Goal: Task Accomplishment & Management: Complete application form

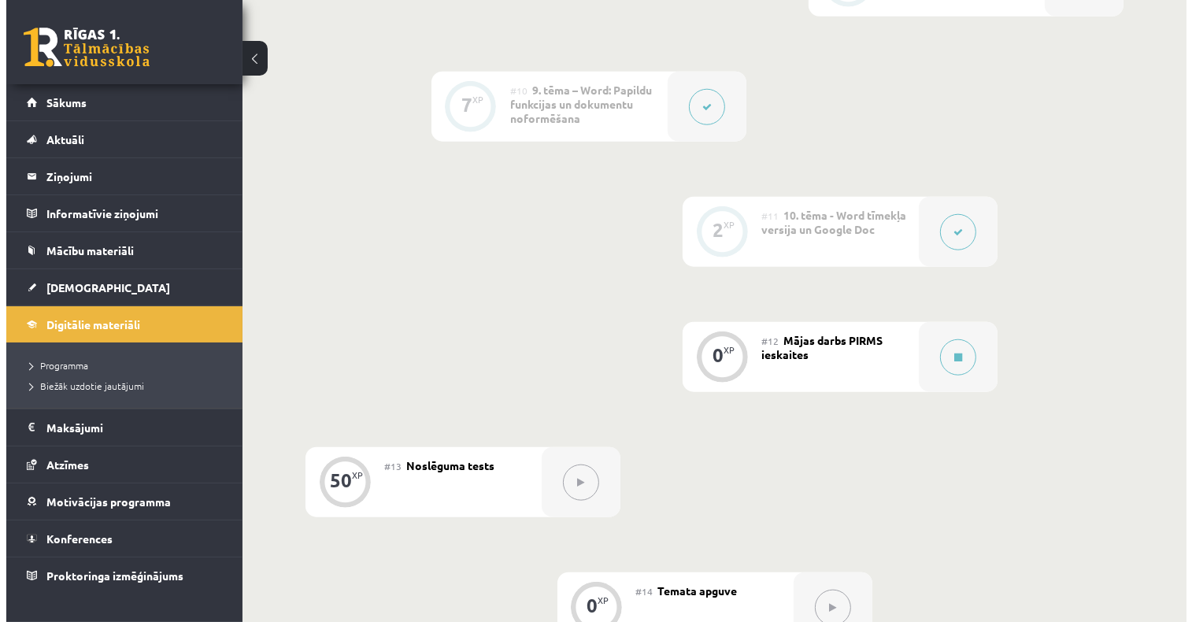
scroll to position [1810, 0]
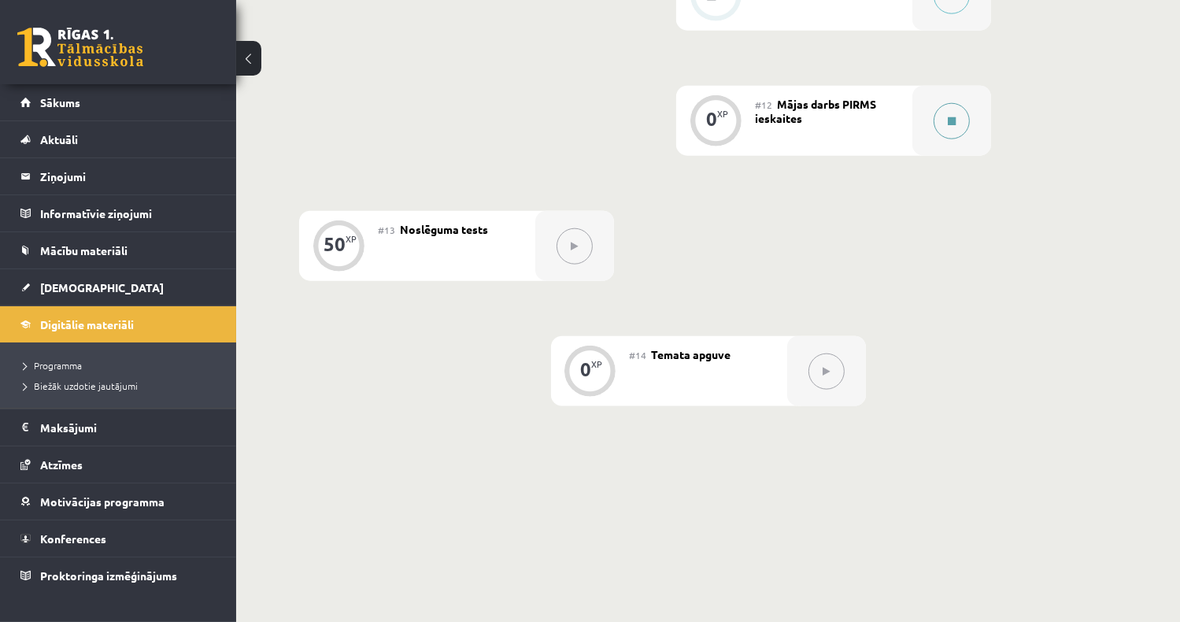
click at [948, 116] on icon at bounding box center [952, 120] width 8 height 9
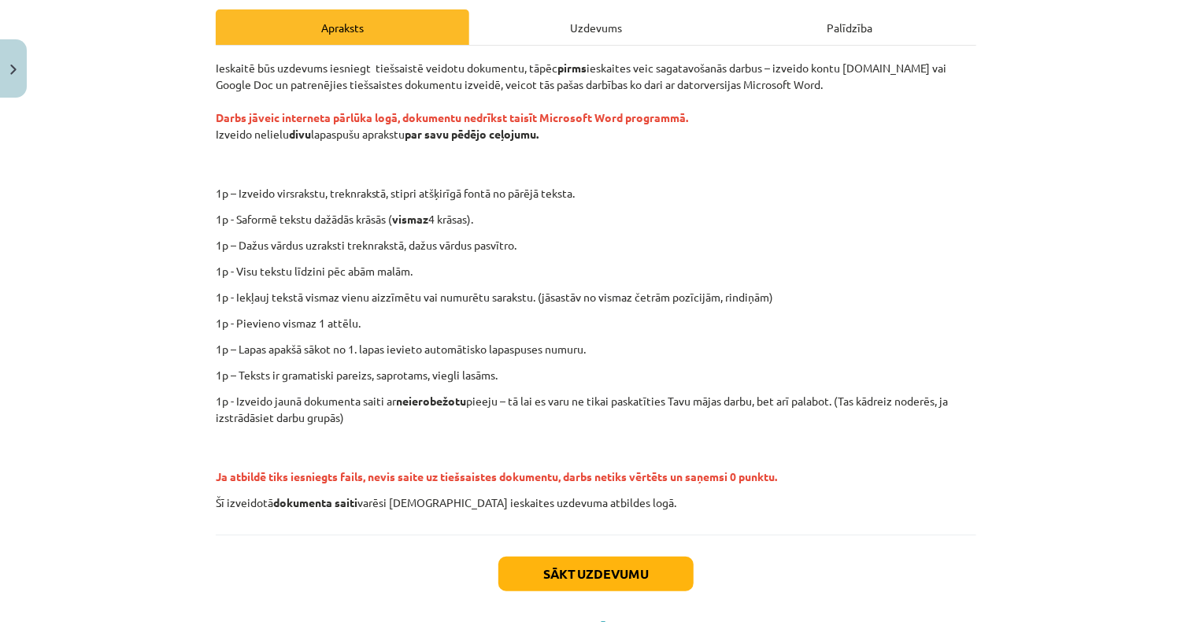
scroll to position [293, 0]
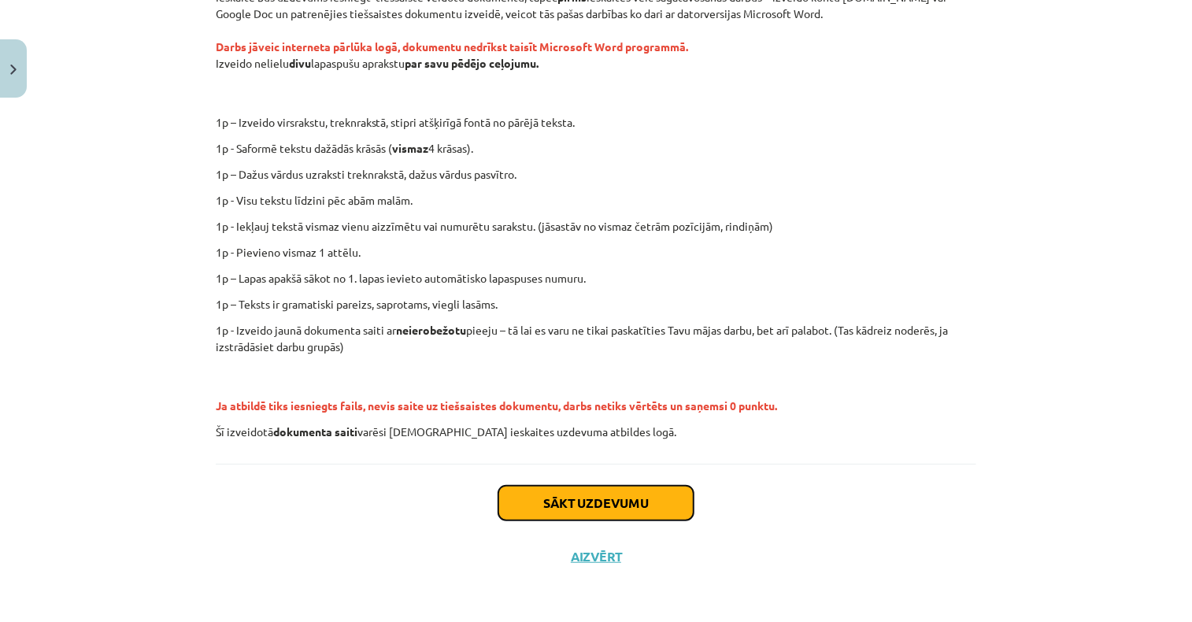
click at [576, 495] on button "Sākt uzdevumu" at bounding box center [595, 503] width 195 height 35
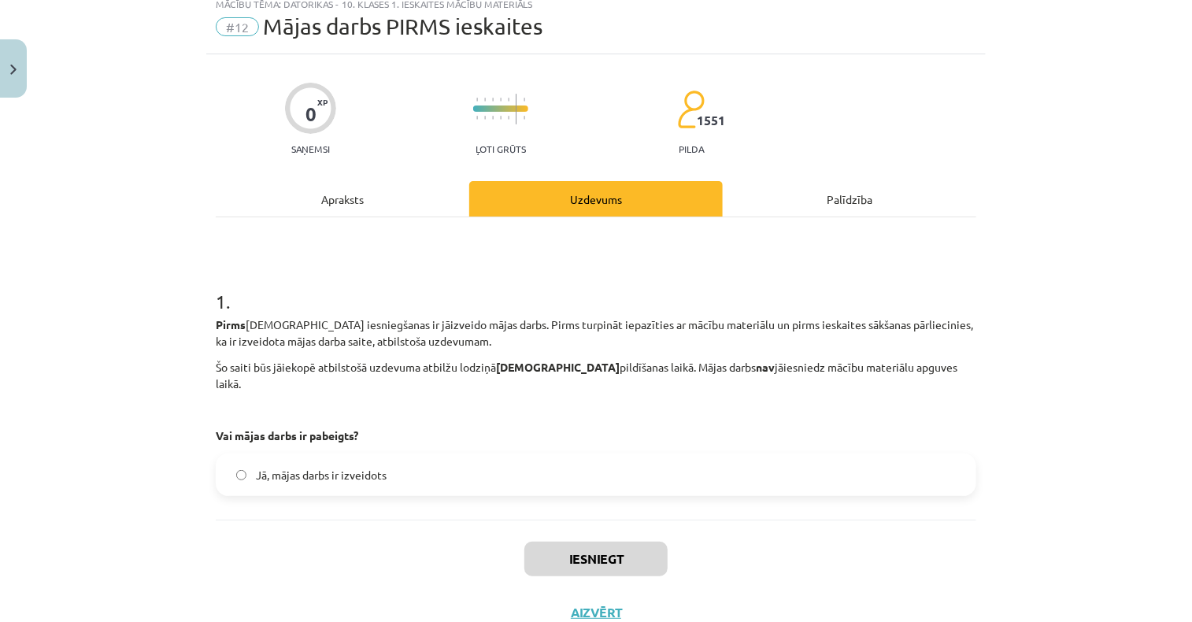
scroll to position [39, 0]
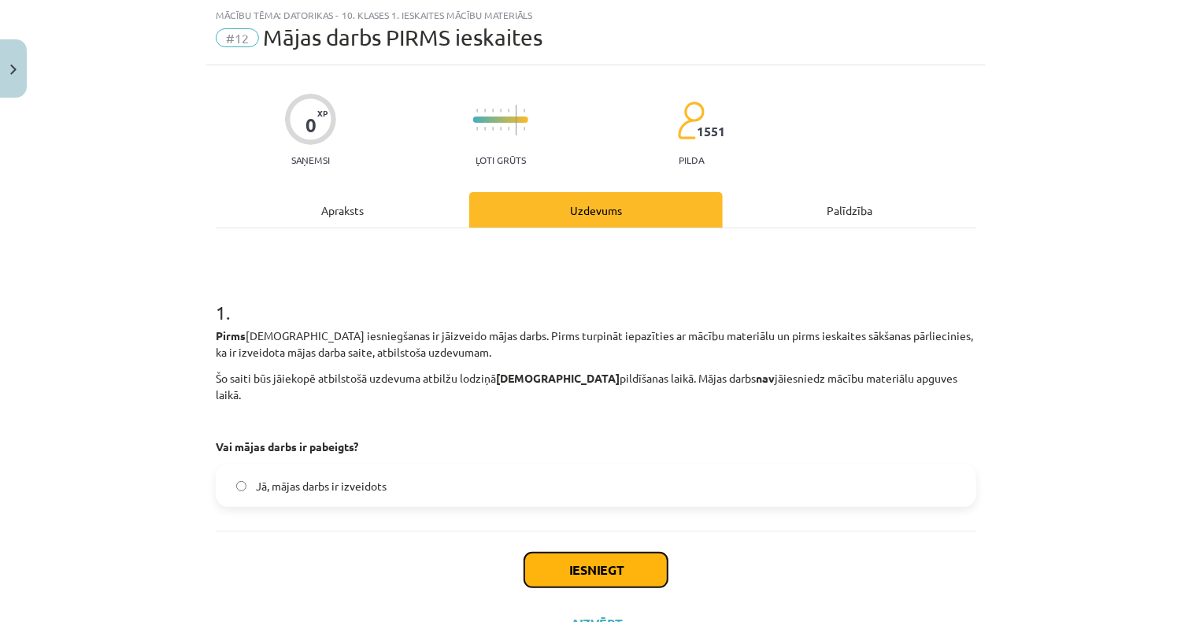
click at [625, 553] on button "Iesniegt" at bounding box center [595, 570] width 143 height 35
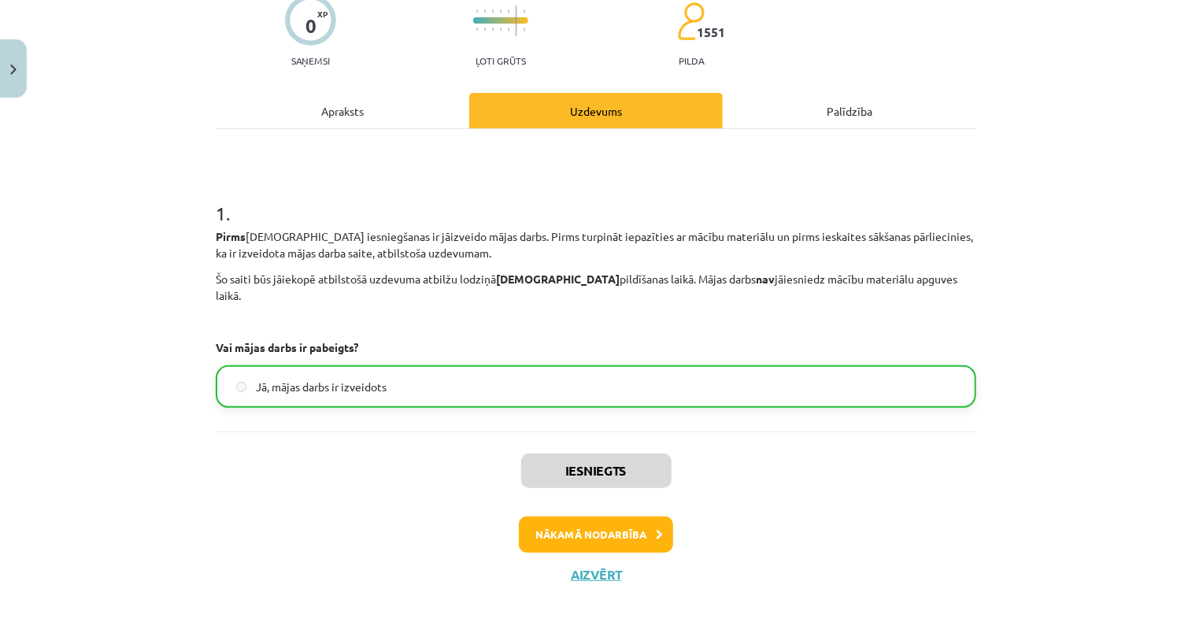
scroll to position [0, 0]
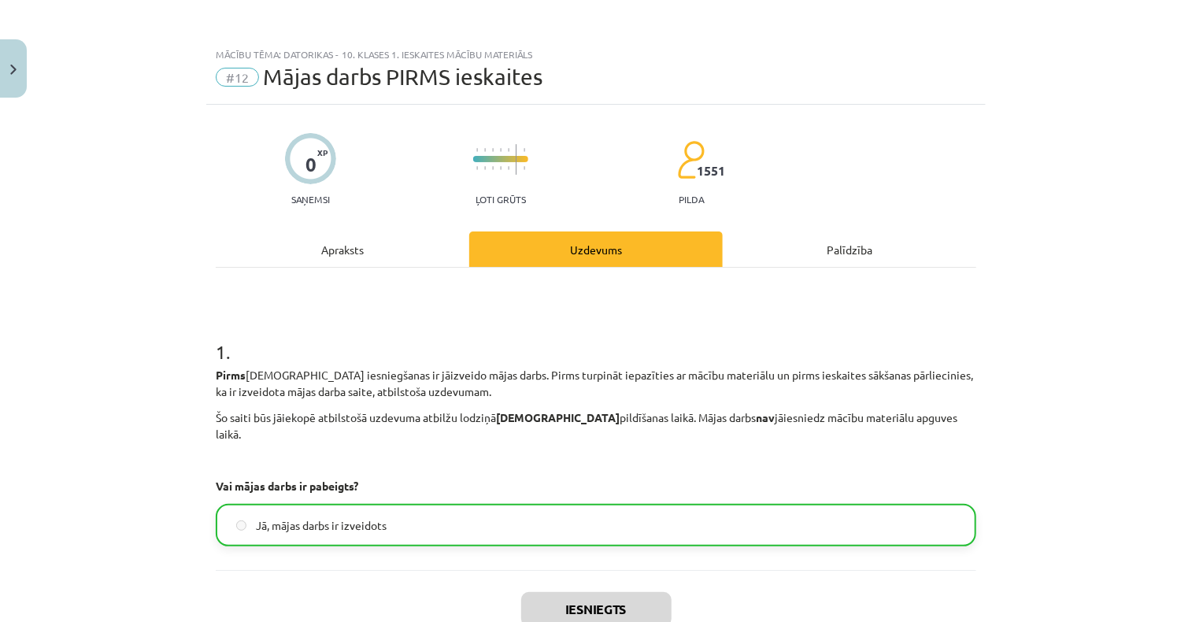
click at [1076, 187] on div "Mācību tēma: Datorikas - 10. klases 1. ieskaites mācību materiāls #12 Mājas dar…" at bounding box center [596, 311] width 1192 height 622
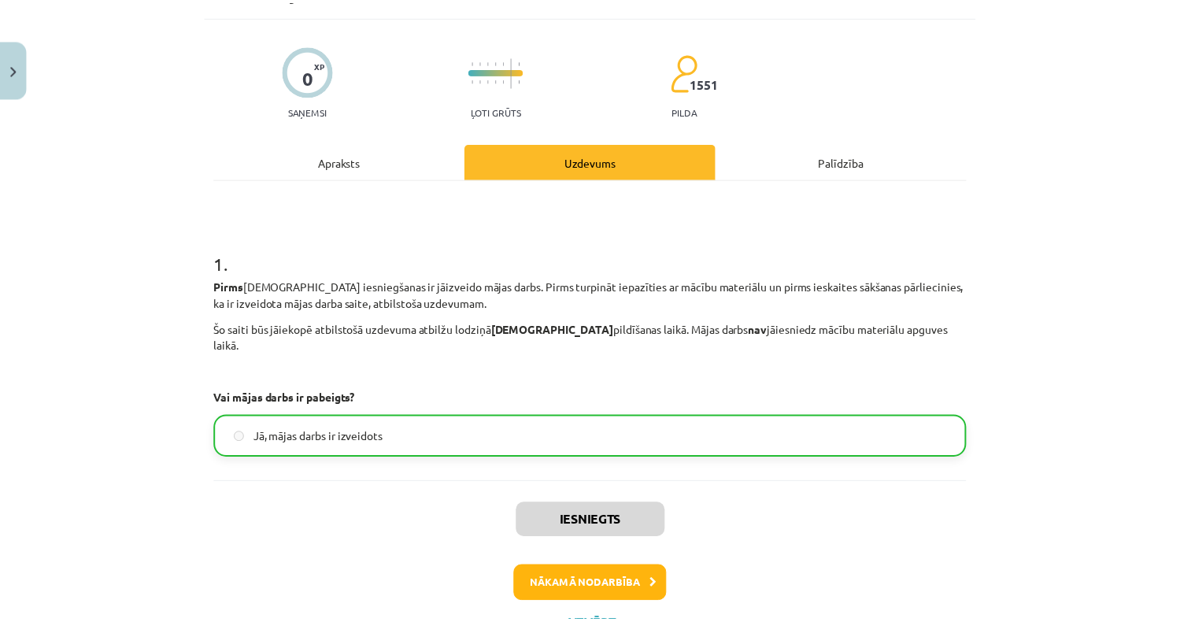
scroll to position [139, 0]
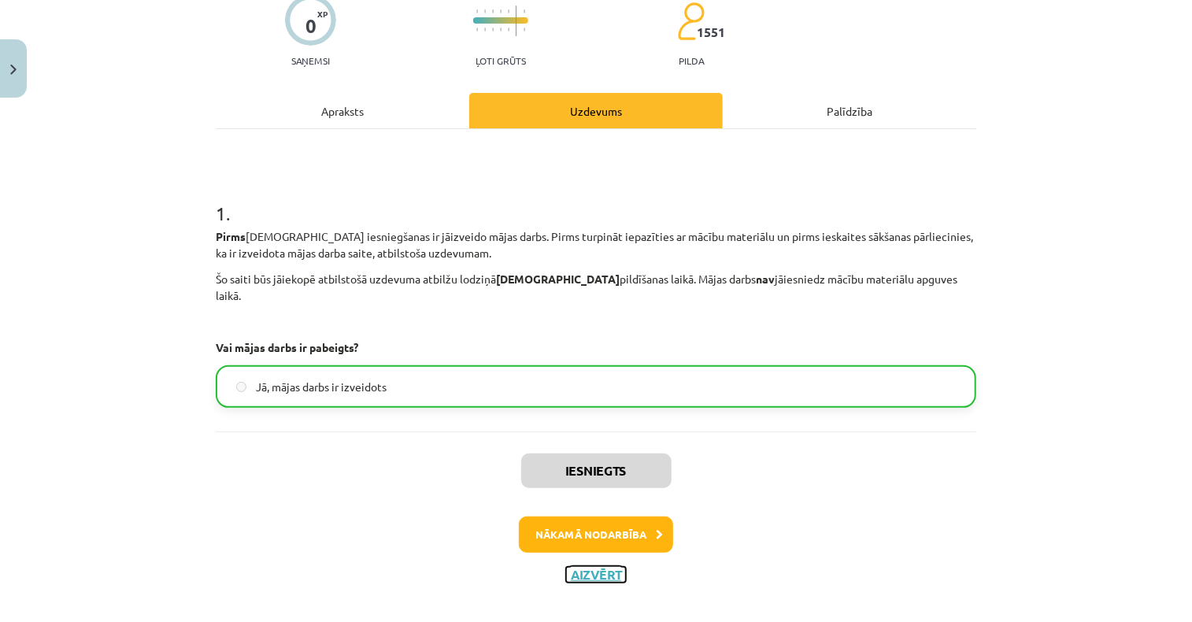
click at [580, 567] on button "Aizvērt" at bounding box center [596, 575] width 60 height 16
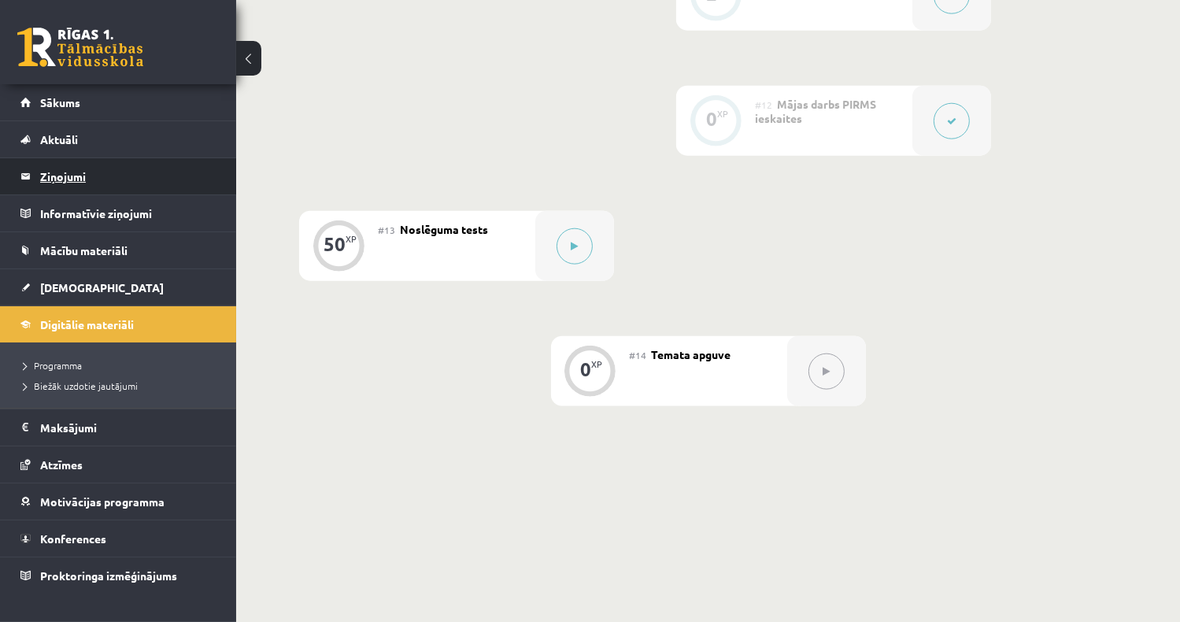
click at [91, 180] on legend "Ziņojumi 0" at bounding box center [128, 176] width 176 height 36
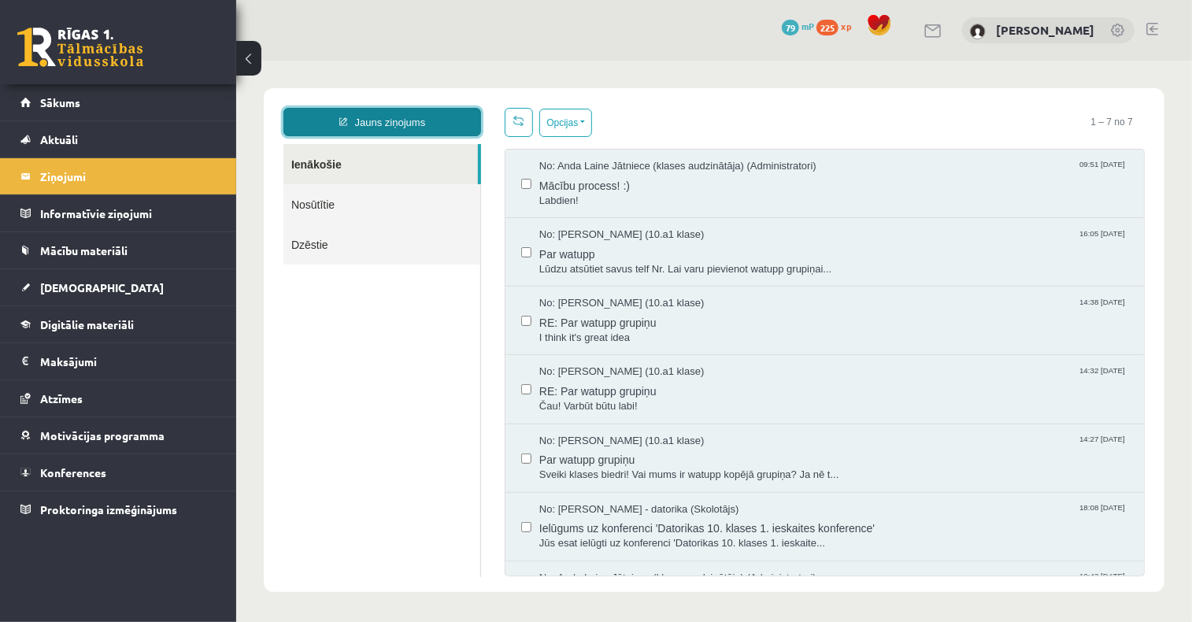
drag, startPoint x: 431, startPoint y: 117, endPoint x: 429, endPoint y: 133, distance: 15.8
click at [431, 118] on link "Jauns ziņojums" at bounding box center [382, 121] width 198 height 28
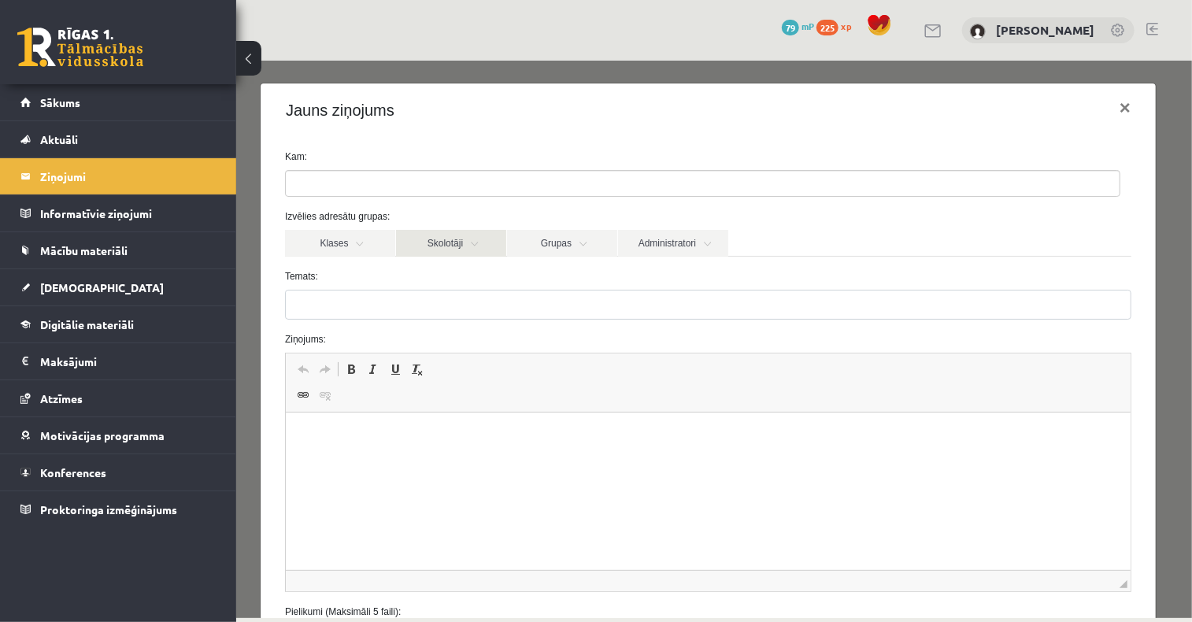
click at [465, 244] on link "Skolotāji" at bounding box center [450, 242] width 110 height 27
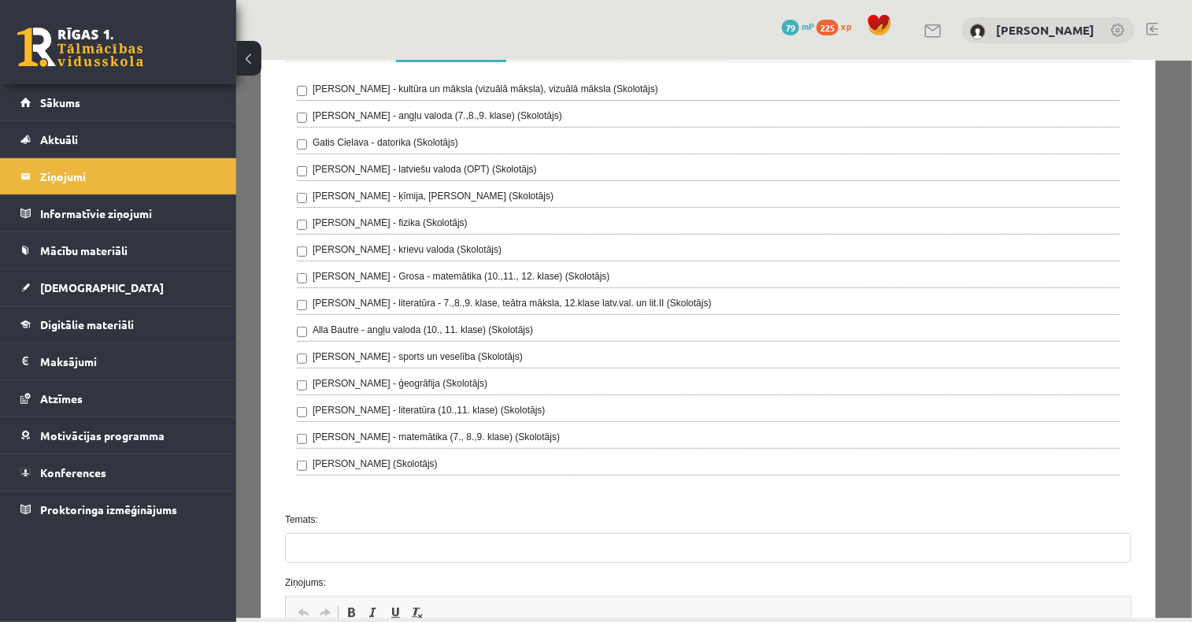
scroll to position [236, 0]
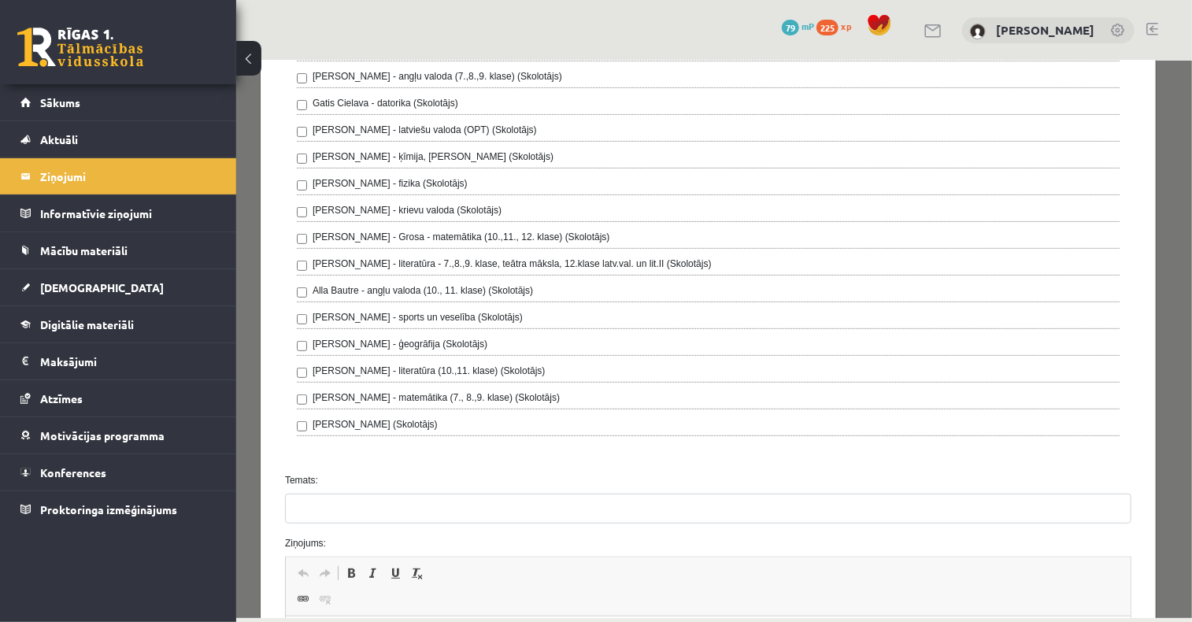
click at [427, 98] on label "Gatis Cielava - datorika (Skolotājs)" at bounding box center [385, 102] width 146 height 14
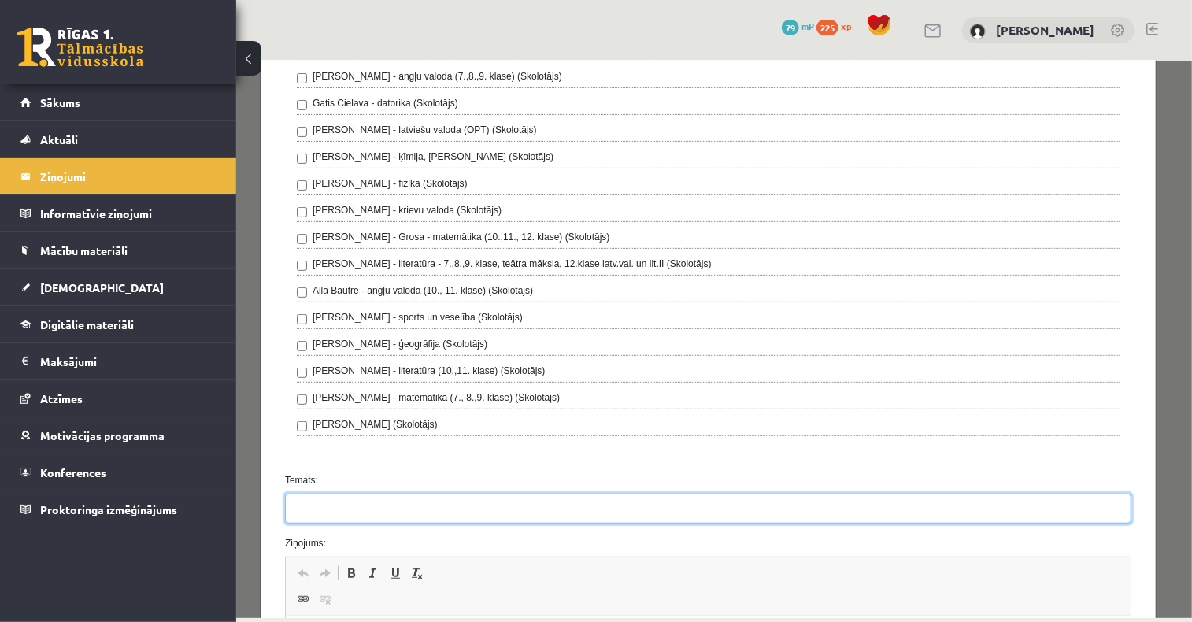
click at [375, 503] on input "Temats:" at bounding box center [707, 508] width 846 height 30
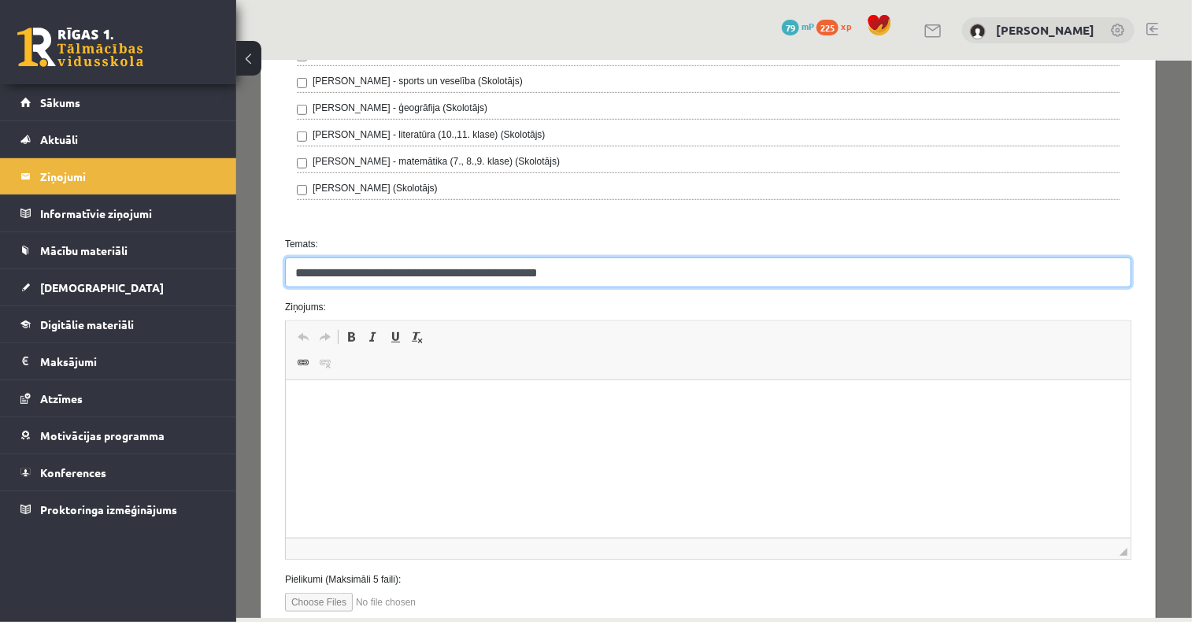
type input "**********"
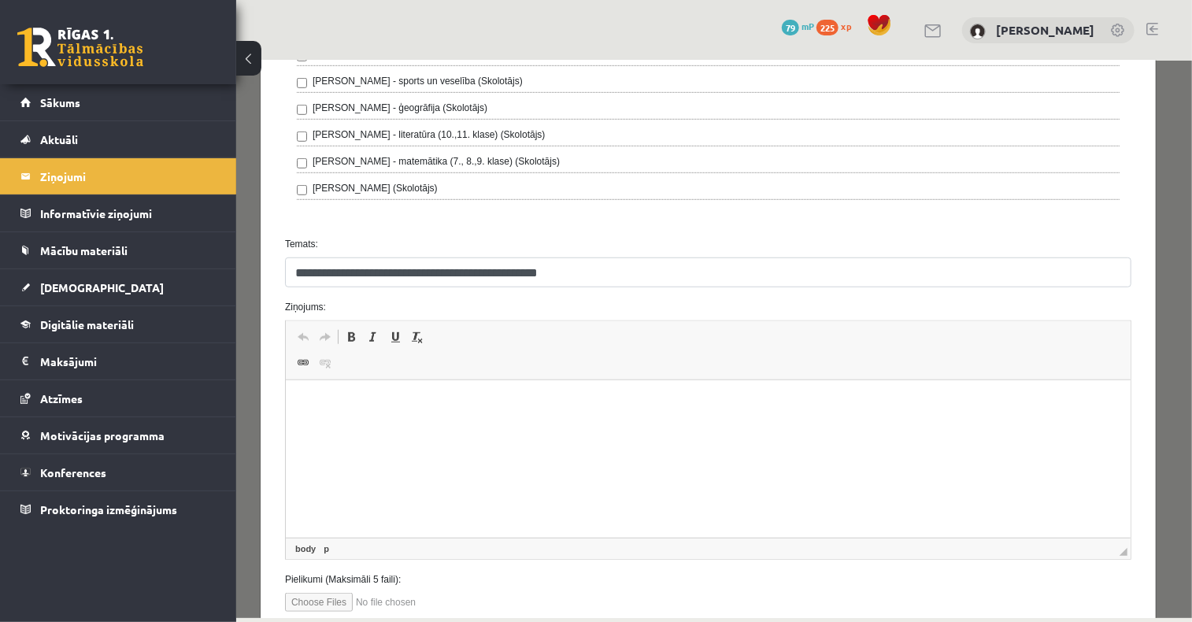
drag, startPoint x: 382, startPoint y: 437, endPoint x: 344, endPoint y: 414, distance: 44.1
drag, startPoint x: 344, startPoint y: 414, endPoint x: 316, endPoint y: 402, distance: 30.0
click at [366, 412] on span "Paste" at bounding box center [360, 410] width 49 height 23
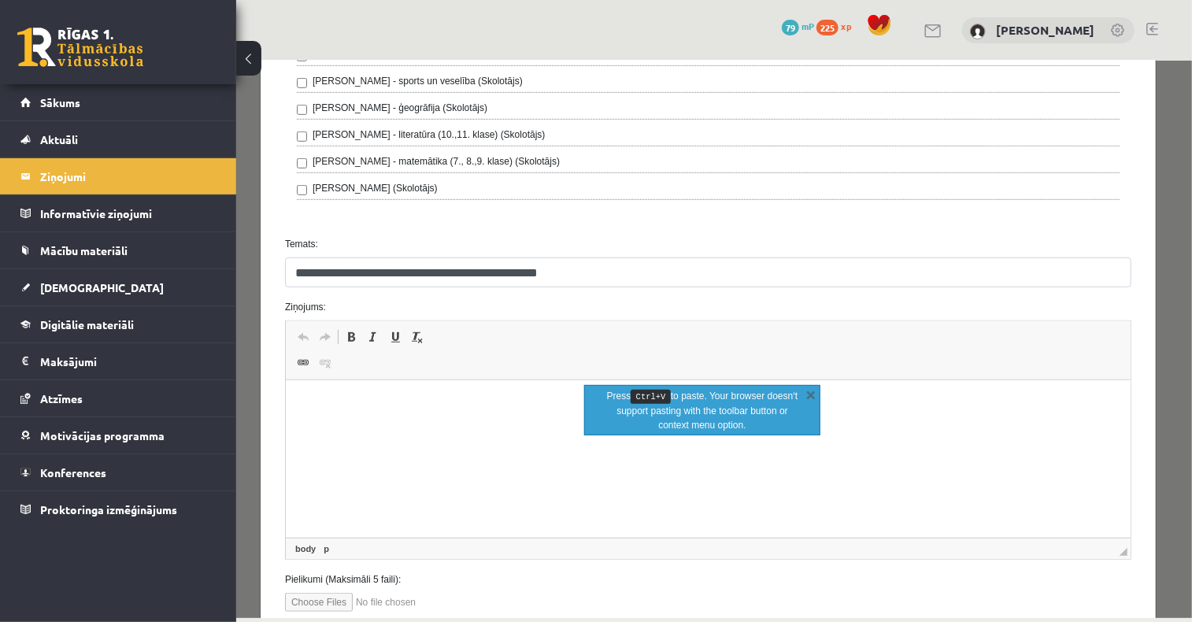
click at [440, 423] on html at bounding box center [707, 404] width 844 height 48
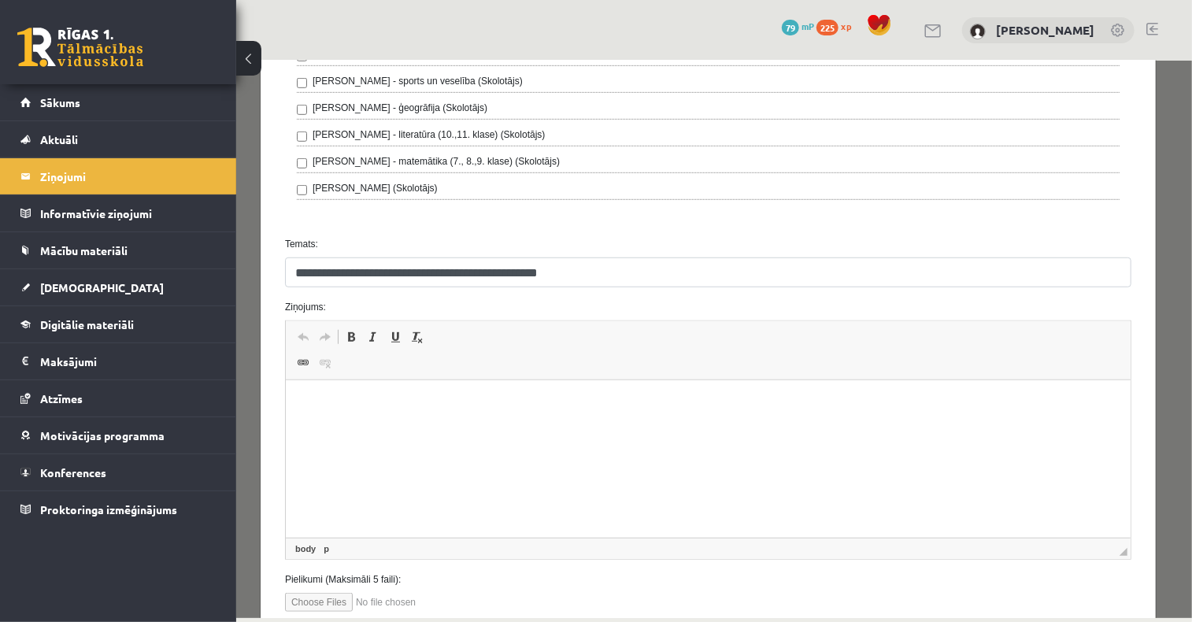
drag, startPoint x: 316, startPoint y: 392, endPoint x: 312, endPoint y: 404, distance: 12.4
click at [346, 405] on span "Paste" at bounding box center [355, 412] width 49 height 23
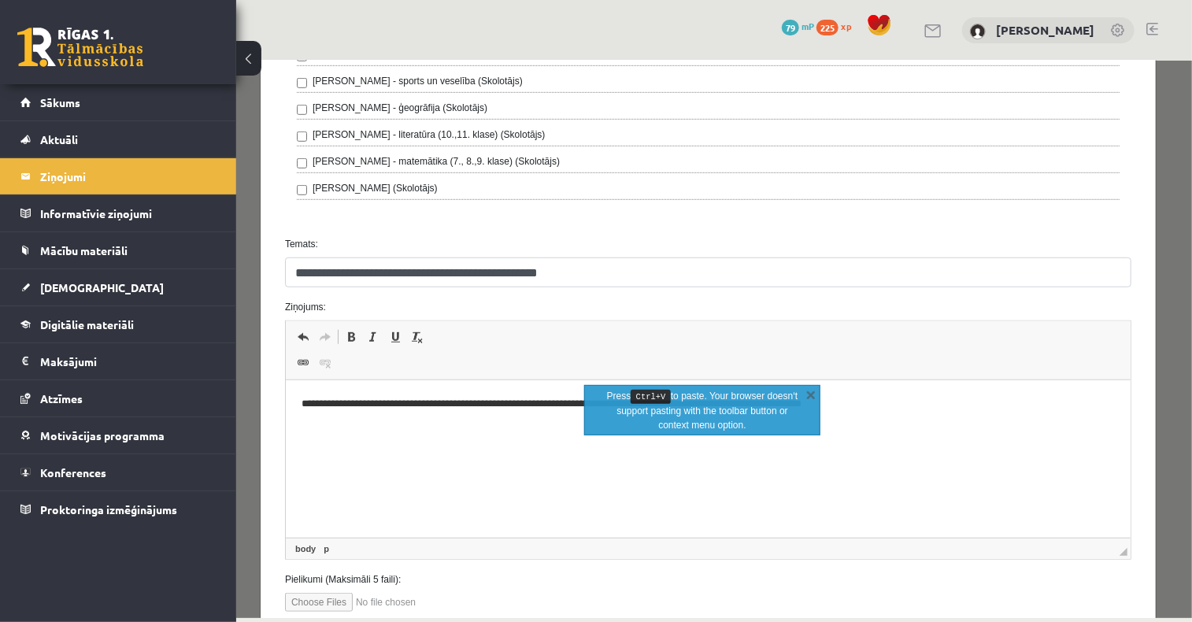
click at [514, 428] on html "**********" at bounding box center [707, 404] width 844 height 48
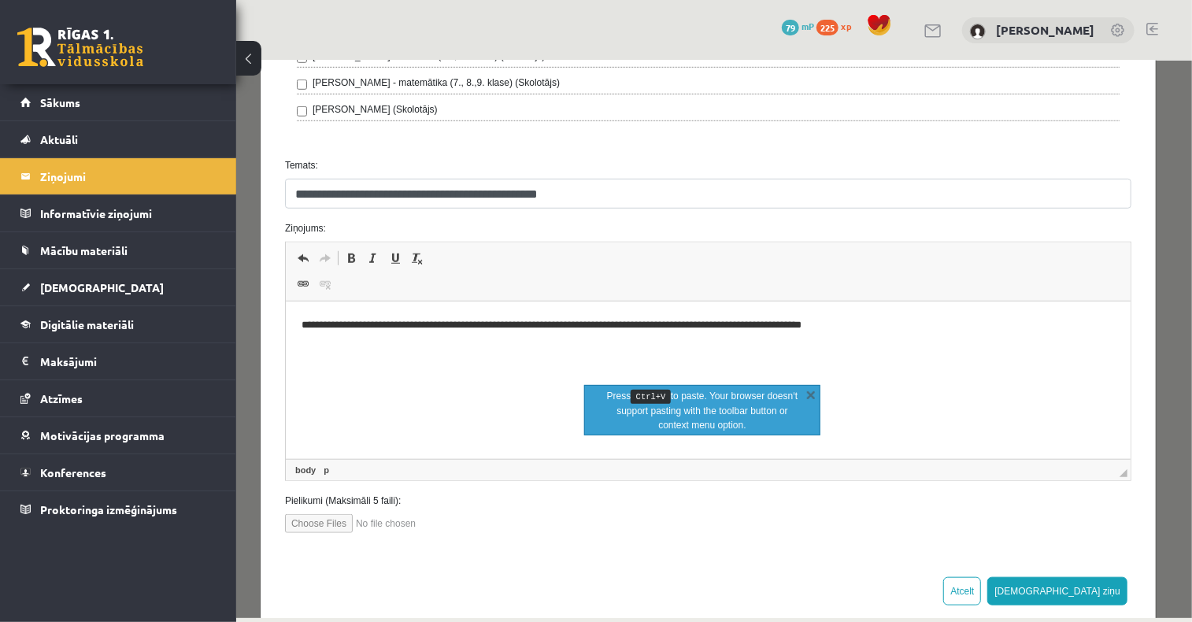
scroll to position [574, 0]
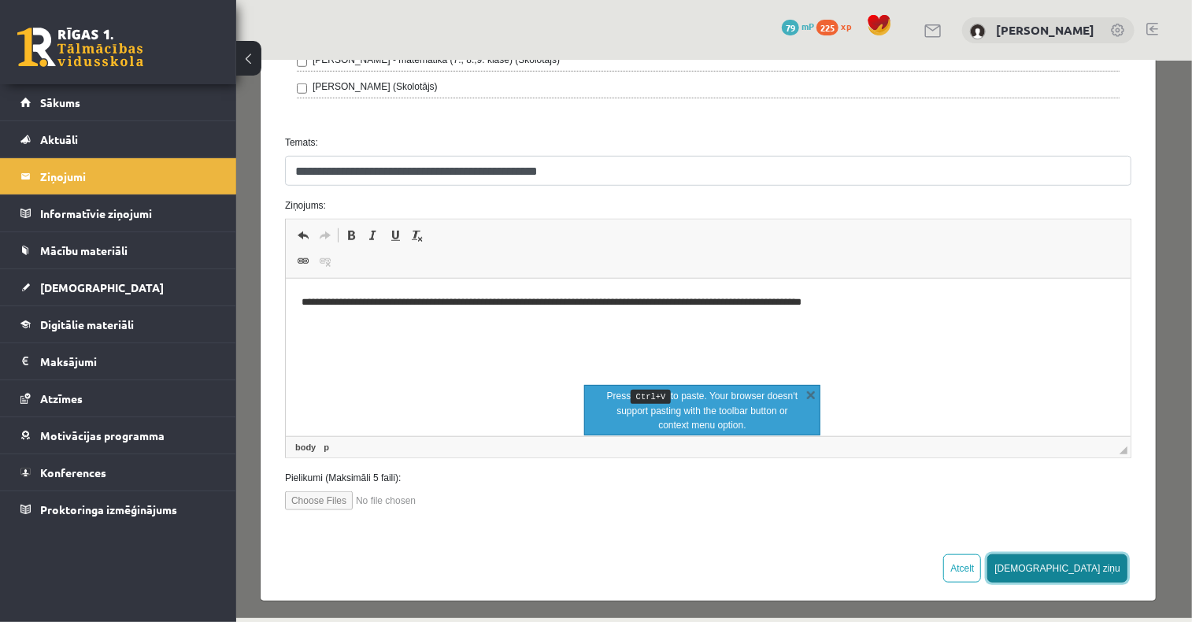
click at [1095, 564] on button "Sūtīt ziņu" at bounding box center [1056, 567] width 140 height 28
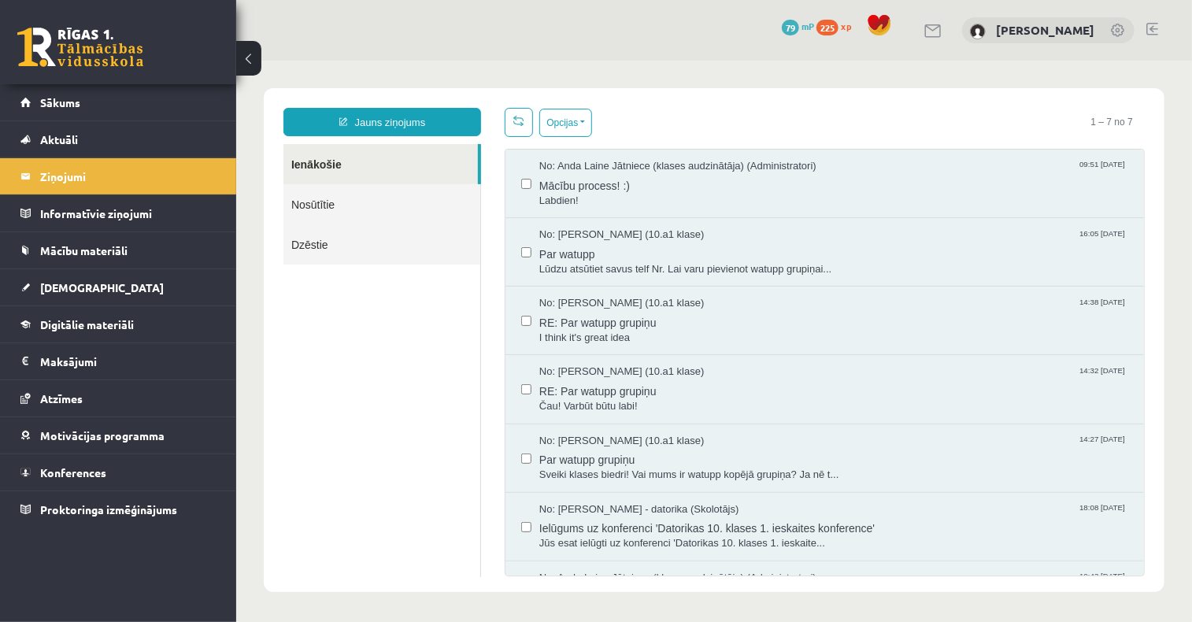
scroll to position [0, 0]
click at [85, 290] on span "[DEMOGRAPHIC_DATA]" at bounding box center [102, 287] width 124 height 14
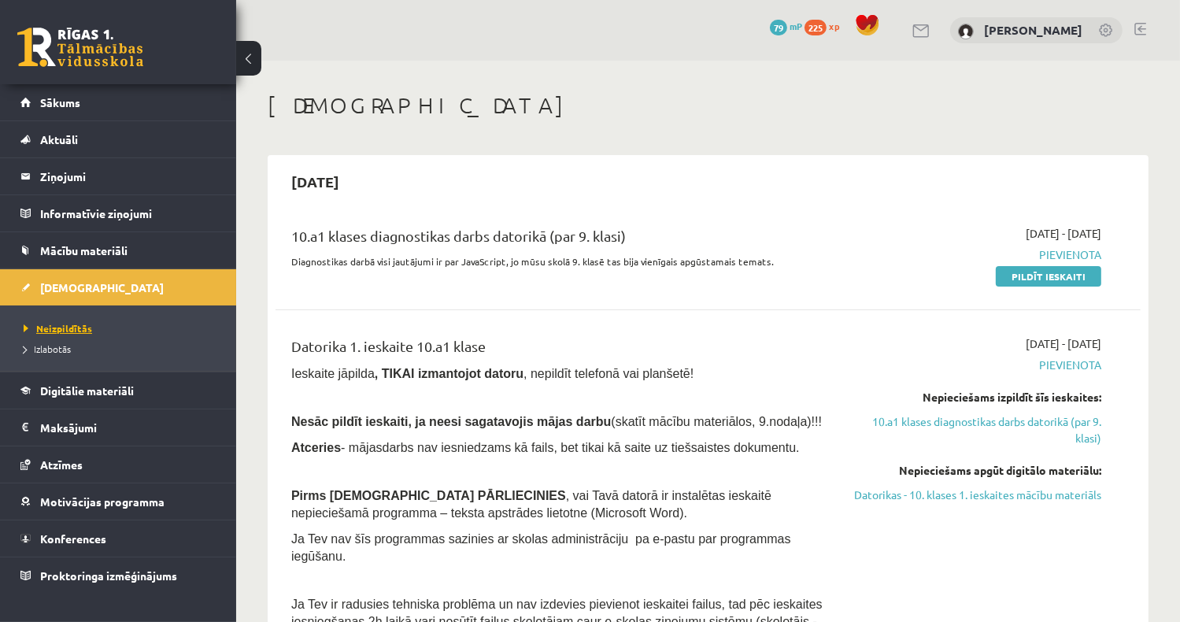
click at [79, 325] on span "Neizpildītās" at bounding box center [58, 328] width 68 height 13
click at [94, 253] on span "Mācību materiāli" at bounding box center [83, 250] width 87 height 14
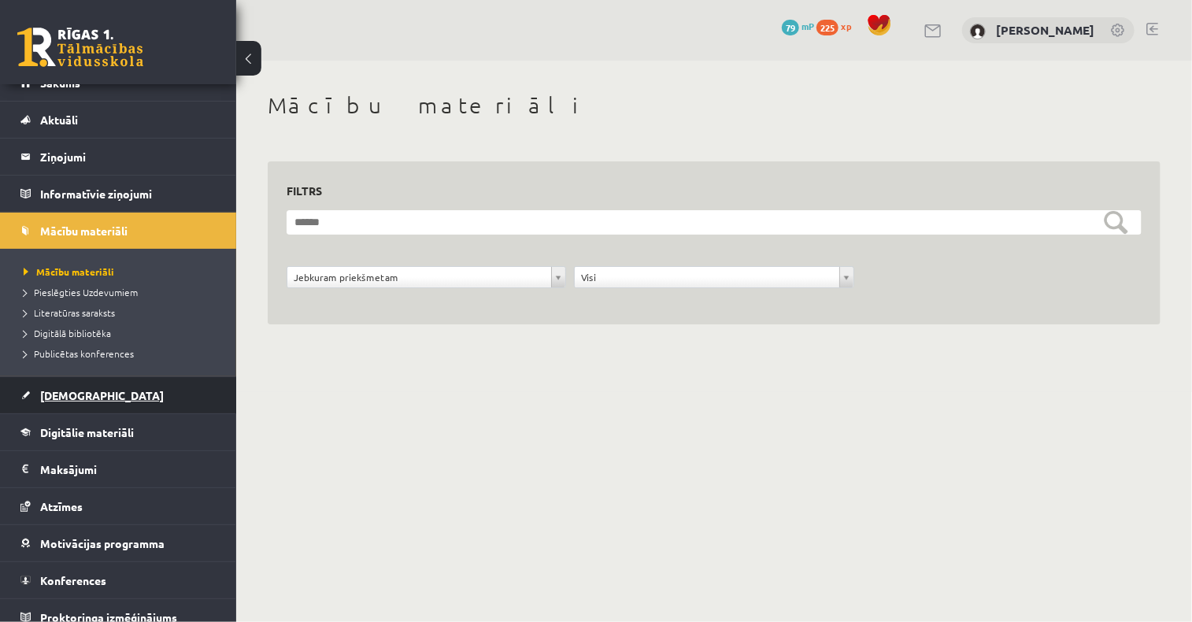
scroll to position [31, 0]
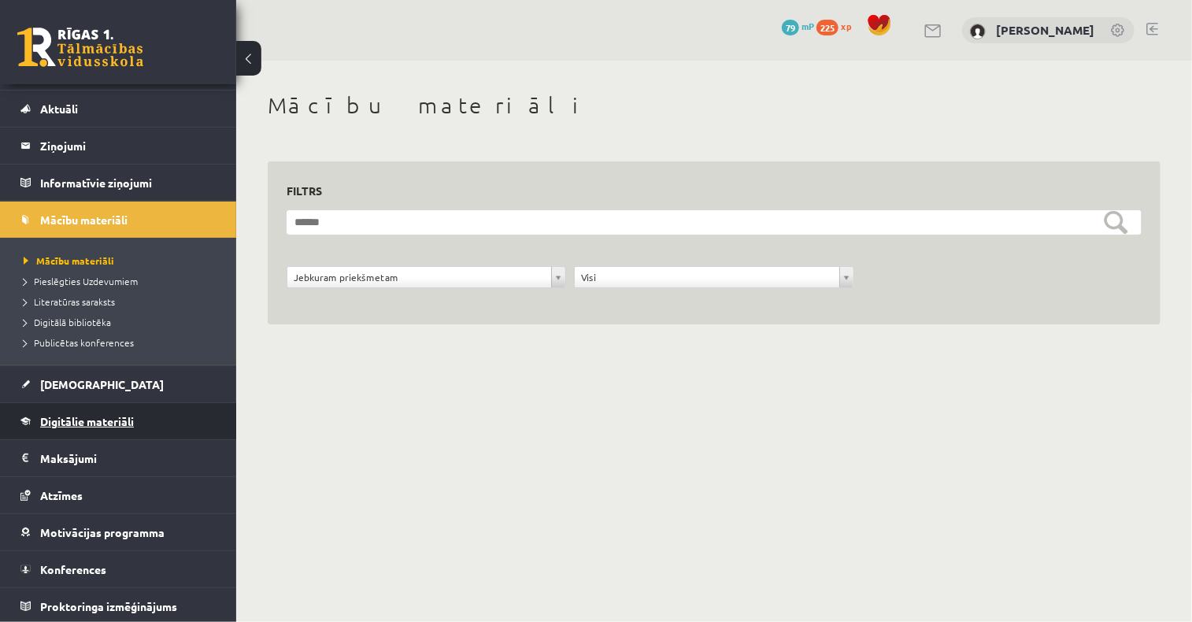
click at [116, 425] on span "Digitālie materiāli" at bounding box center [87, 421] width 94 height 14
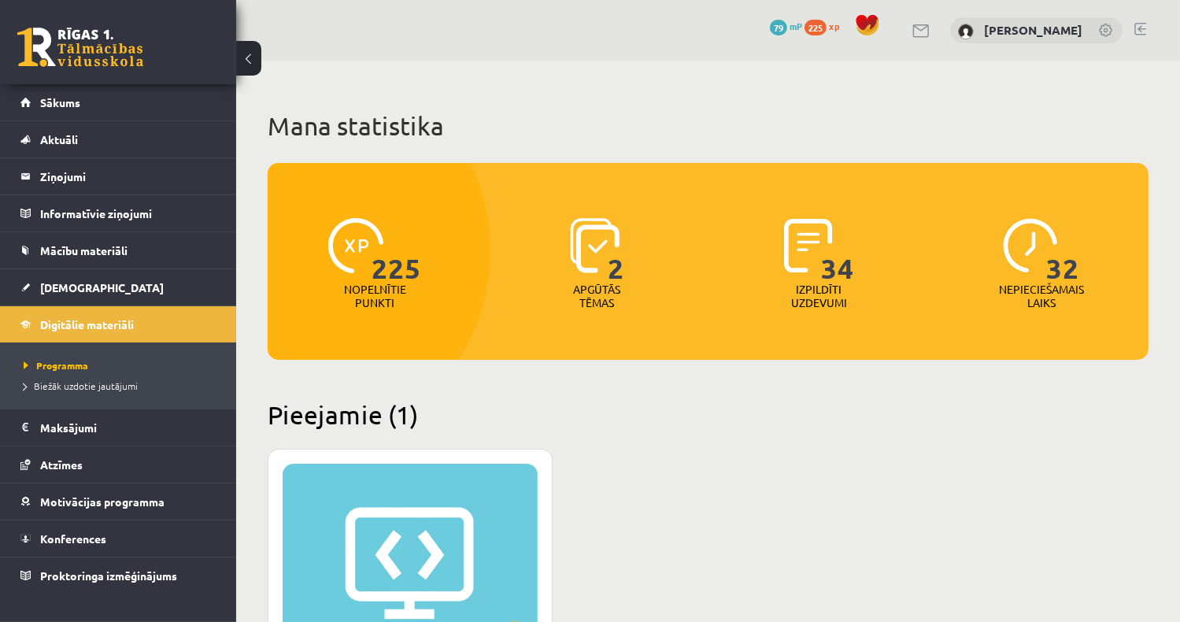
scroll to position [315, 0]
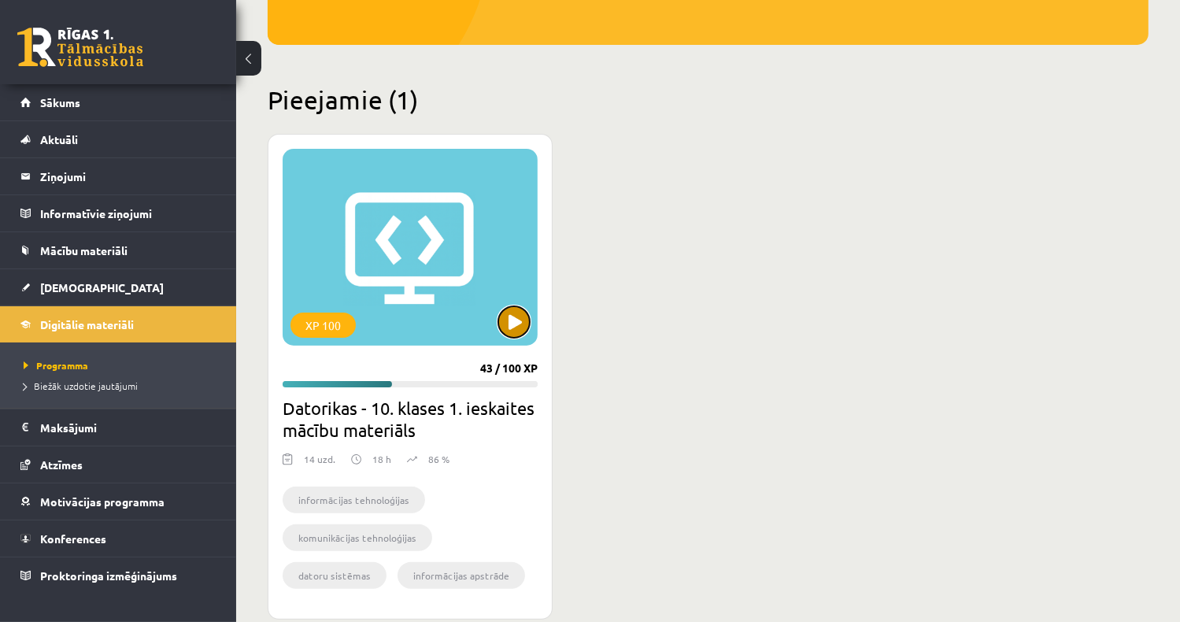
click at [526, 321] on button at bounding box center [513, 321] width 31 height 31
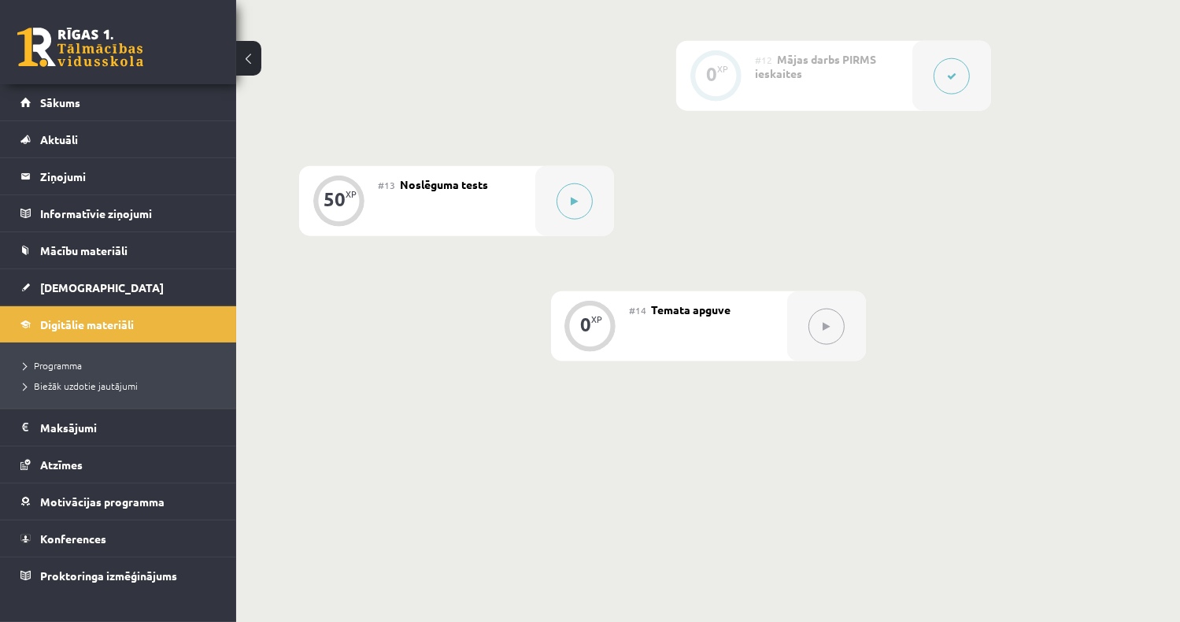
scroll to position [1869, 0]
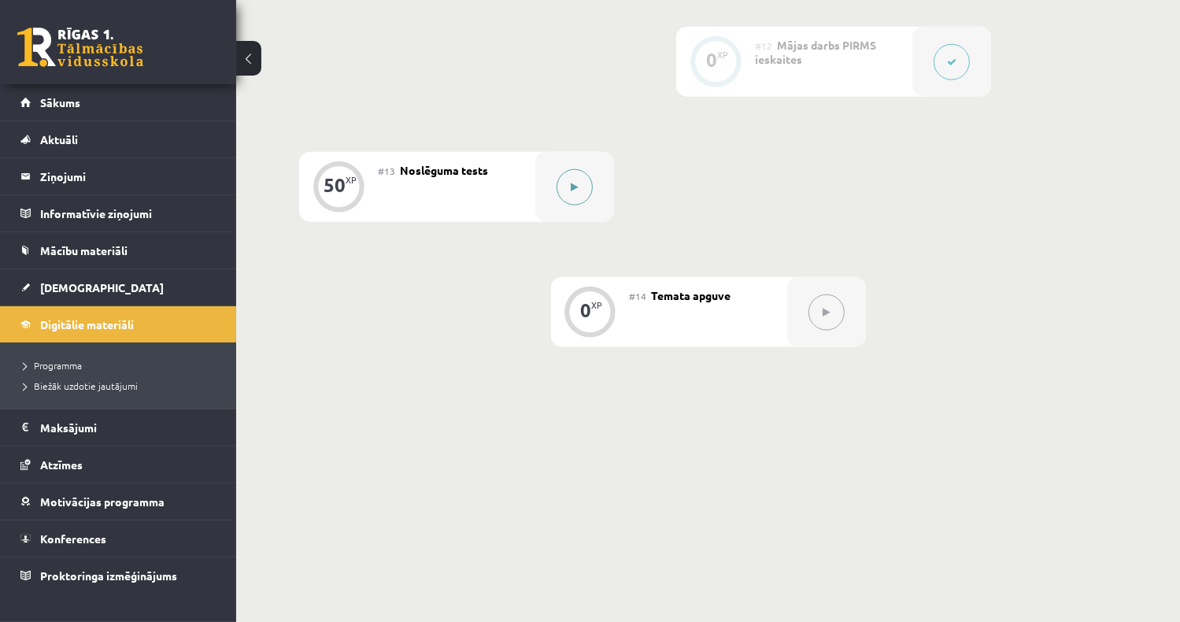
click at [564, 185] on button at bounding box center [574, 187] width 36 height 36
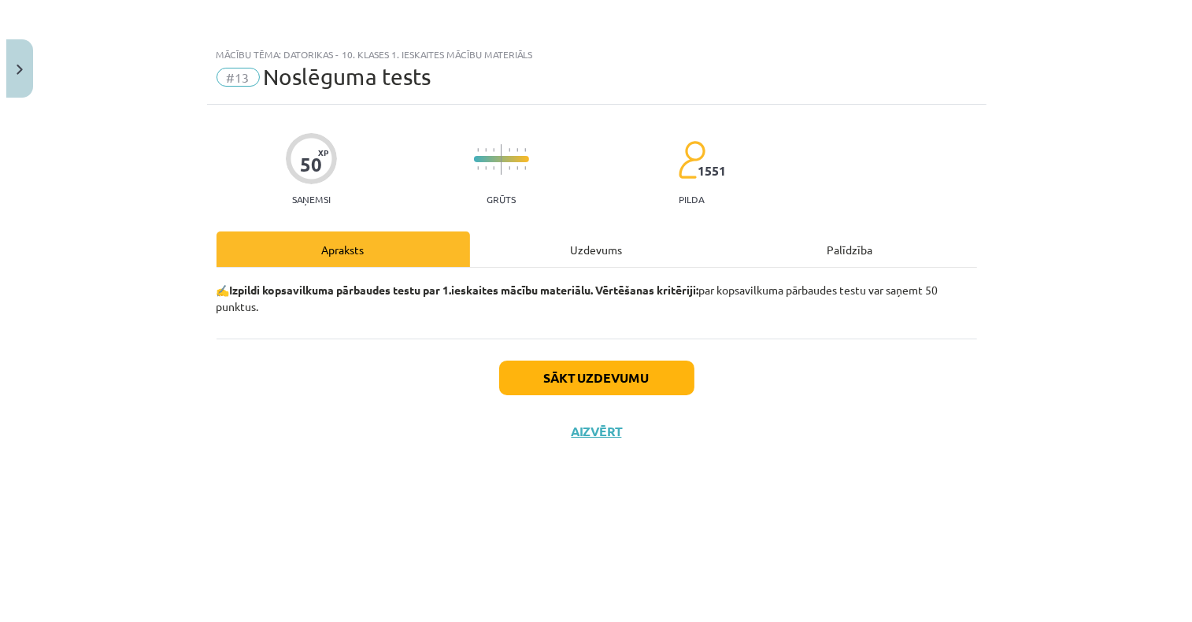
scroll to position [1831, 0]
click at [589, 371] on button "Sākt uzdevumu" at bounding box center [595, 377] width 195 height 35
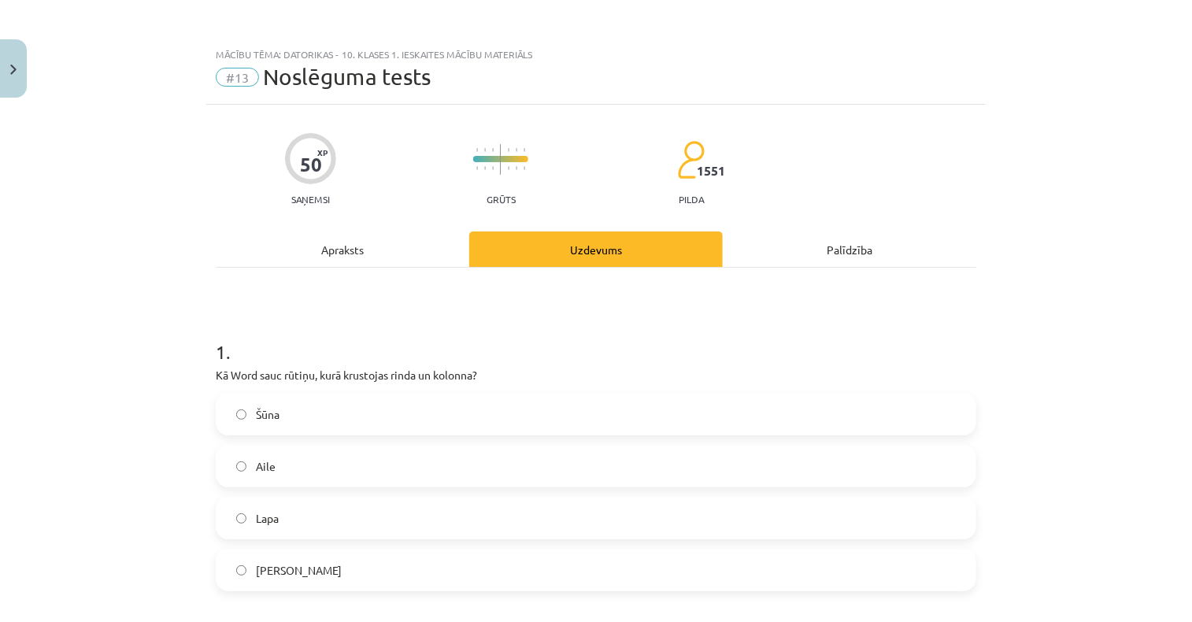
scroll to position [236, 0]
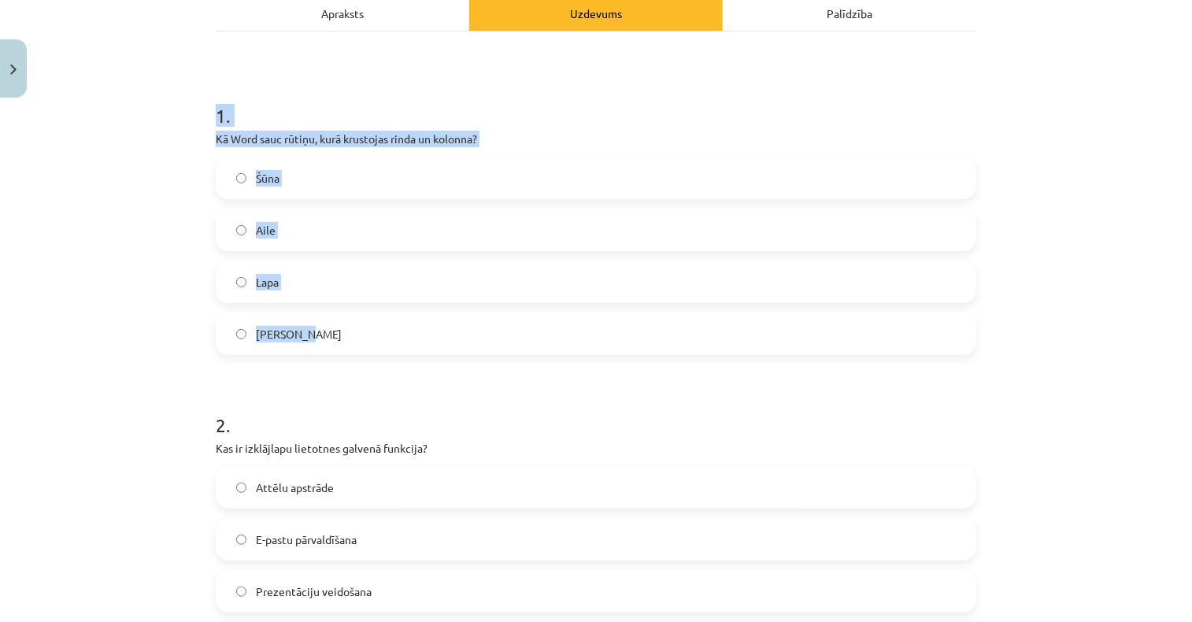
drag, startPoint x: 201, startPoint y: 109, endPoint x: 519, endPoint y: 347, distance: 397.0
copy div "1 . Kā Word sauc rūtiņu, kurā krustojas rinda un kolonna? Šūna Aile Lapa Krusti…"
click at [296, 176] on label "Šūna" at bounding box center [595, 177] width 757 height 39
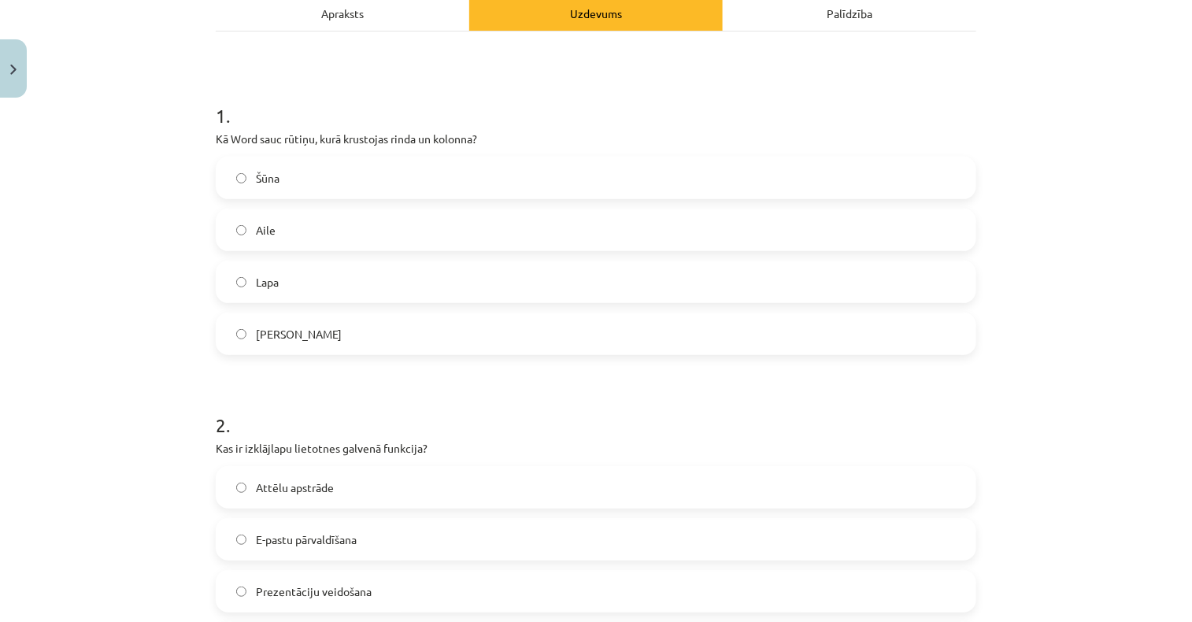
scroll to position [472, 0]
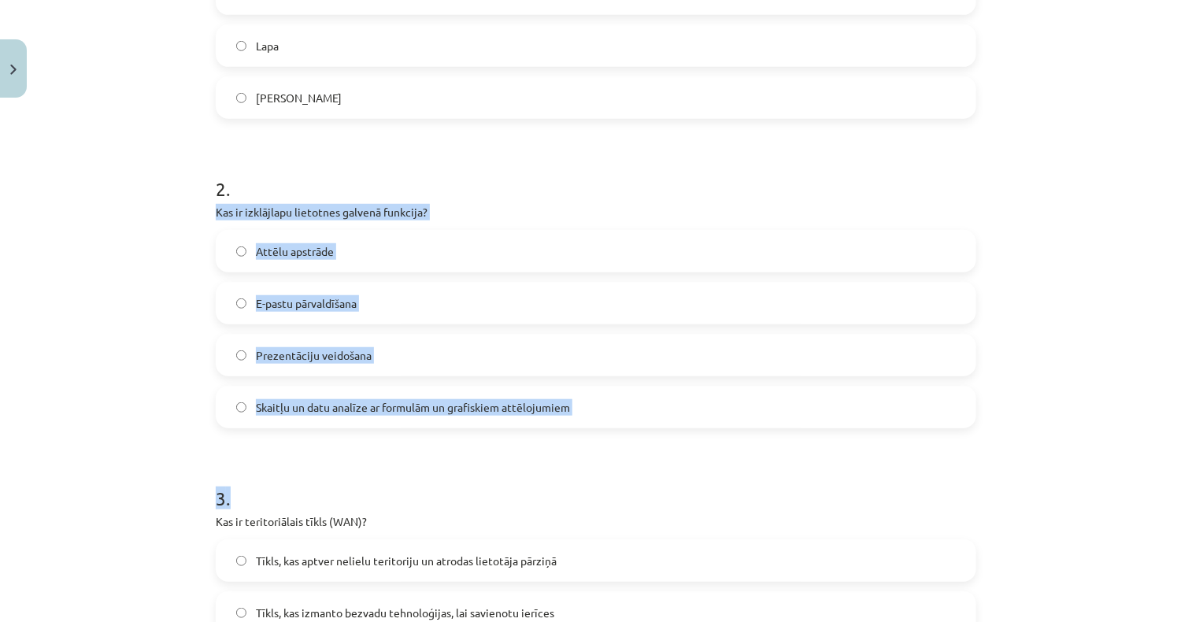
drag, startPoint x: 198, startPoint y: 206, endPoint x: 508, endPoint y: 464, distance: 403.0
click at [508, 464] on div "Mācību tēma: Datorikas - 10. klases 1. ieskaites mācību materiāls #13 Noslēguma…" at bounding box center [596, 311] width 1192 height 622
click at [123, 234] on div "Mācību tēma: Datorikas - 10. klases 1. ieskaites mācību materiāls #13 Noslēguma…" at bounding box center [596, 311] width 1192 height 622
drag, startPoint x: 195, startPoint y: 199, endPoint x: 488, endPoint y: 448, distance: 384.2
click at [488, 448] on div "Mācību tēma: Datorikas - 10. klases 1. ieskaites mācību materiāls #13 Noslēguma…" at bounding box center [596, 311] width 1192 height 622
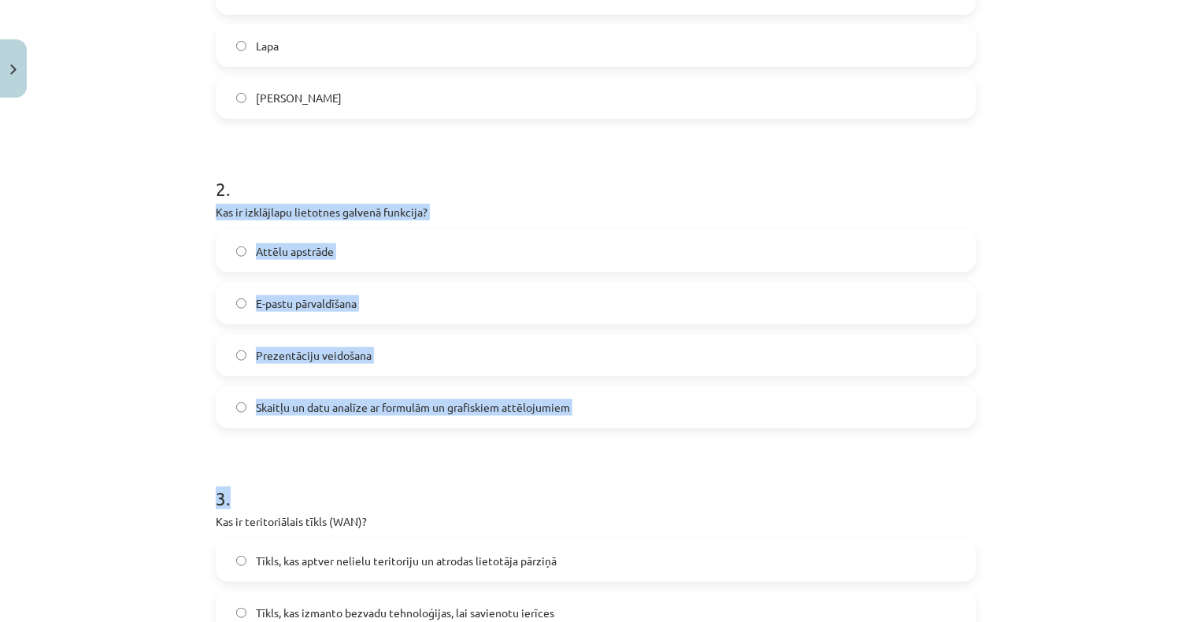
copy form "Kas ir izklājlapu lietotnes galvenā funkcija? Attēlu apstrāde E-pastu pārvaldīš…"
click at [426, 407] on span "Skaitļu un datu analīze ar formulām un grafiskiem attēlojumiem" at bounding box center [413, 407] width 314 height 17
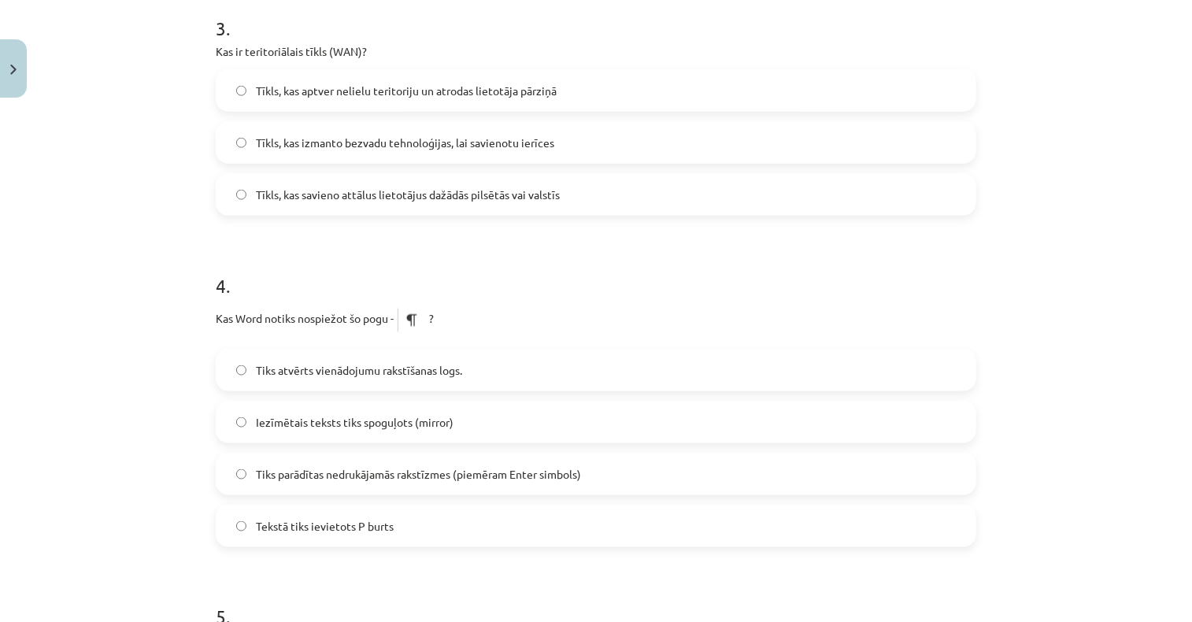
scroll to position [944, 0]
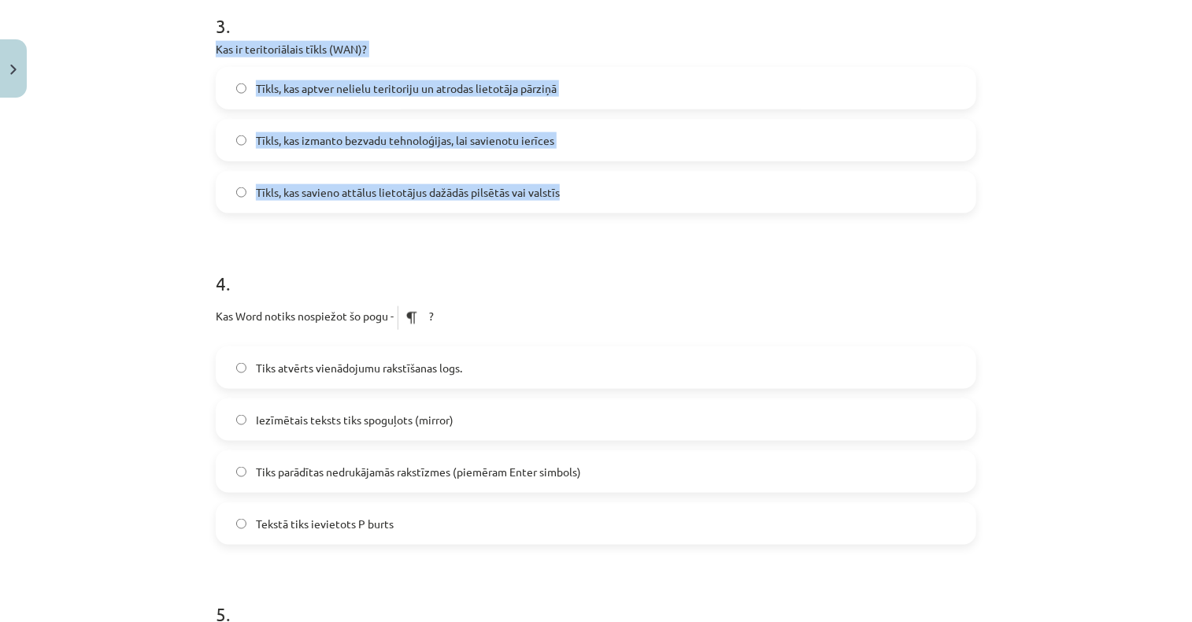
drag, startPoint x: 202, startPoint y: 44, endPoint x: 586, endPoint y: 182, distance: 407.3
copy div "Kas ir teritoriālais tīkls (WAN)? Tīkls, kas aptver nelielu teritoriju un atrod…"
click at [384, 190] on span "Tīkls, kas savieno attālus lietotājus dažādās pilsētās vai valstīs" at bounding box center [408, 192] width 304 height 17
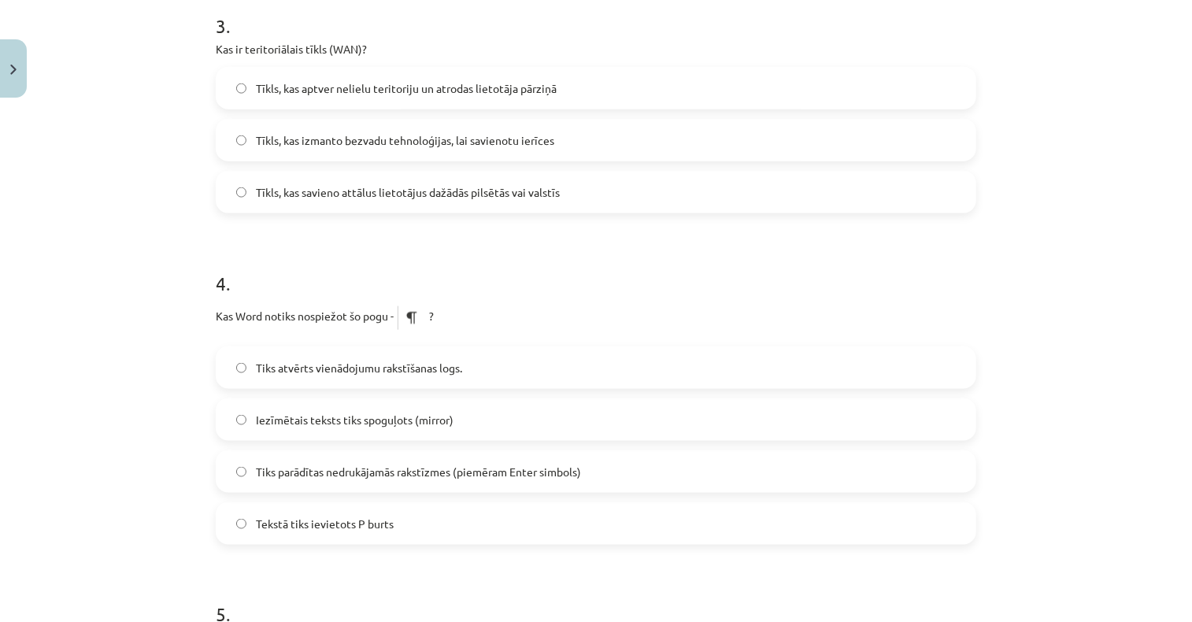
scroll to position [1102, 0]
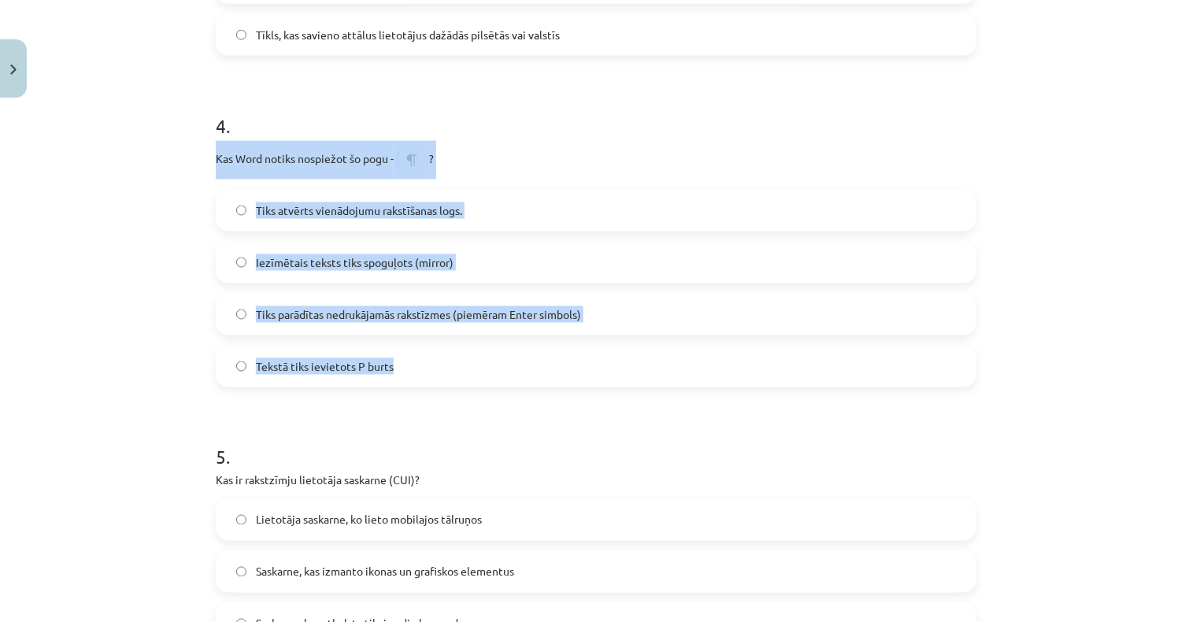
drag, startPoint x: 198, startPoint y: 152, endPoint x: 471, endPoint y: 357, distance: 340.6
click at [471, 357] on div "Mācību tēma: Datorikas - 10. klases 1. ieskaites mācību materiāls #13 Noslēguma…" at bounding box center [596, 311] width 1192 height 622
copy div "Kas Word notiks nospiežot šo pogu - ? Tiks atvērts vienādojumu rakstīšanas logs…"
click at [379, 317] on span "Tiks parādītas nedrukājamās rakstīzmes (piemēram Enter simbols)" at bounding box center [418, 314] width 325 height 17
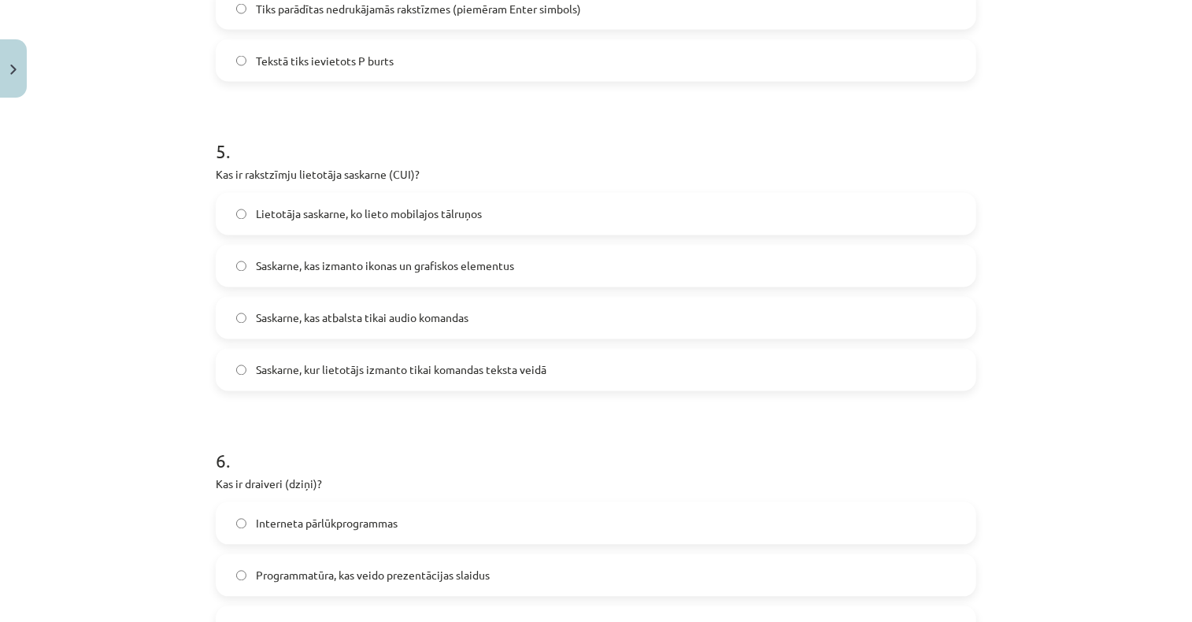
scroll to position [1417, 0]
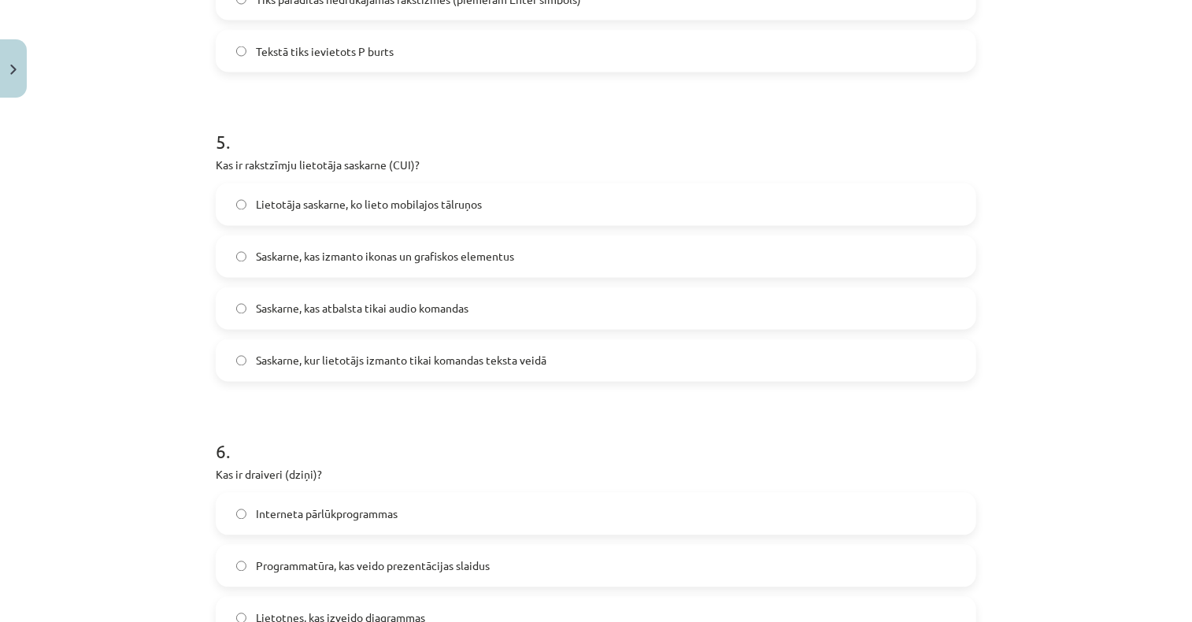
drag, startPoint x: 206, startPoint y: 171, endPoint x: 575, endPoint y: 349, distance: 409.7
click at [575, 349] on div "50 XP Saņemsi Grūts 1551 pilda Apraksts Uzdevums Palīdzība 1 . Kā Word sauc rūt…" at bounding box center [595, 379] width 779 height 3383
copy div "Kas ir rakstzīmju lietotāja saskarne (CUI)? Lietotāja saskarne, ko lieto mobila…"
click at [424, 357] on span "Saskarne, kur lietotājs izmanto tikai komandas teksta veidā" at bounding box center [401, 361] width 290 height 17
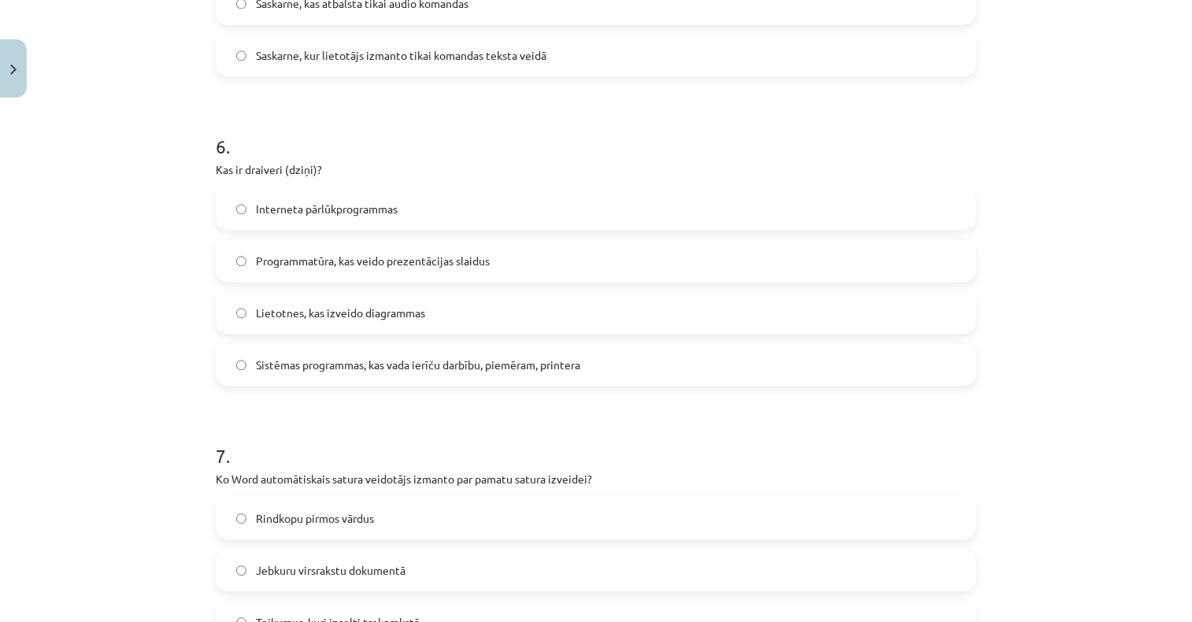
scroll to position [1731, 0]
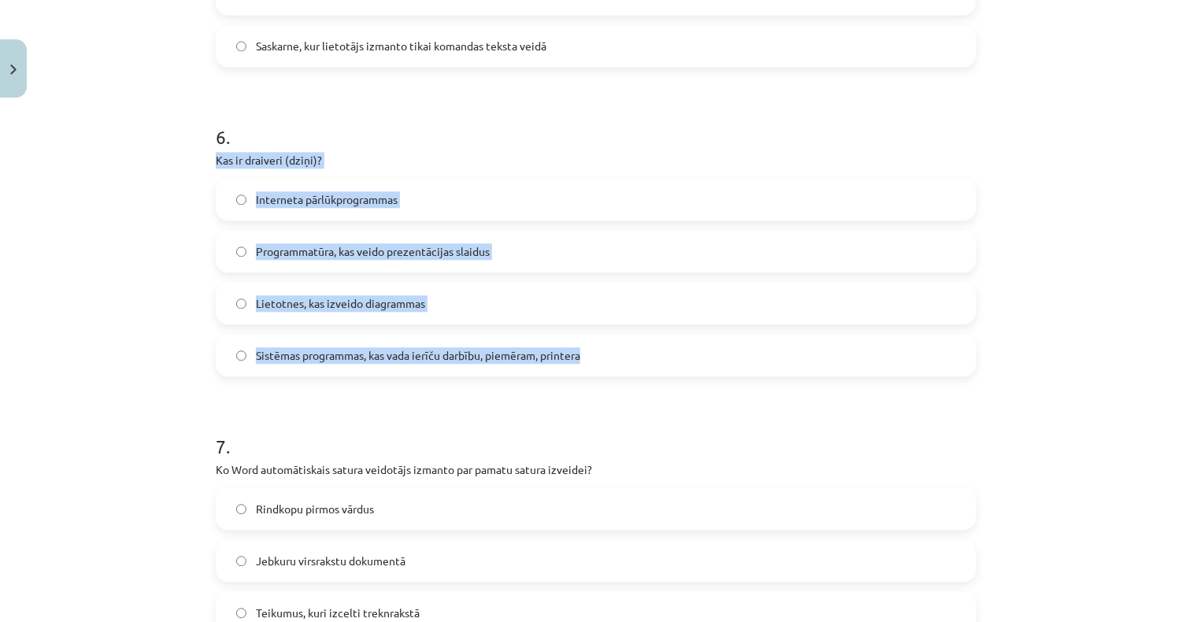
drag, startPoint x: 201, startPoint y: 157, endPoint x: 601, endPoint y: 363, distance: 449.5
click at [601, 363] on div "50 XP Saņemsi Grūts 1551 pilda Apraksts Uzdevums Palīdzība 1 . Kā Word sauc rūt…" at bounding box center [595, 64] width 779 height 3383
copy div "Kas ir draiveri (dziņi)? Interneta pārlūkprogrammas Programmatūra, kas veido pr…"
click at [347, 357] on span "Sistēmas programmas, kas vada ierīču darbību, piemēram, printera" at bounding box center [418, 355] width 324 height 17
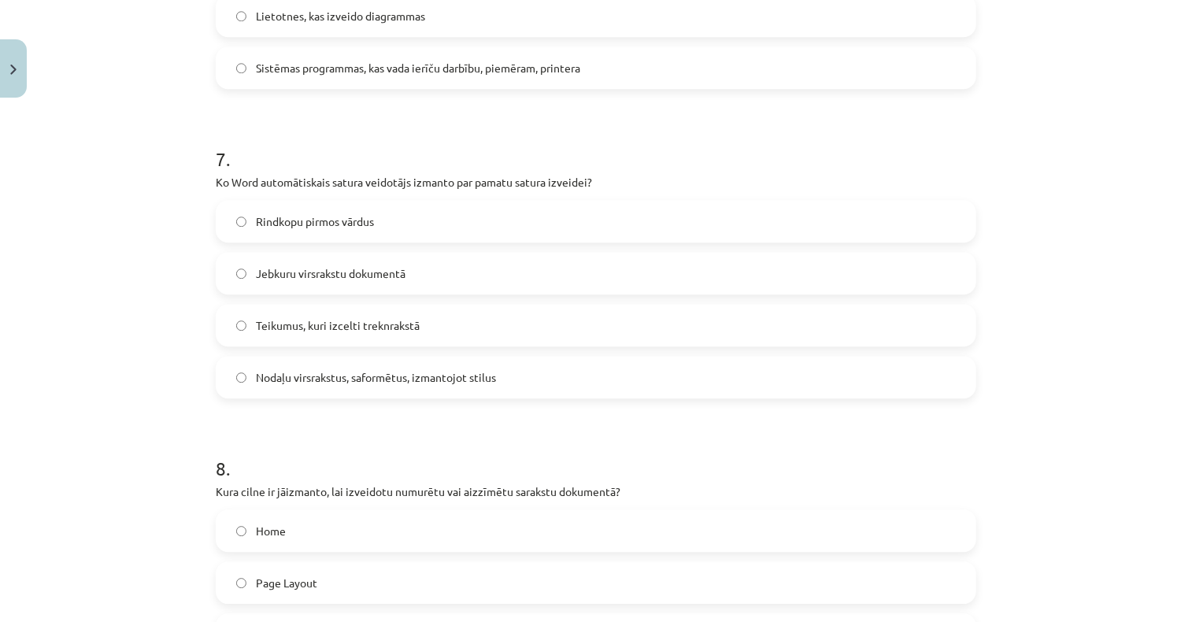
scroll to position [2046, 0]
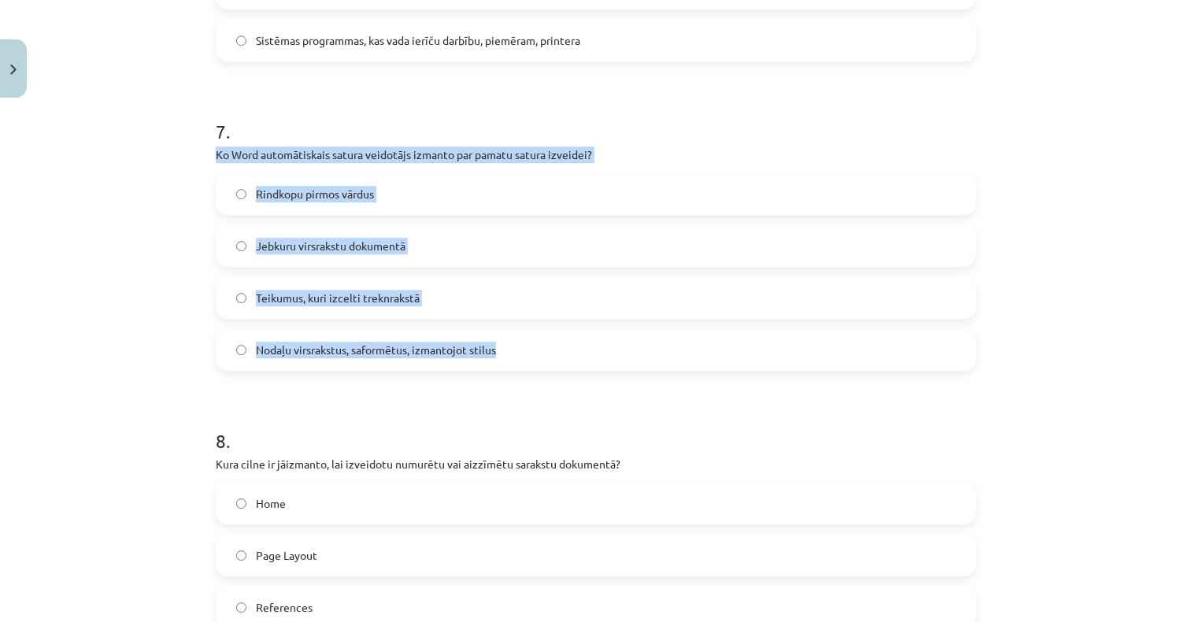
drag, startPoint x: 201, startPoint y: 150, endPoint x: 535, endPoint y: 336, distance: 381.9
copy div "Ko Word automātiskais satura veidotājs izmanto par pamatu satura izveidei? Rind…"
click at [449, 347] on span "Nodaļu virsrakstus, saformētus, izmantojot stilus" at bounding box center [376, 350] width 240 height 17
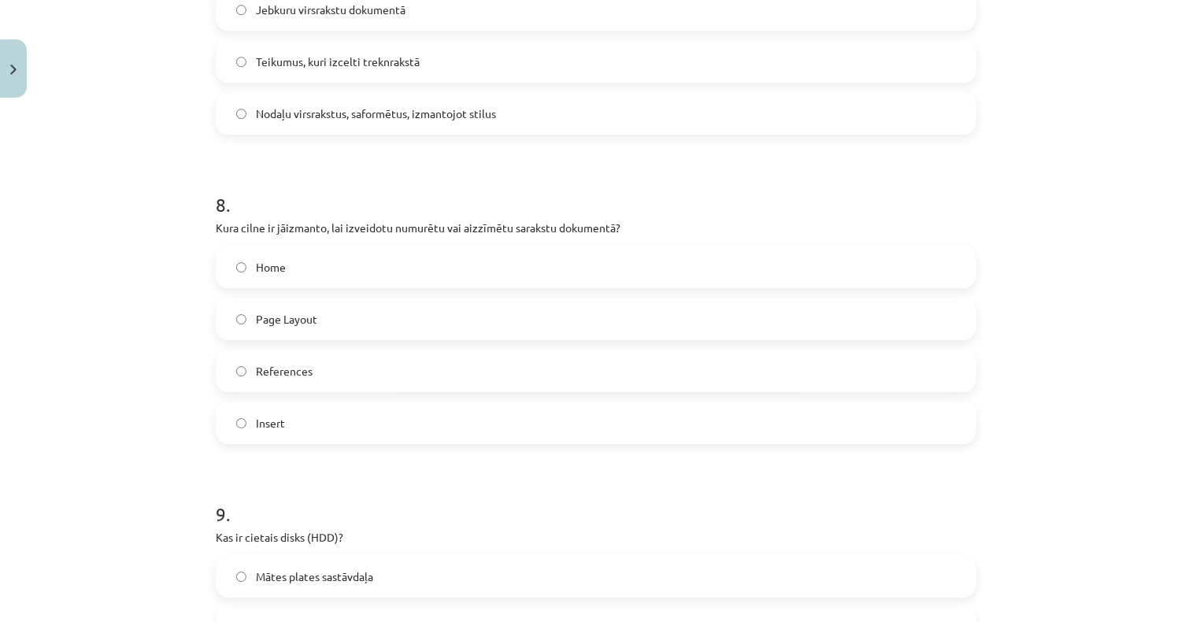
scroll to position [2361, 0]
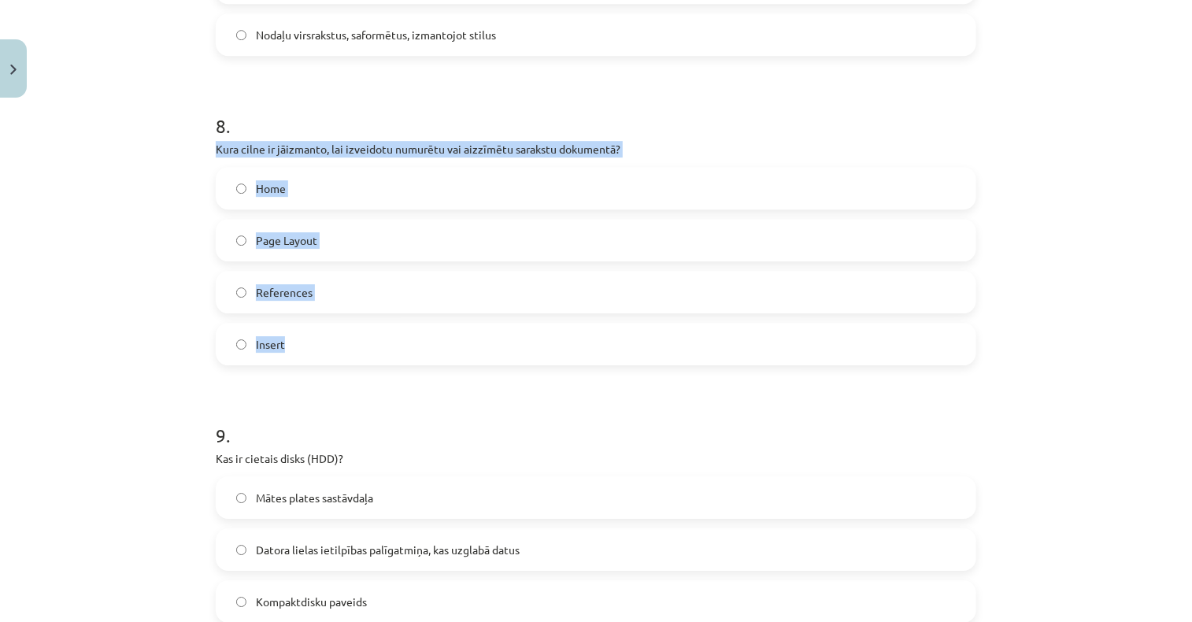
drag, startPoint x: 194, startPoint y: 146, endPoint x: 469, endPoint y: 347, distance: 340.2
click at [469, 347] on div "Mācību tēma: Datorikas - 10. klases 1. ieskaites mācību materiāls #13 Noslēguma…" at bounding box center [596, 311] width 1192 height 622
drag, startPoint x: 469, startPoint y: 347, endPoint x: 386, endPoint y: 148, distance: 215.9
copy div "Kura cilne ir jāizmanto, lai izveidotu numurētu vai aizzīmētu sarakstu dokument…"
click at [309, 181] on label "Home" at bounding box center [595, 187] width 757 height 39
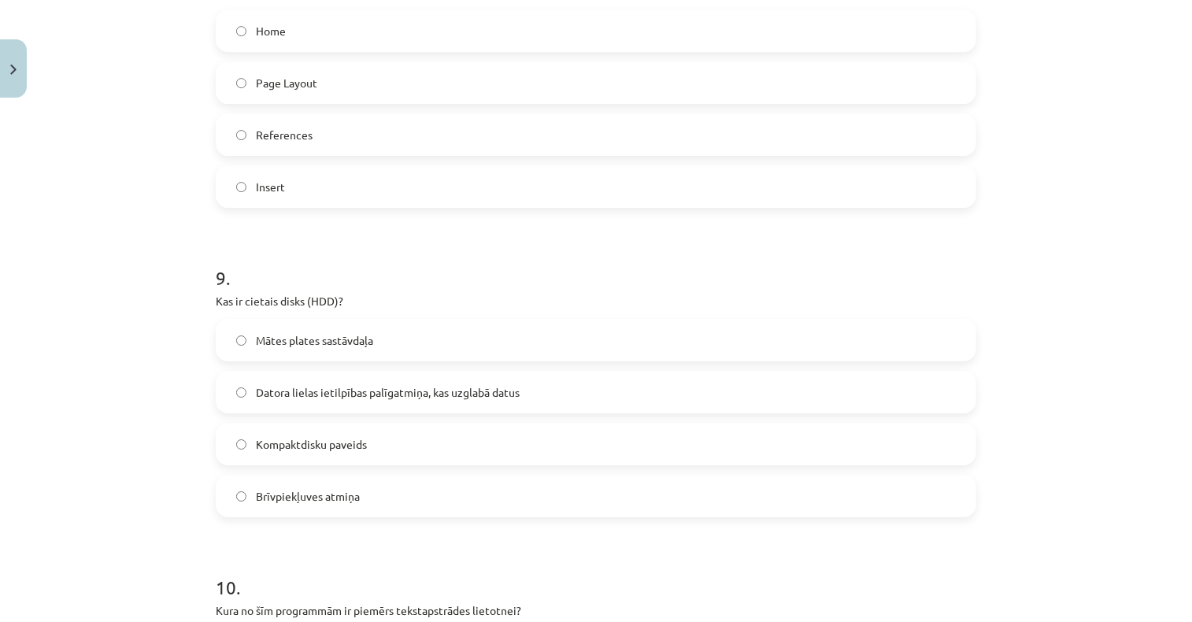
scroll to position [2755, 0]
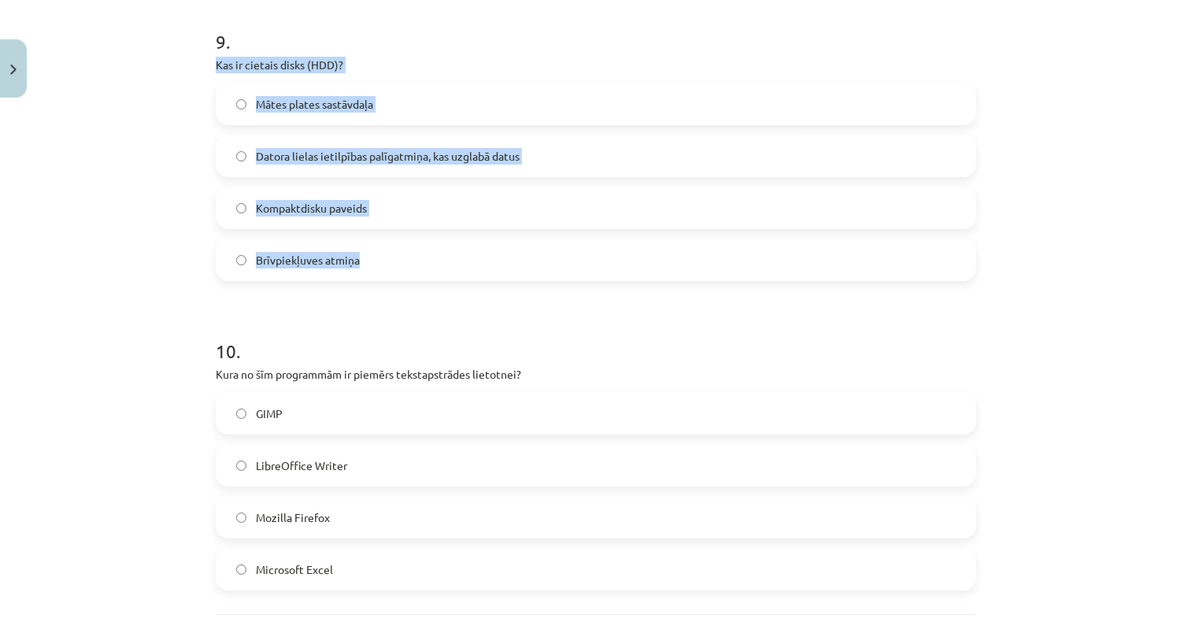
drag, startPoint x: 205, startPoint y: 60, endPoint x: 453, endPoint y: 265, distance: 322.6
copy div "Kas ir cietais disks (HDD)? Mātes plates sastāvdaļa Datora lielas ietilpības pa…"
click at [418, 149] on span "Datora lielas ietilpības palīgatmiņa, kas uzglabā datus" at bounding box center [388, 156] width 264 height 17
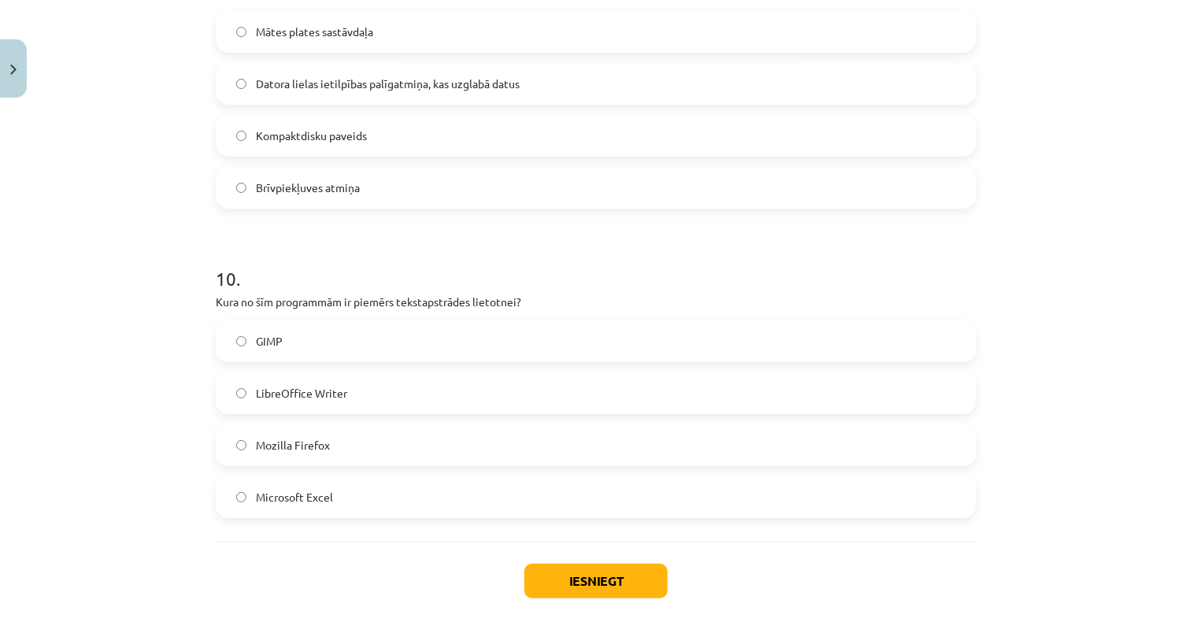
scroll to position [2905, 0]
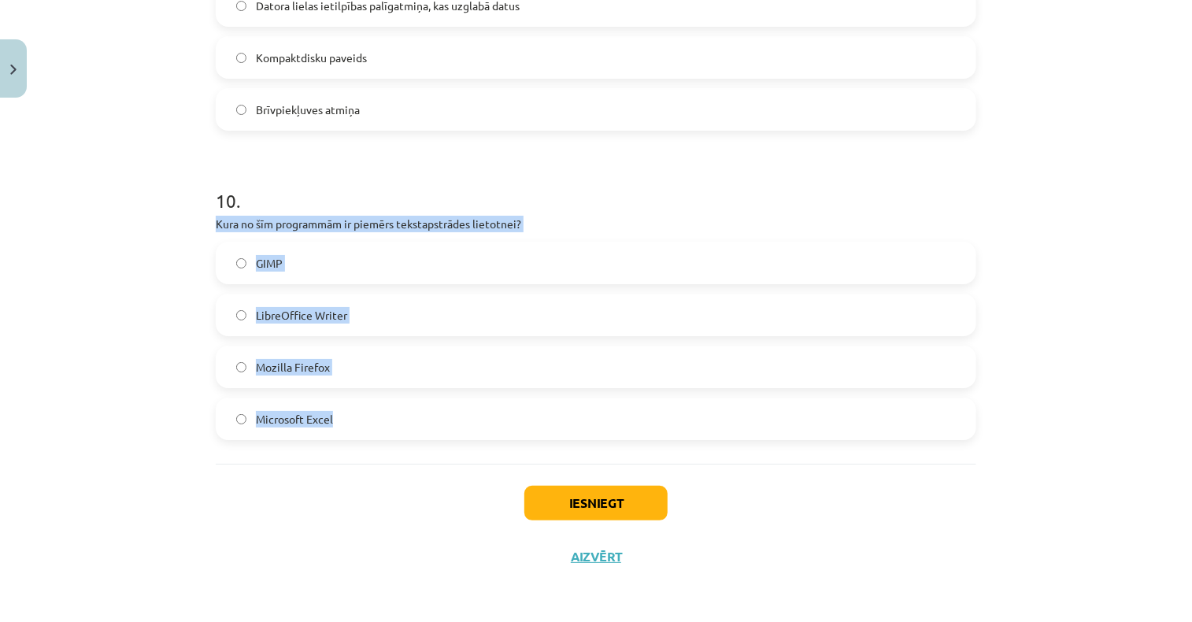
drag, startPoint x: 203, startPoint y: 220, endPoint x: 461, endPoint y: 408, distance: 319.4
drag, startPoint x: 461, startPoint y: 408, endPoint x: 413, endPoint y: 221, distance: 192.6
copy div "Kura no šīm programmām ir piemērs tekstapstrādes lietotnei? GIMP LibreOffice Wr…"
click at [339, 316] on span "LibreOffice Writer" at bounding box center [301, 315] width 91 height 17
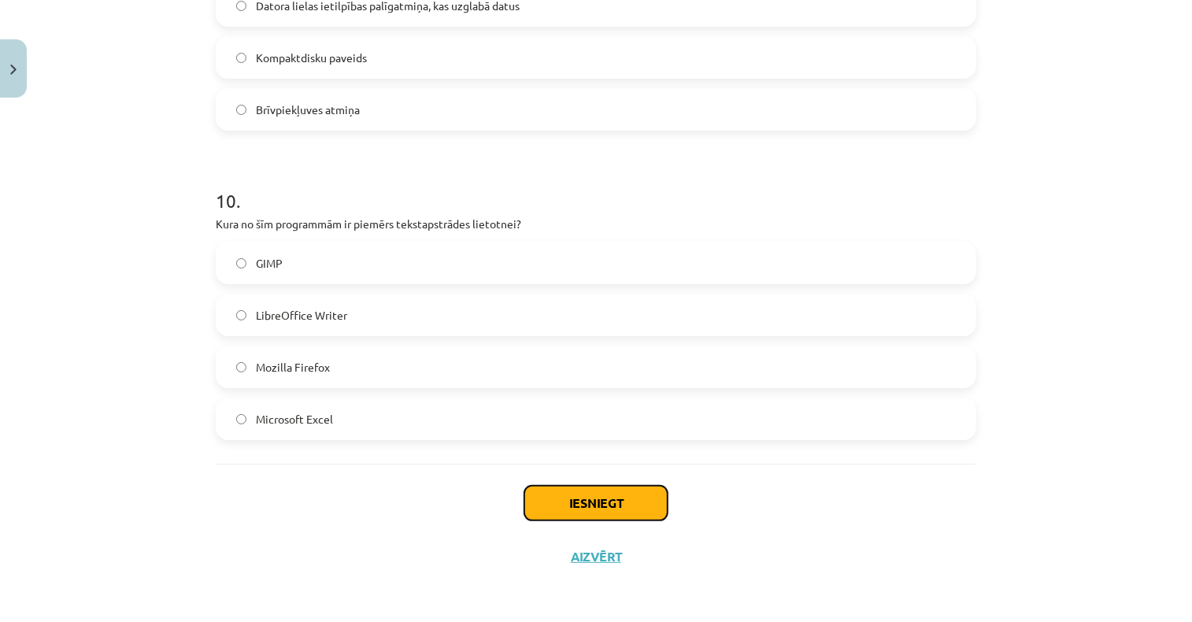
click at [610, 503] on button "Iesniegt" at bounding box center [595, 503] width 143 height 35
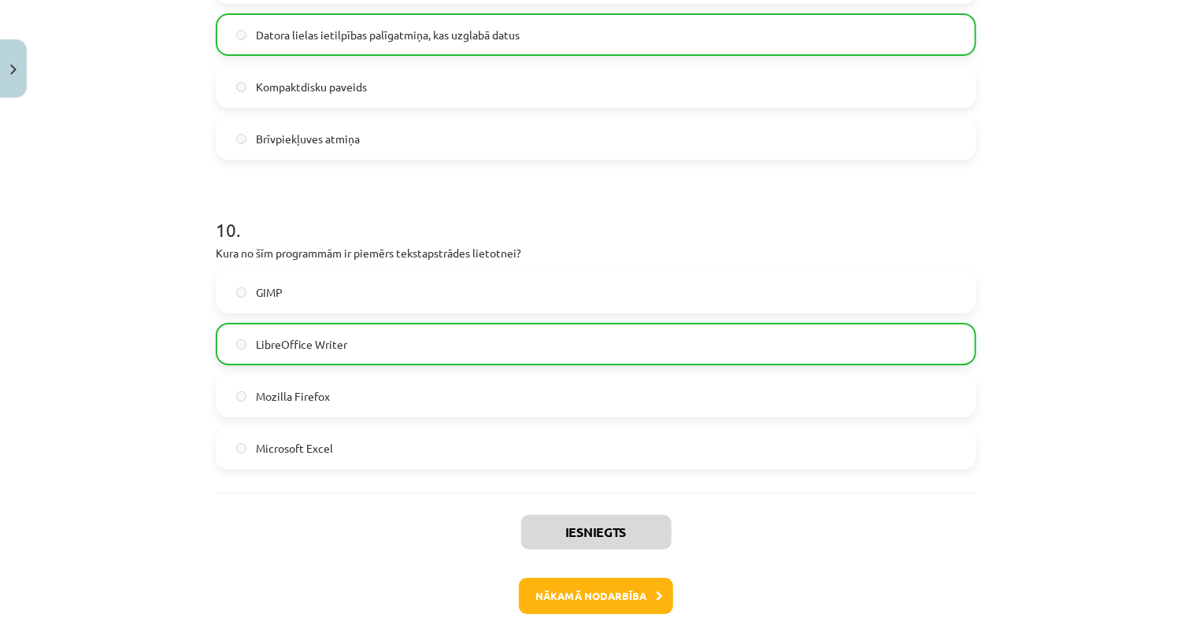
scroll to position [2955, 0]
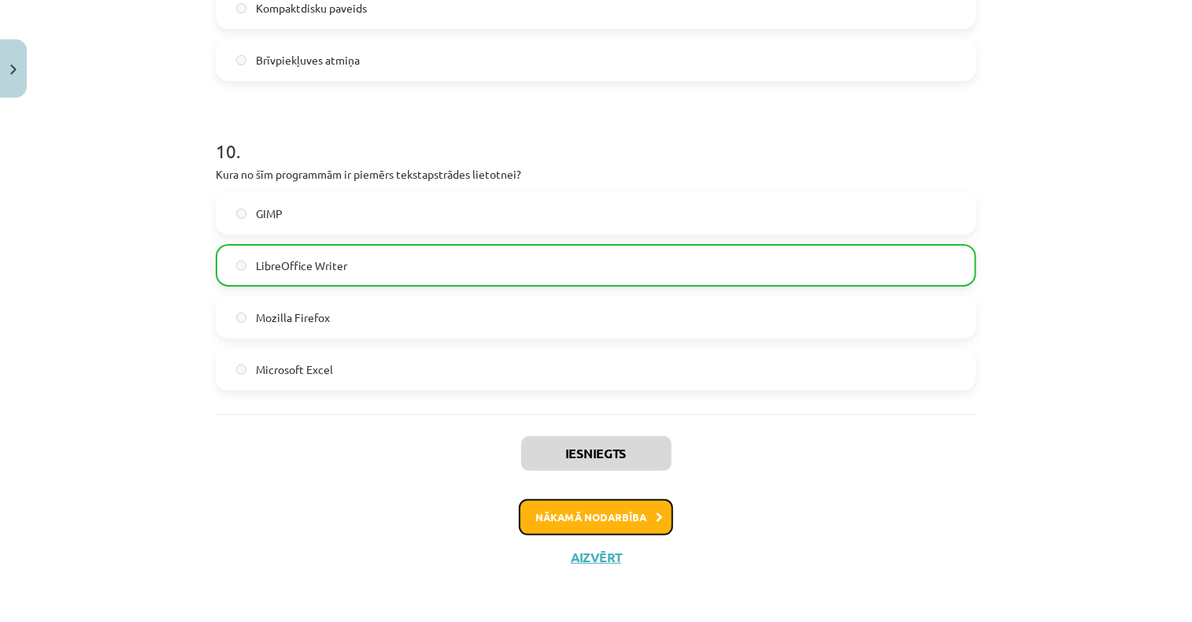
click at [533, 510] on button "Nākamā nodarbība" at bounding box center [596, 517] width 154 height 36
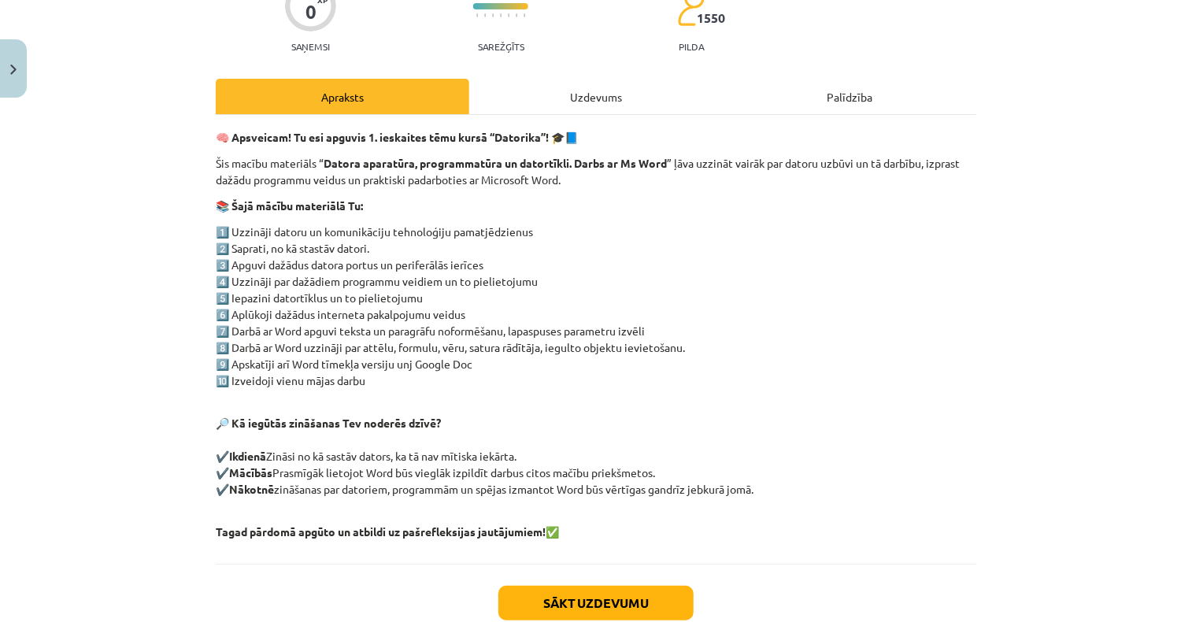
scroll to position [252, 0]
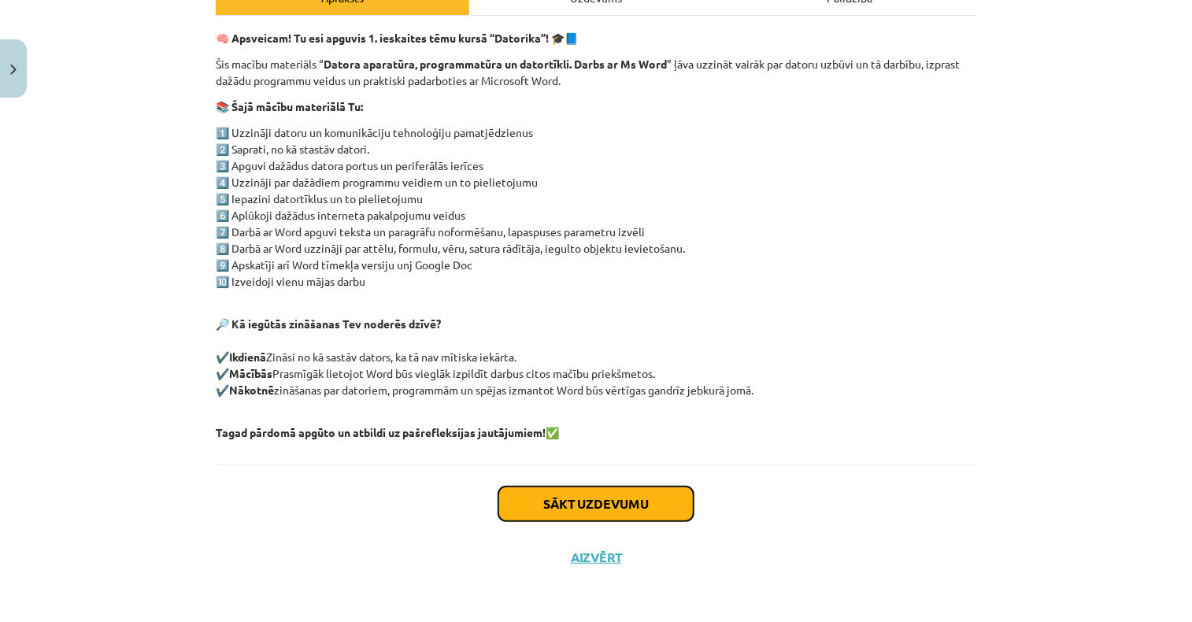
click at [623, 504] on button "Sākt uzdevumu" at bounding box center [595, 503] width 195 height 35
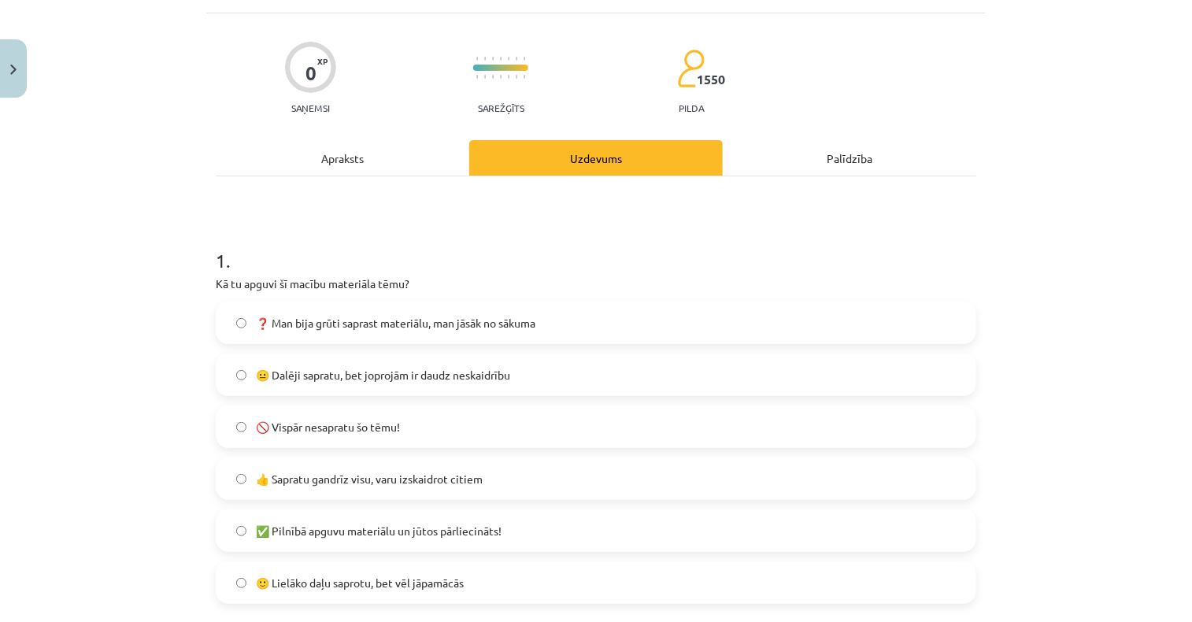
scroll to position [118, 0]
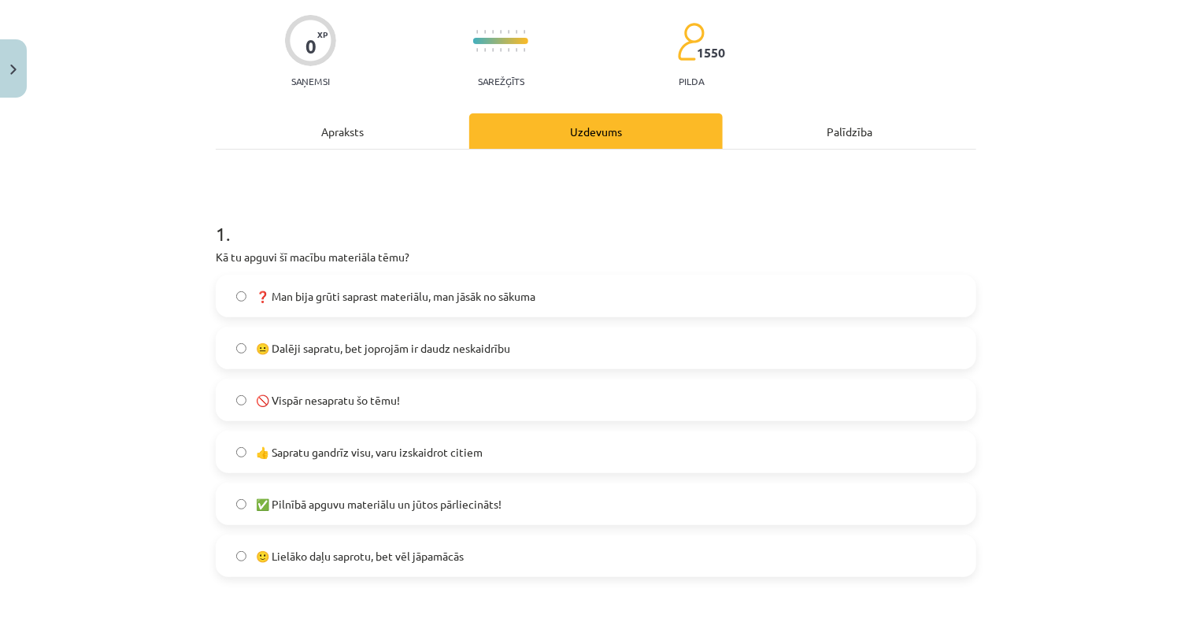
click at [398, 557] on span "🙂 Lielāko daļu saprotu, bet vēl jāpamācās" at bounding box center [360, 556] width 208 height 17
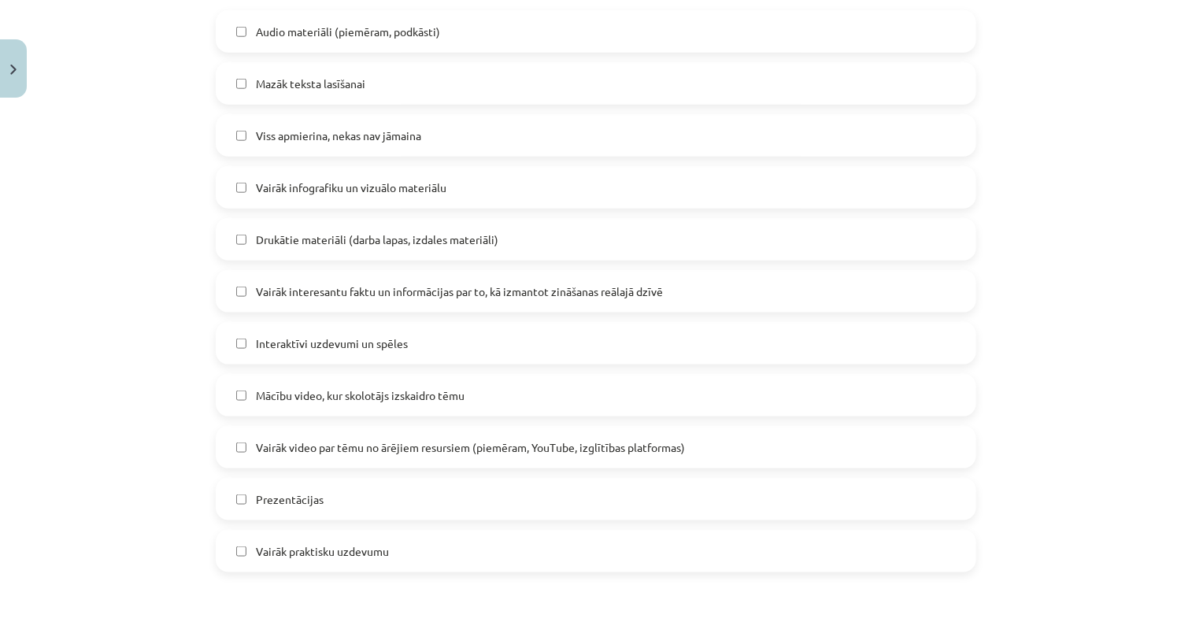
scroll to position [826, 0]
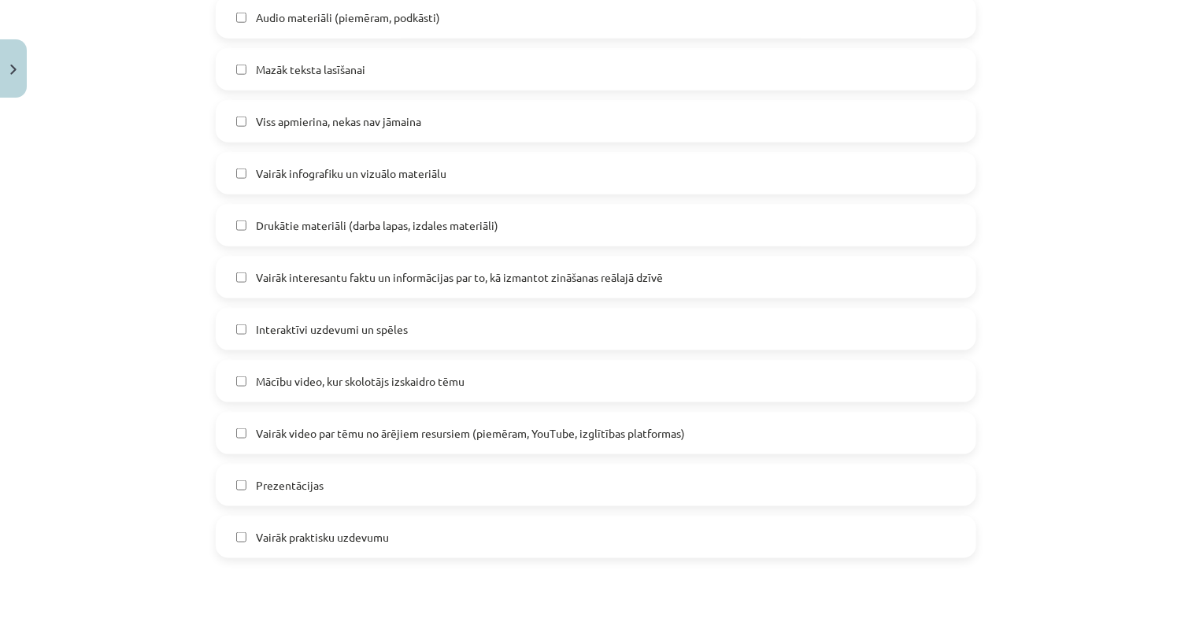
click at [359, 386] on span "Mācību video, kur skolotājs izskaidro tēmu" at bounding box center [360, 381] width 209 height 17
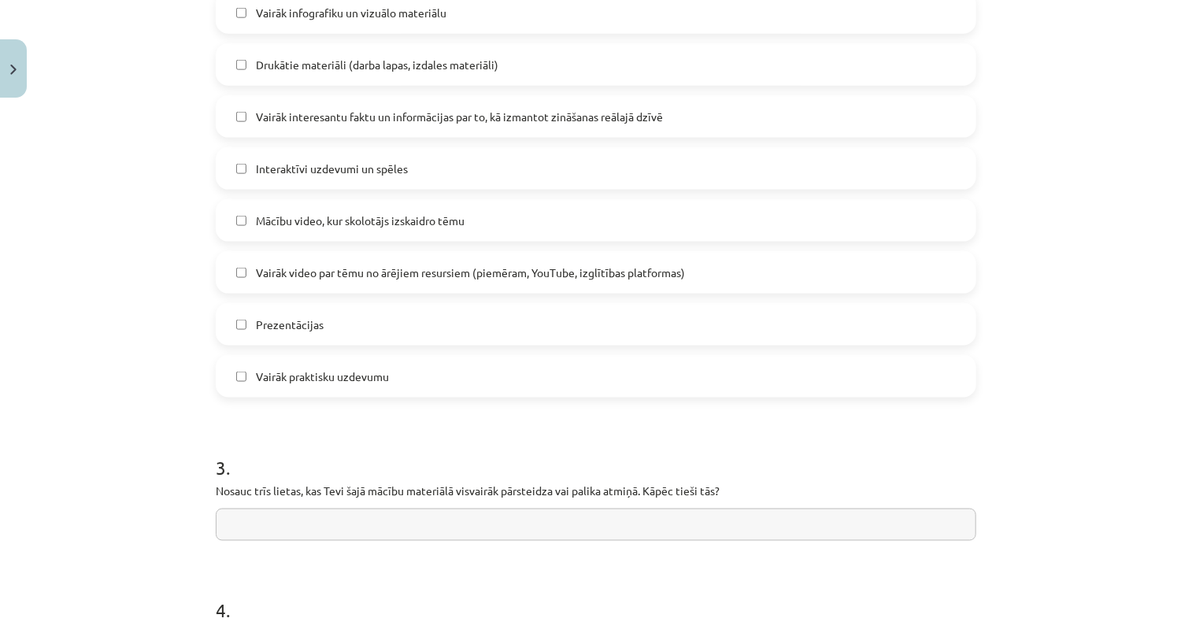
scroll to position [1141, 0]
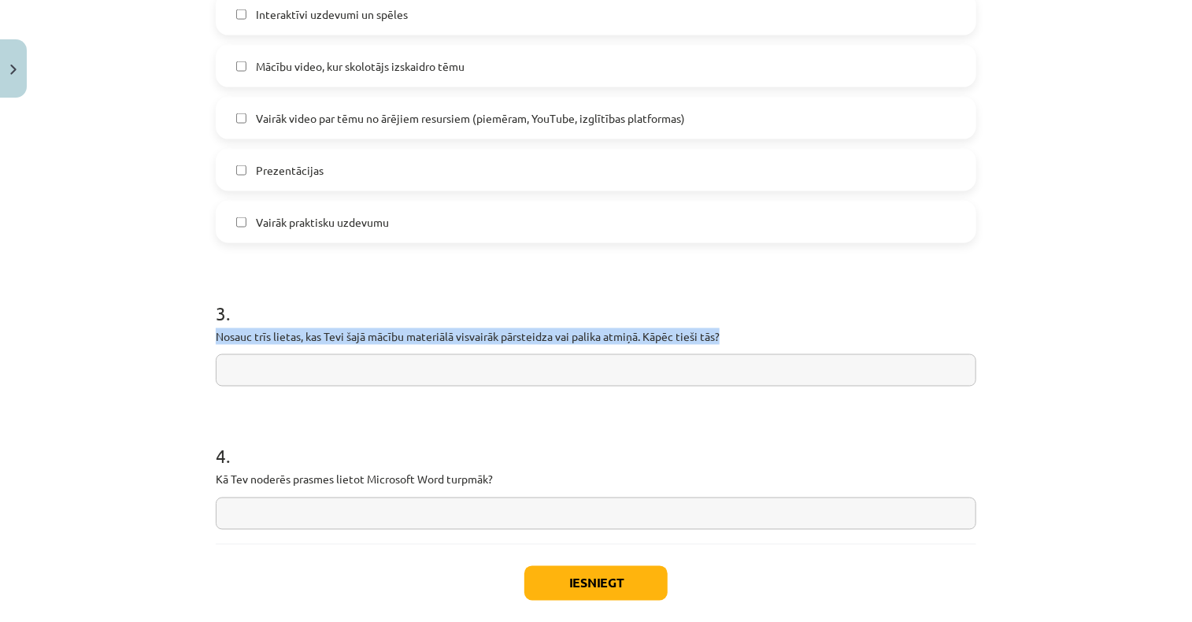
drag, startPoint x: 205, startPoint y: 334, endPoint x: 726, endPoint y: 341, distance: 520.3
drag, startPoint x: 726, startPoint y: 341, endPoint x: 661, endPoint y: 331, distance: 65.2
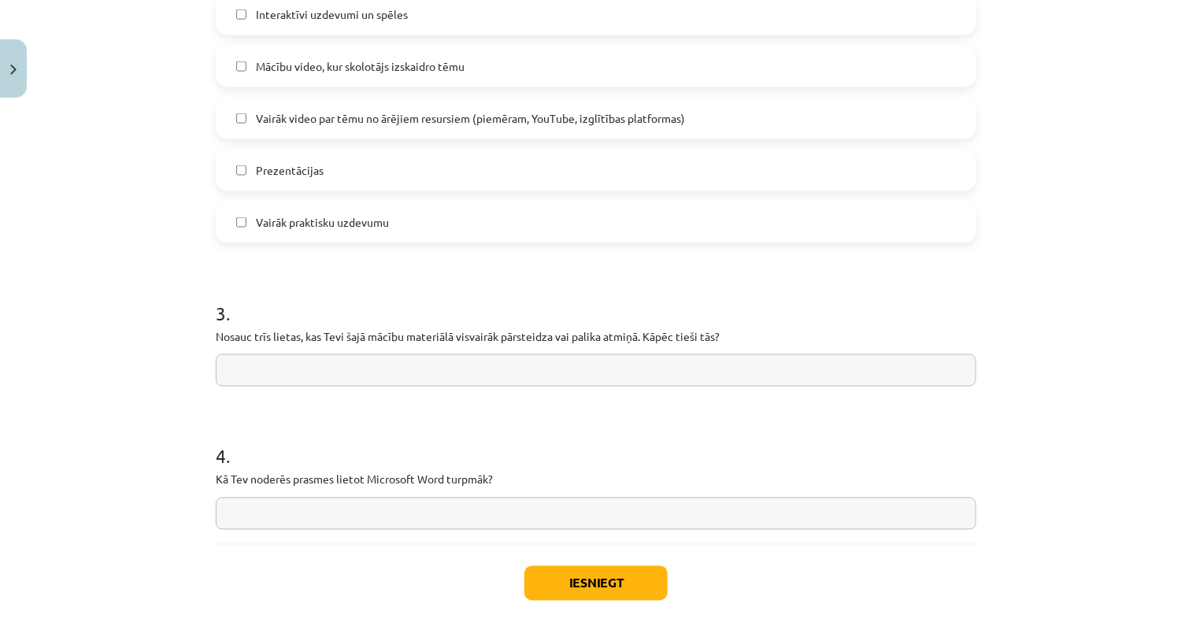
paste input "**********"
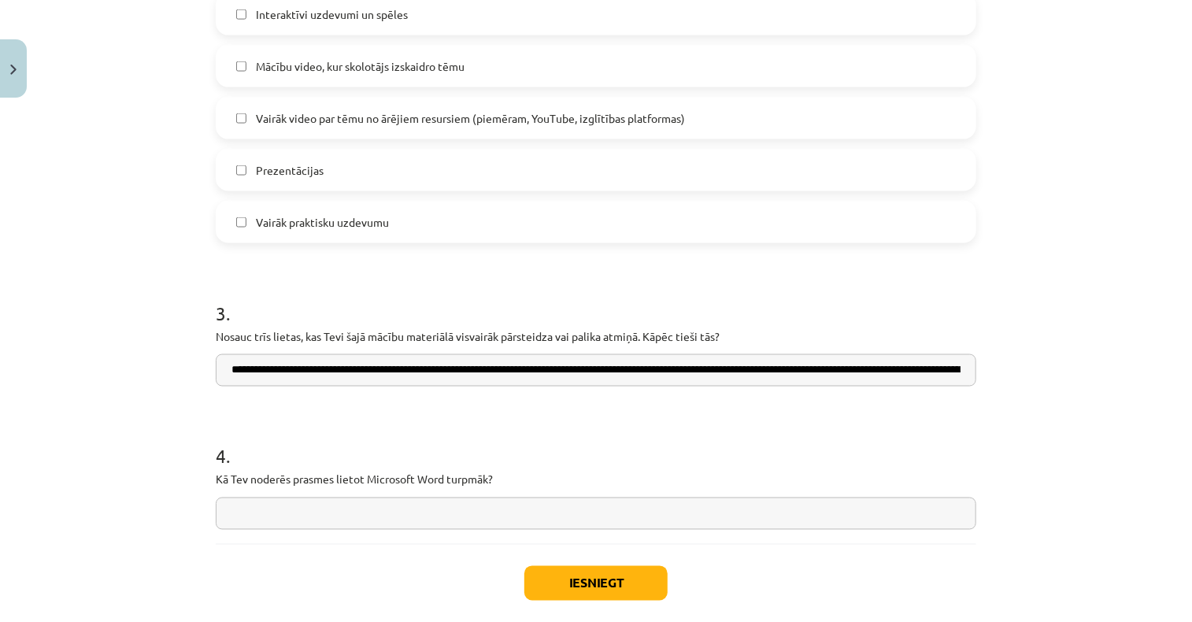
scroll to position [0, 2910]
type input "**********"
drag, startPoint x: 205, startPoint y: 476, endPoint x: 510, endPoint y: 482, distance: 304.7
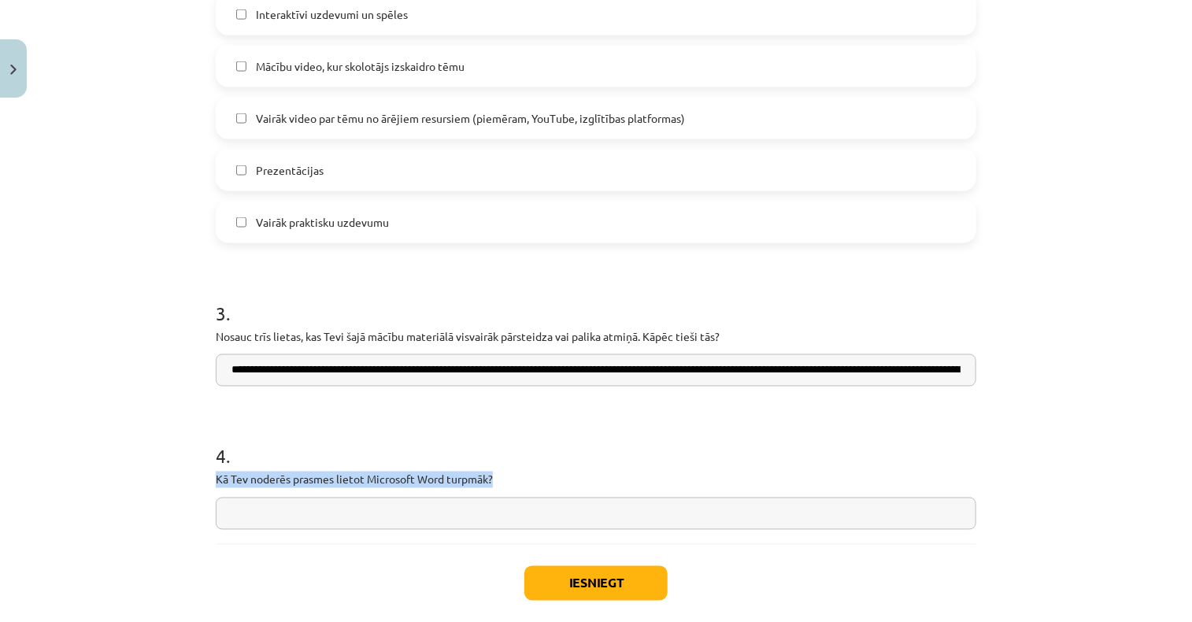
click at [510, 482] on p "Kā Tev noderēs prasmes lietot Microsoft Word turpmāk?" at bounding box center [596, 479] width 760 height 17
paste input "**********"
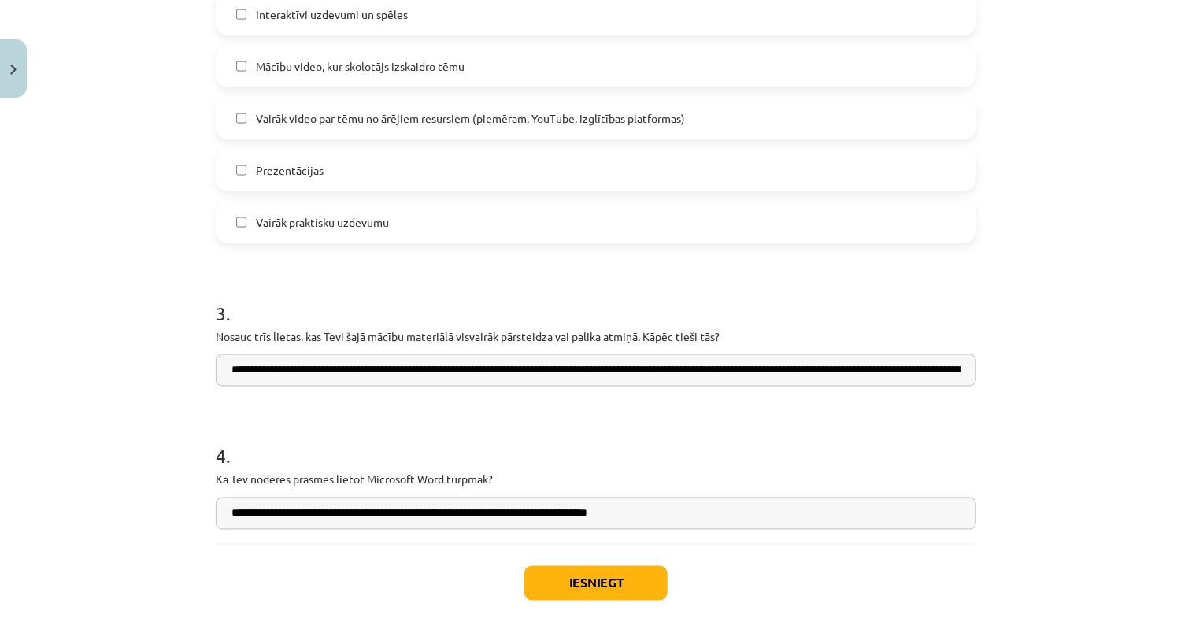
type input "**********"
click at [594, 577] on button "Iesniegt" at bounding box center [595, 583] width 143 height 35
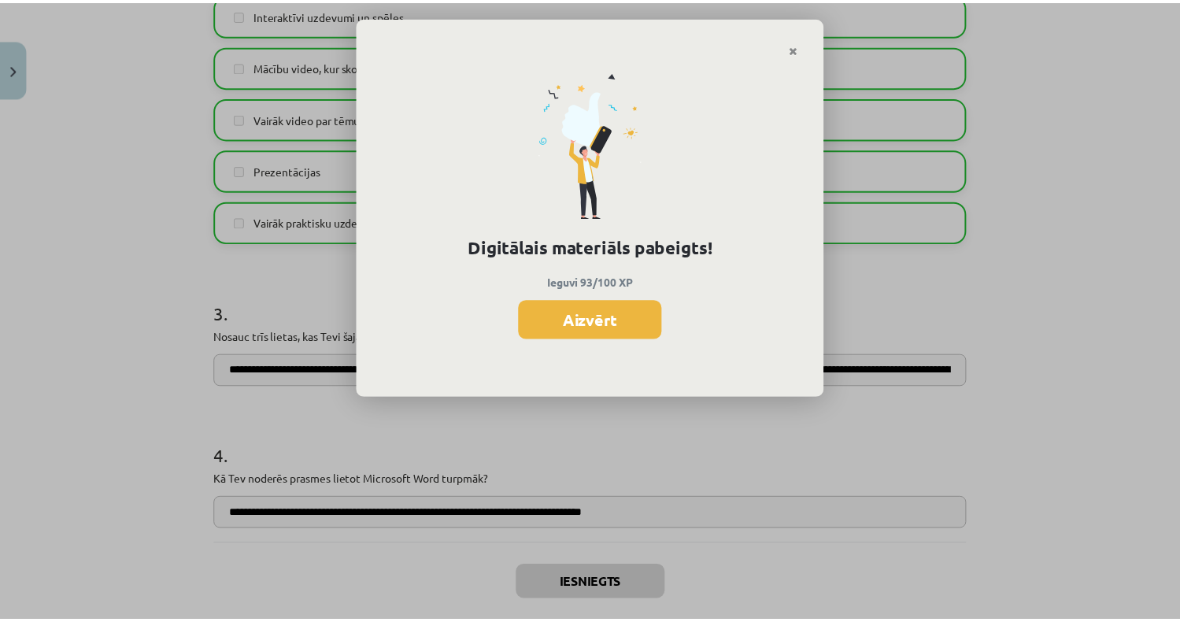
scroll to position [1830, 0]
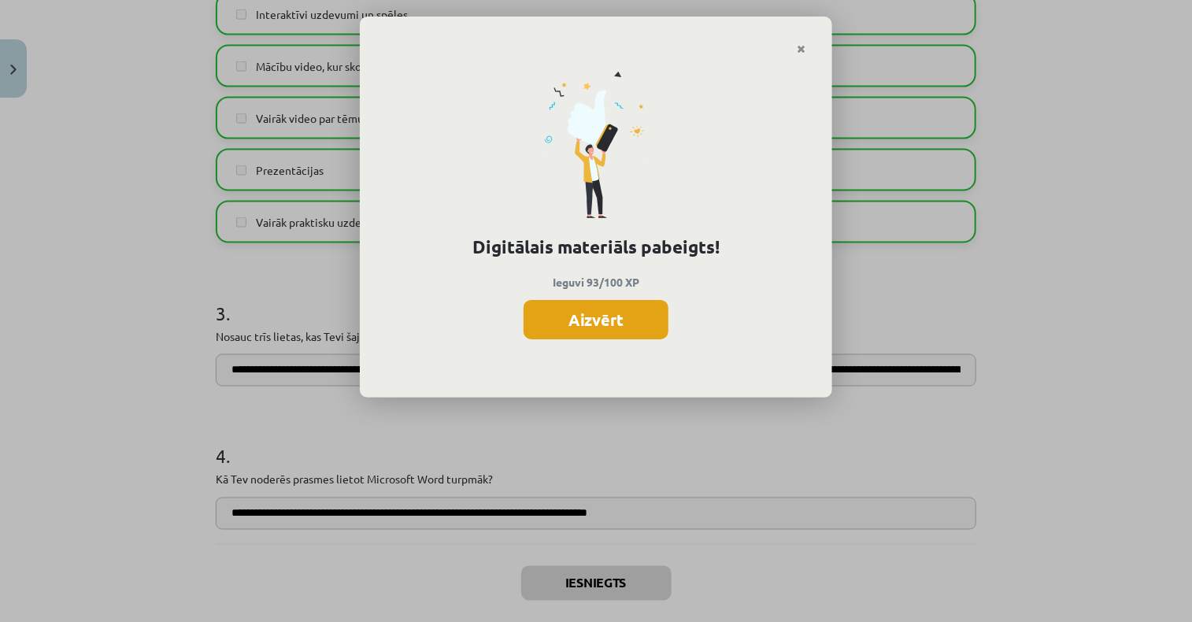
click at [603, 317] on button "Aizvērt" at bounding box center [595, 319] width 145 height 39
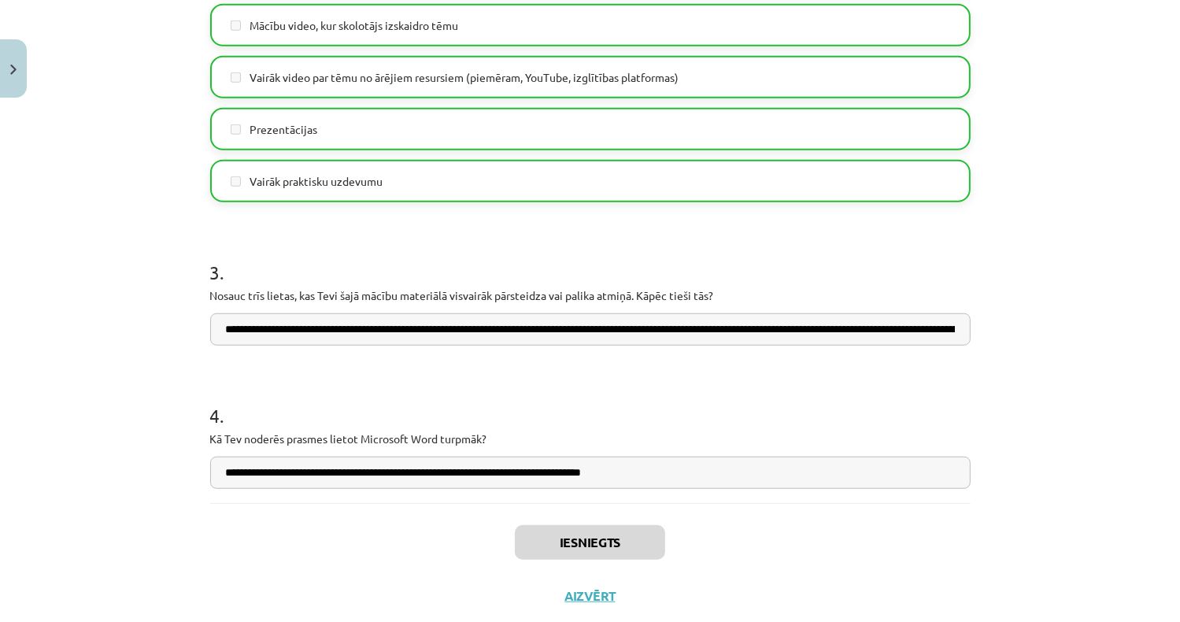
scroll to position [1221, 0]
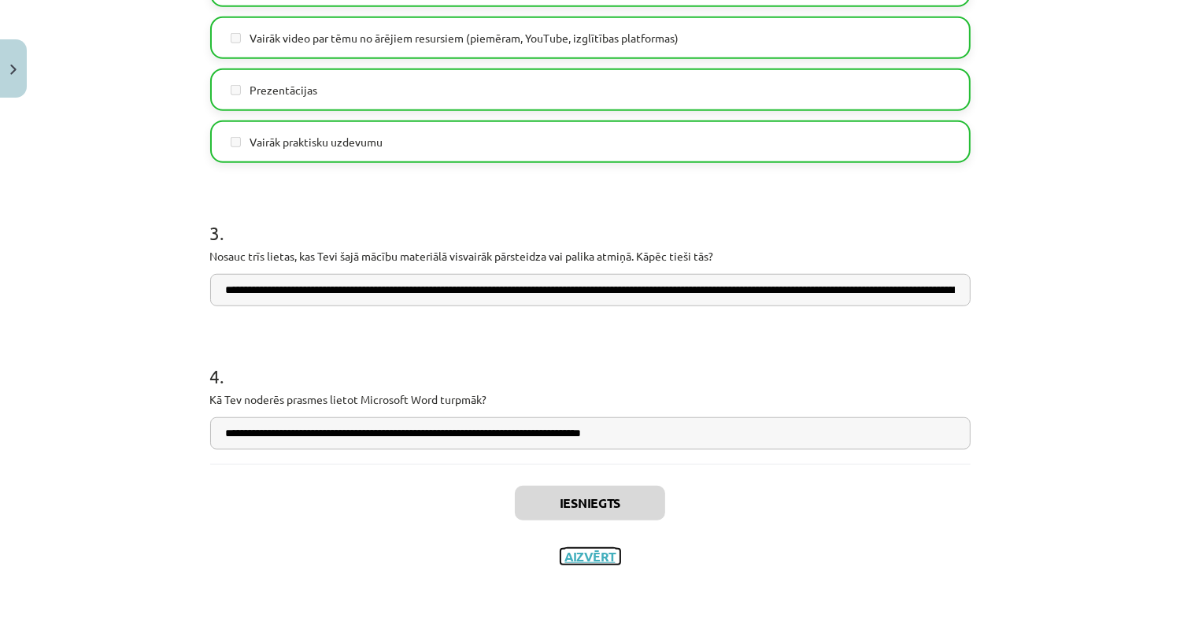
click at [598, 557] on button "Aizvērt" at bounding box center [590, 557] width 60 height 16
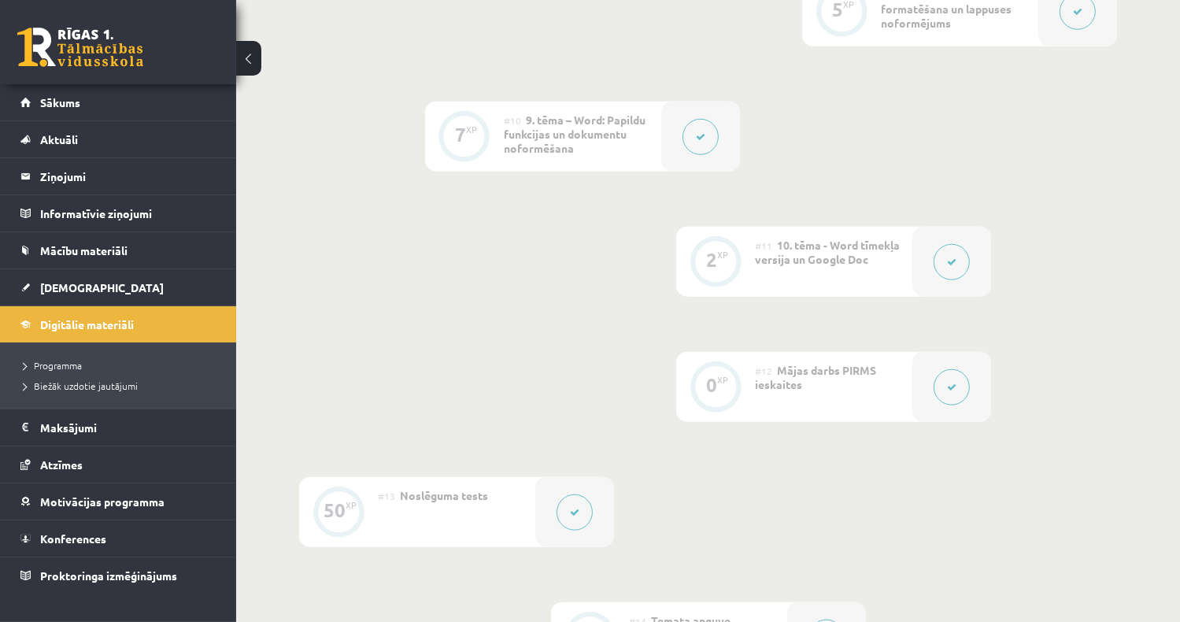
scroll to position [1317, 0]
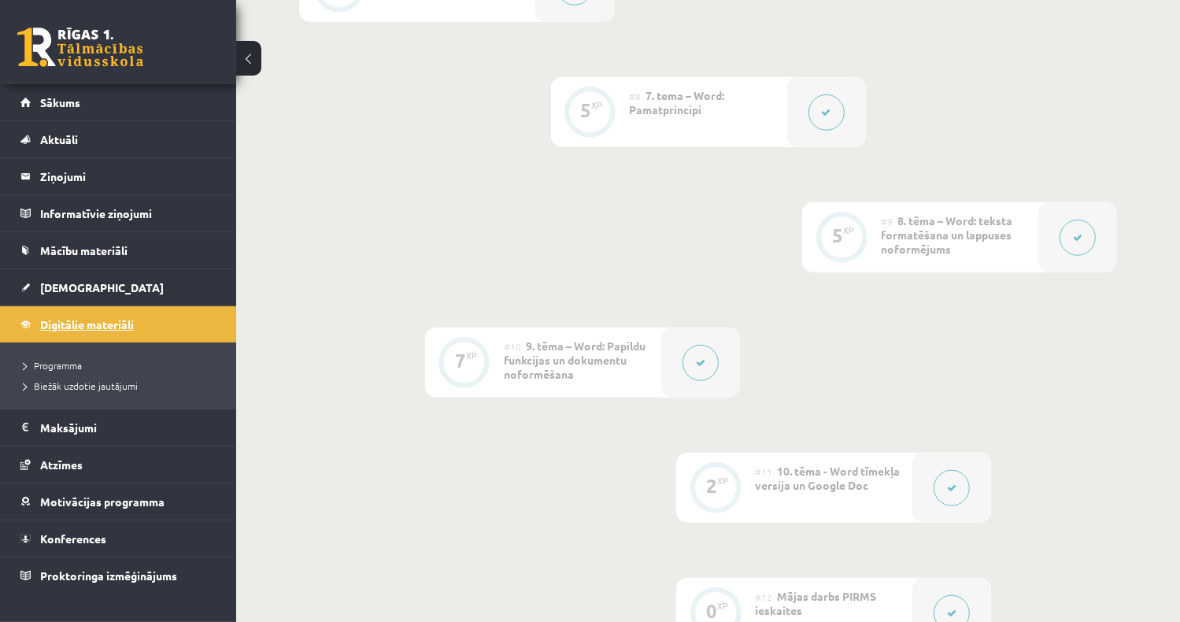
click at [107, 325] on span "Digitālie materiāli" at bounding box center [87, 324] width 94 height 14
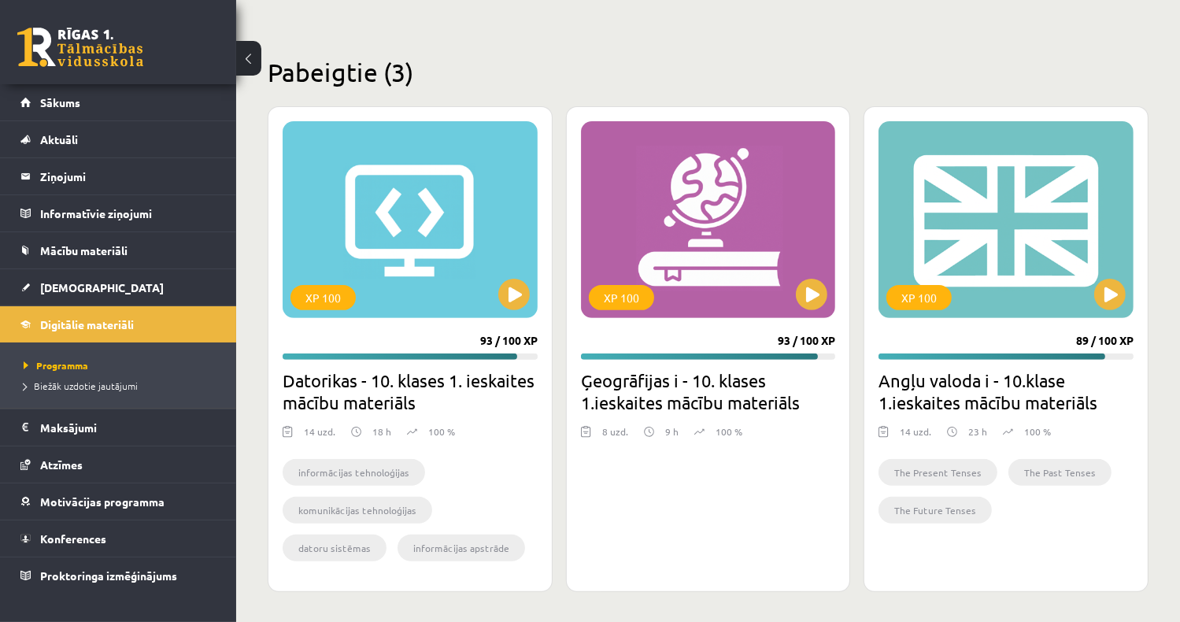
scroll to position [432, 0]
click at [69, 282] on span "[DEMOGRAPHIC_DATA]" at bounding box center [102, 287] width 124 height 14
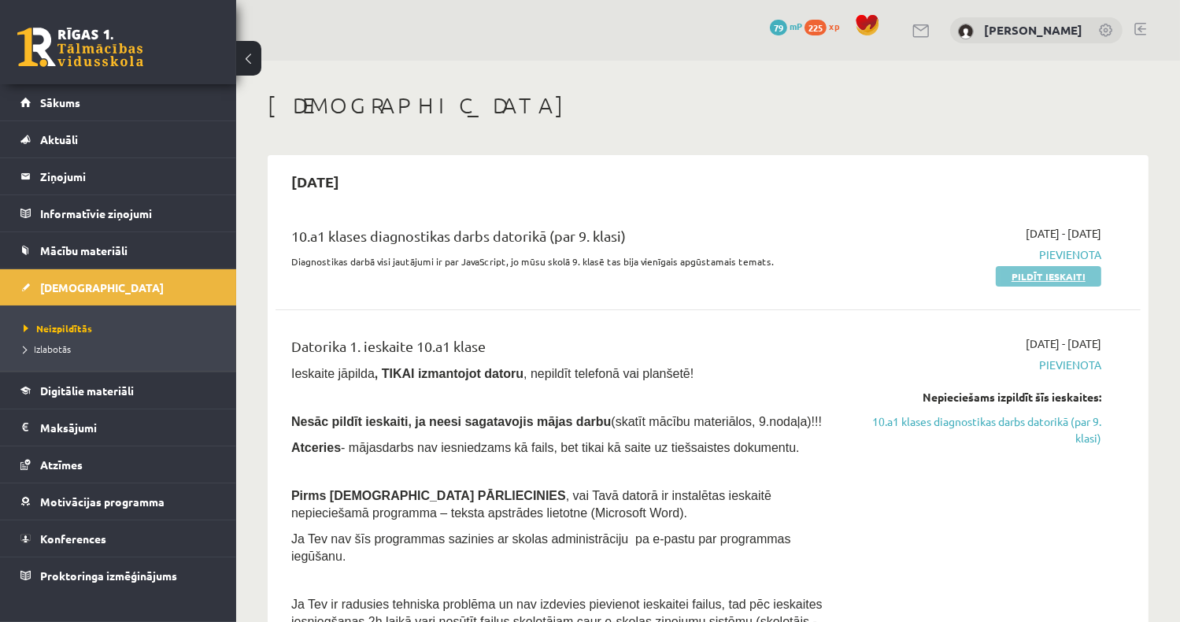
click at [1063, 275] on link "Pildīt ieskaiti" at bounding box center [1048, 276] width 105 height 20
click at [1077, 279] on link "Pildīt ieskaiti" at bounding box center [1048, 276] width 105 height 20
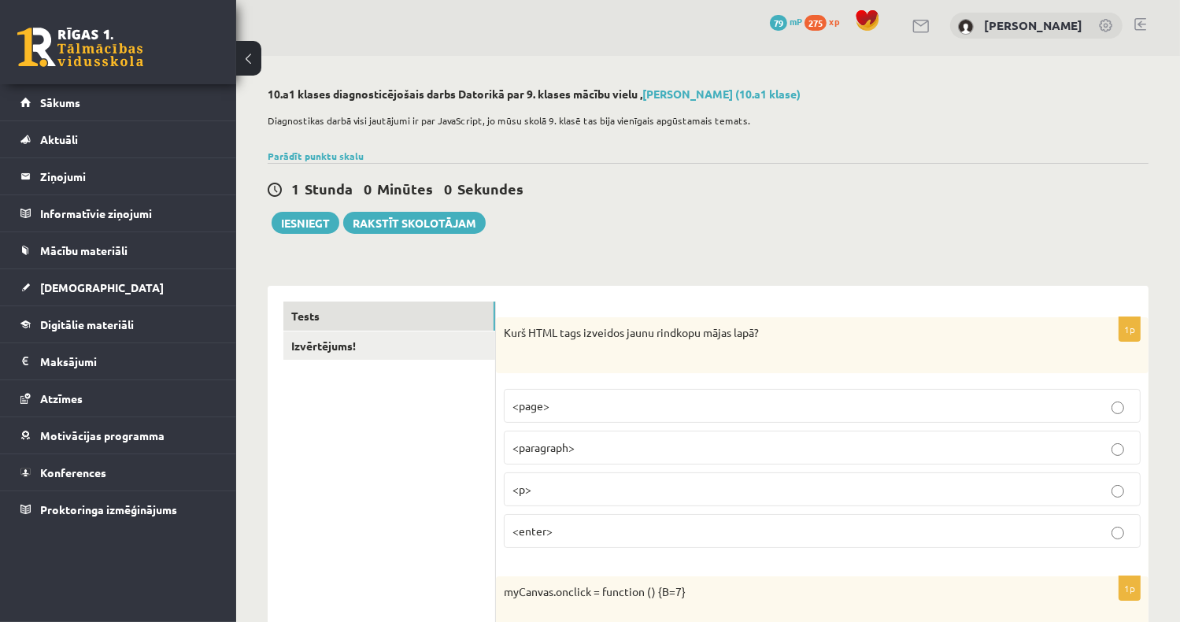
scroll to position [157, 0]
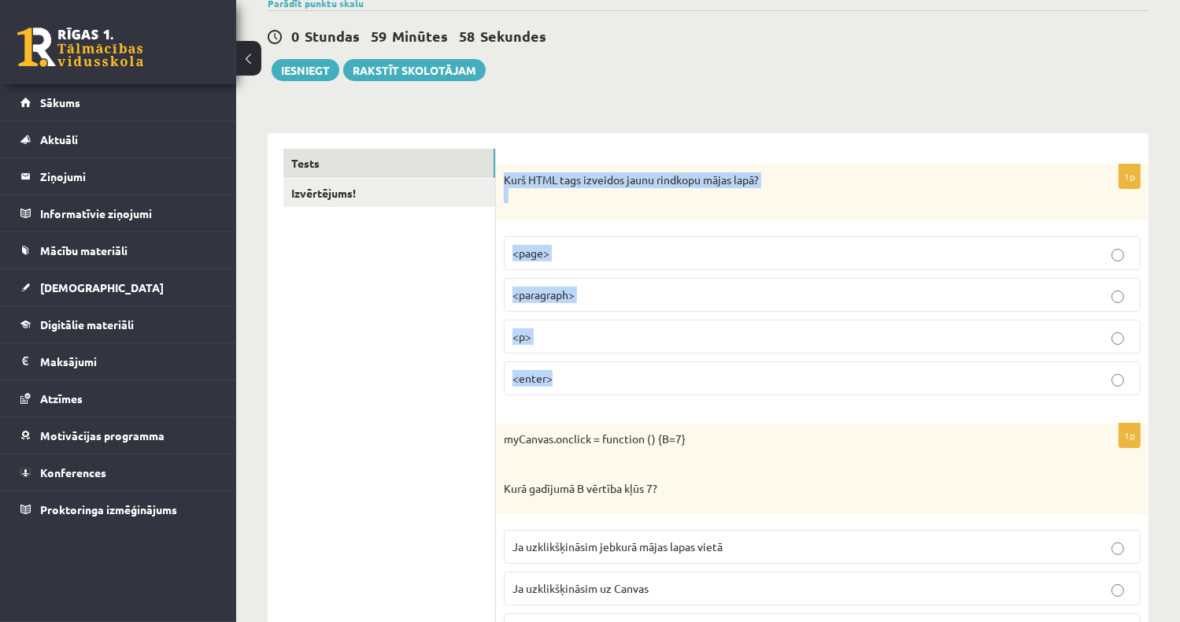
drag, startPoint x: 504, startPoint y: 177, endPoint x: 756, endPoint y: 370, distance: 317.8
click at [756, 375] on div "1p Kurš HTML tags izveidos jaunu rindkopu mājas lapā? <page> <paragraph> <p> <e…" at bounding box center [822, 285] width 652 height 243
drag, startPoint x: 756, startPoint y: 370, endPoint x: 661, endPoint y: 179, distance: 212.9
copy div "Kurš HTML tags izveidos jaunu rindkopu mājas lapā? <page> <paragraph> <p> <ente…"
click at [549, 336] on p "<p>" at bounding box center [821, 336] width 619 height 17
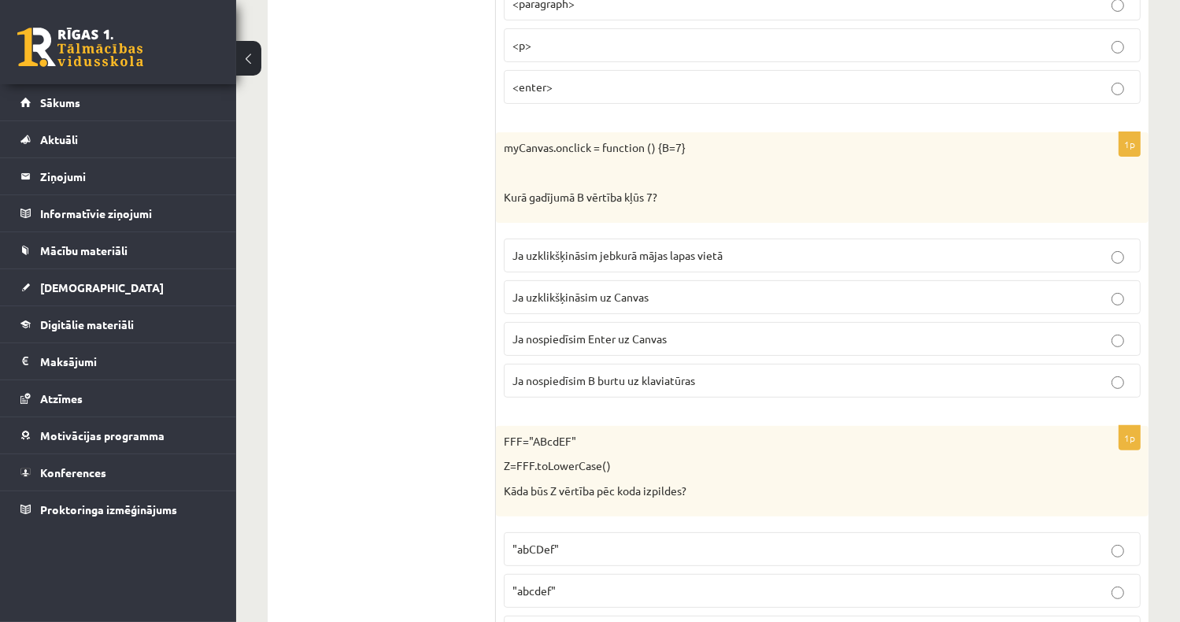
scroll to position [472, 0]
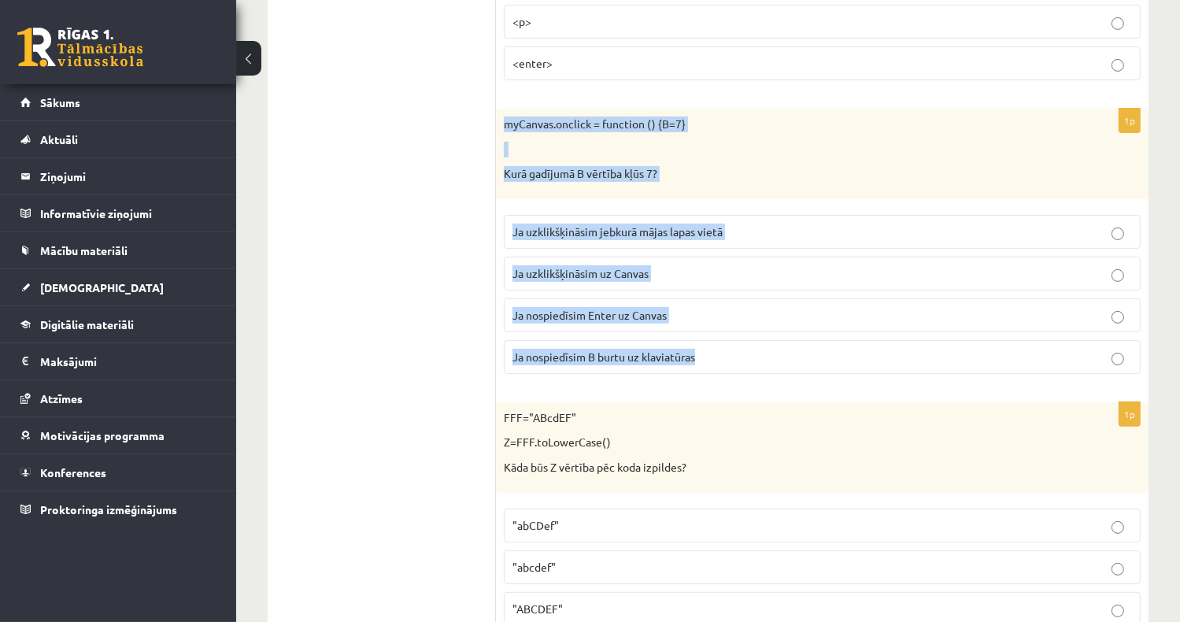
drag, startPoint x: 501, startPoint y: 121, endPoint x: 763, endPoint y: 338, distance: 341.0
click at [763, 338] on div "1p myCanvas.onclick = function () {B=7} Kurā gadījumā B vērtība kļūs 7? Ja uzkl…" at bounding box center [822, 248] width 652 height 278
copy div "myCanvas.onclick = function () {B=7} Kurā gadījumā B vērtība kļūs 7? Ja uzklikš…"
click at [612, 274] on span "Ja uzklikšķināsim uz Canvas" at bounding box center [580, 273] width 136 height 14
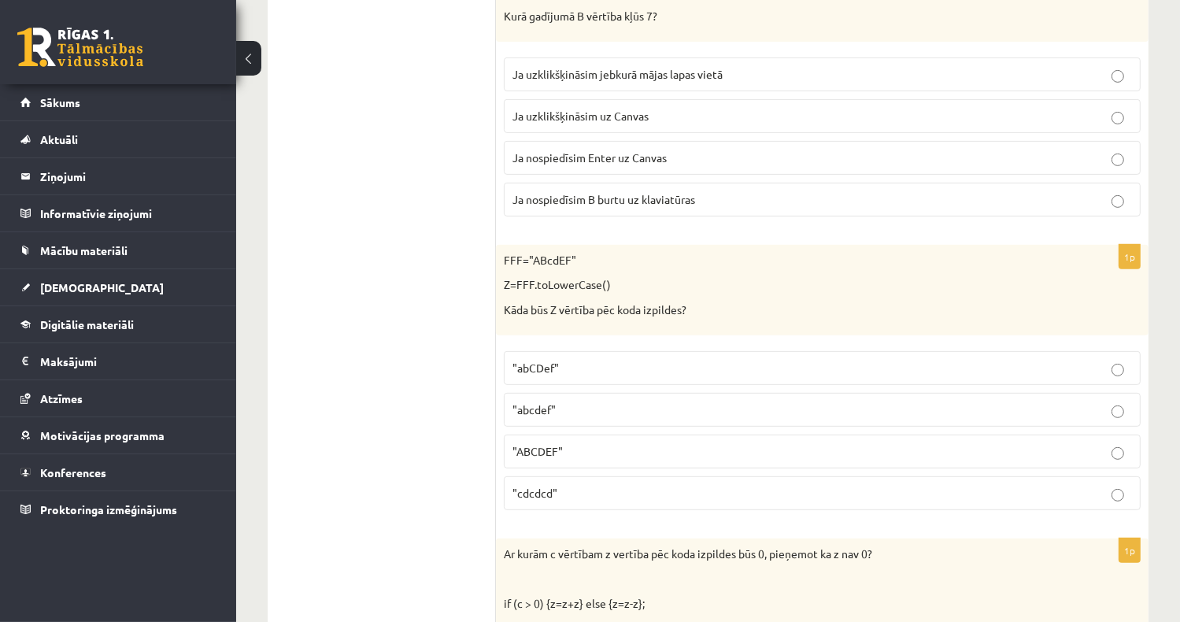
scroll to position [708, 0]
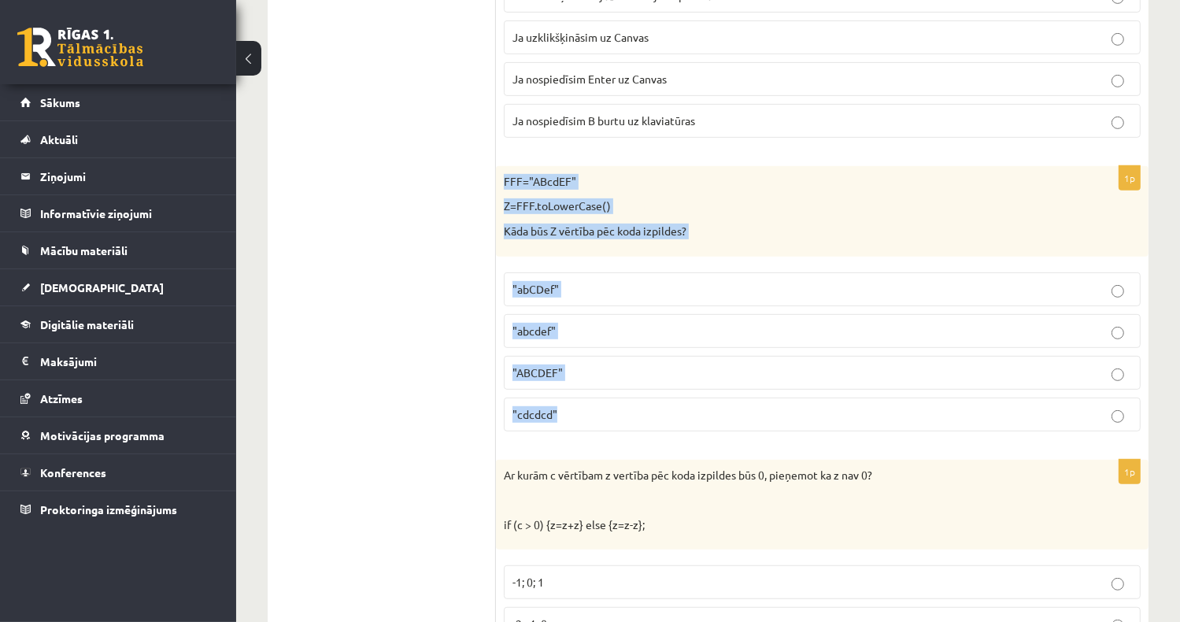
drag, startPoint x: 501, startPoint y: 177, endPoint x: 681, endPoint y: 417, distance: 300.2
click at [681, 417] on div "1p FFF="ABcdEF" Z=FFF.toLowerCase() Kāda būs Z vērtība pēc koda izpildes? "abCD…" at bounding box center [822, 305] width 652 height 278
copy div "FFF="ABcdEF" Z=FFF.toLowerCase() Kāda būs Z vērtība pēc koda izpildes? "abCDef"…"
click at [570, 327] on p ""abcdef"" at bounding box center [821, 331] width 619 height 17
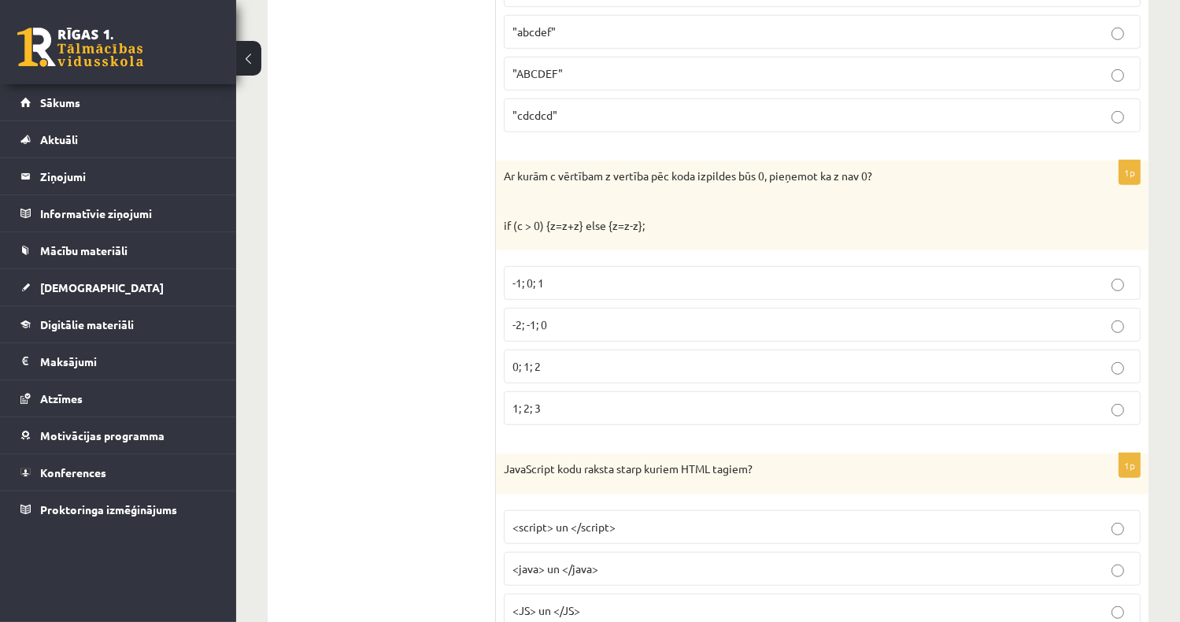
scroll to position [1023, 0]
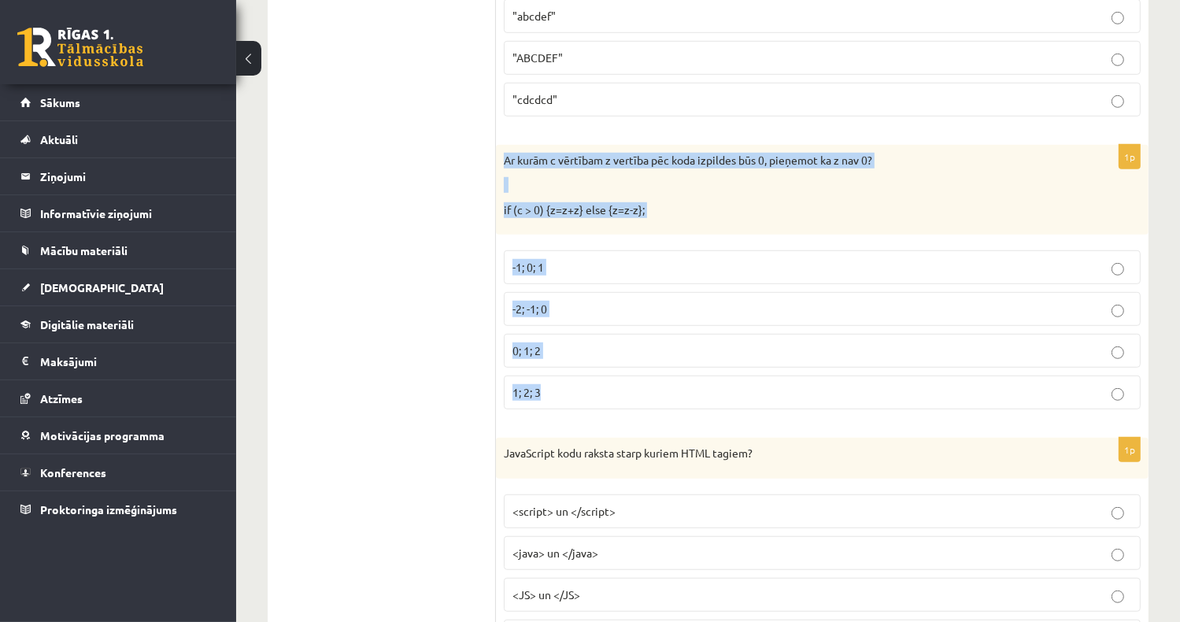
drag, startPoint x: 504, startPoint y: 157, endPoint x: 687, endPoint y: 404, distance: 307.7
click at [687, 404] on div "1p Ar kurām c vērtībam z vertība pēc koda izpildes būs 0, pieņemot ka z nav 0? …" at bounding box center [822, 284] width 652 height 278
drag, startPoint x: 687, startPoint y: 404, endPoint x: 658, endPoint y: 164, distance: 241.0
copy div "Ar kurām c vērtībam z vertība pēc koda izpildes būs 0, pieņemot ka z nav 0? if …"
click at [598, 301] on p "-2; -1; 0" at bounding box center [821, 309] width 619 height 17
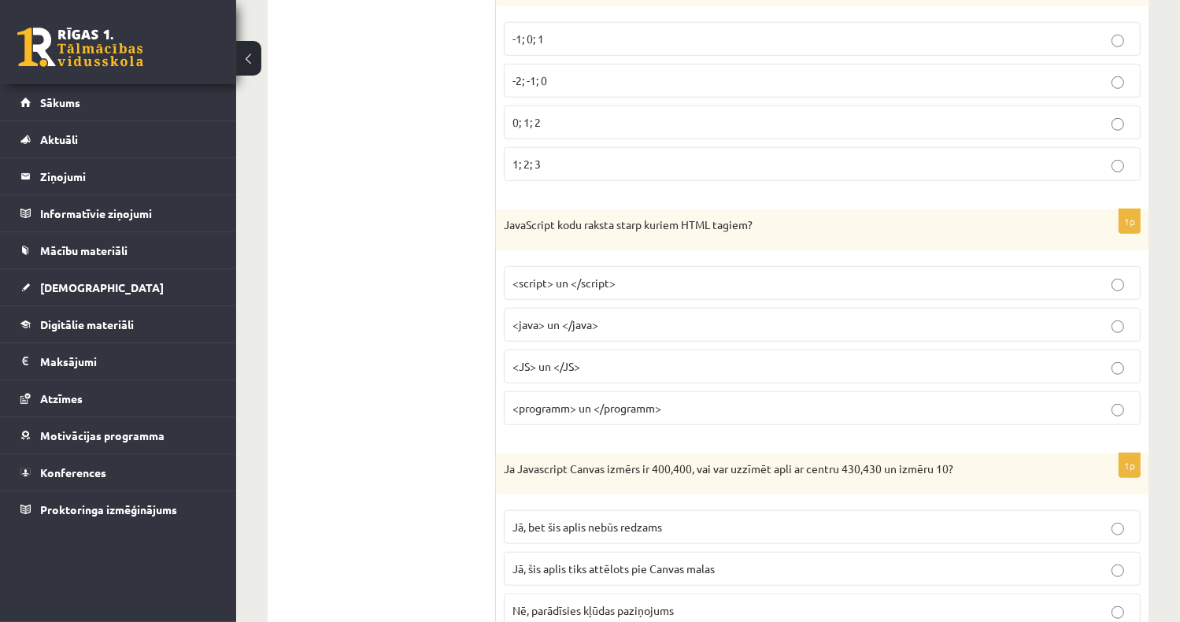
scroll to position [1338, 0]
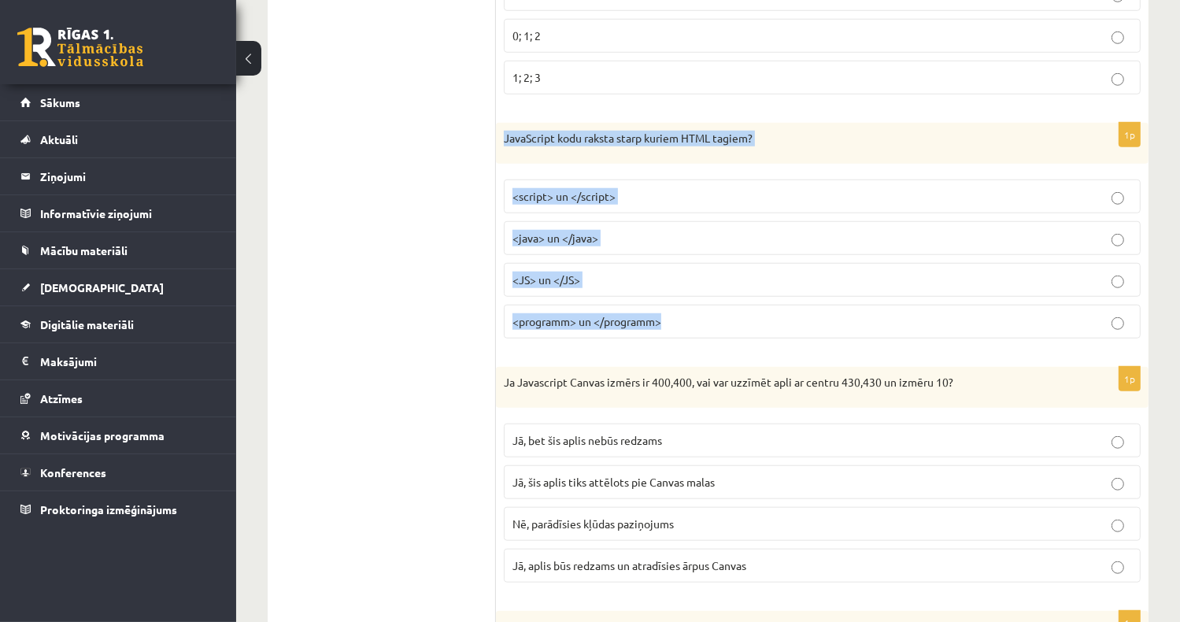
drag, startPoint x: 500, startPoint y: 131, endPoint x: 697, endPoint y: 316, distance: 270.0
click at [697, 316] on div "1p JavaScript kodu raksta starp kuriem HTML tagiem? <script> un </script> <java…" at bounding box center [822, 237] width 652 height 228
copy div "JavaScript kodu raksta starp kuriem HTML tagiem? <script> un </script> <java> u…"
click at [593, 189] on span "<script> un </script>" at bounding box center [563, 196] width 103 height 14
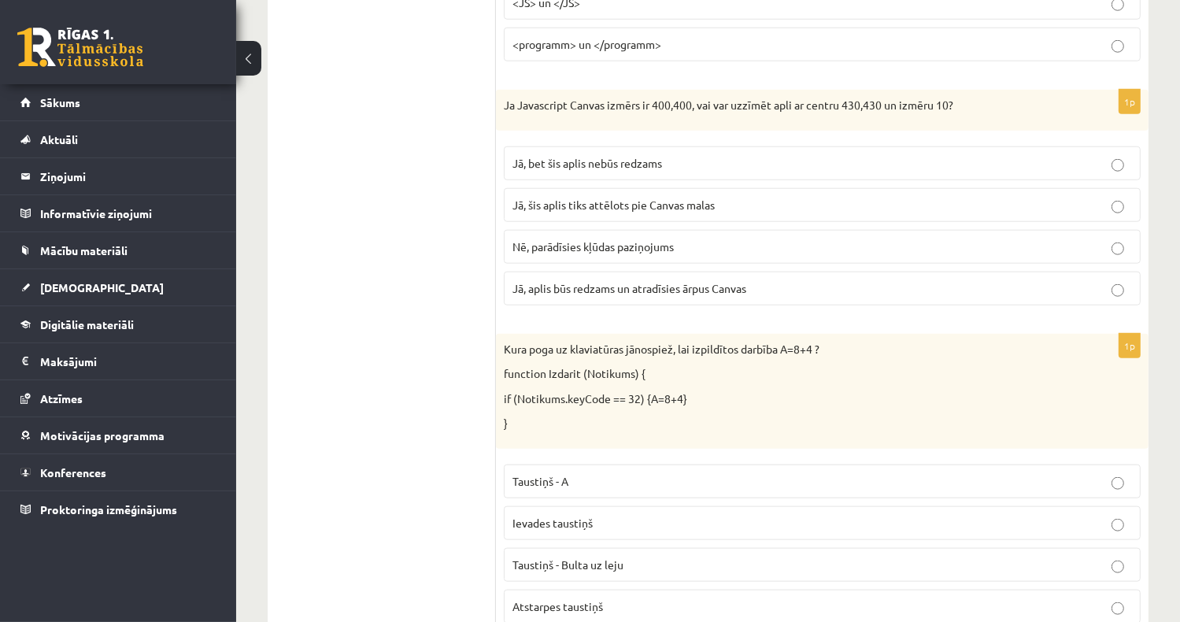
scroll to position [1653, 0]
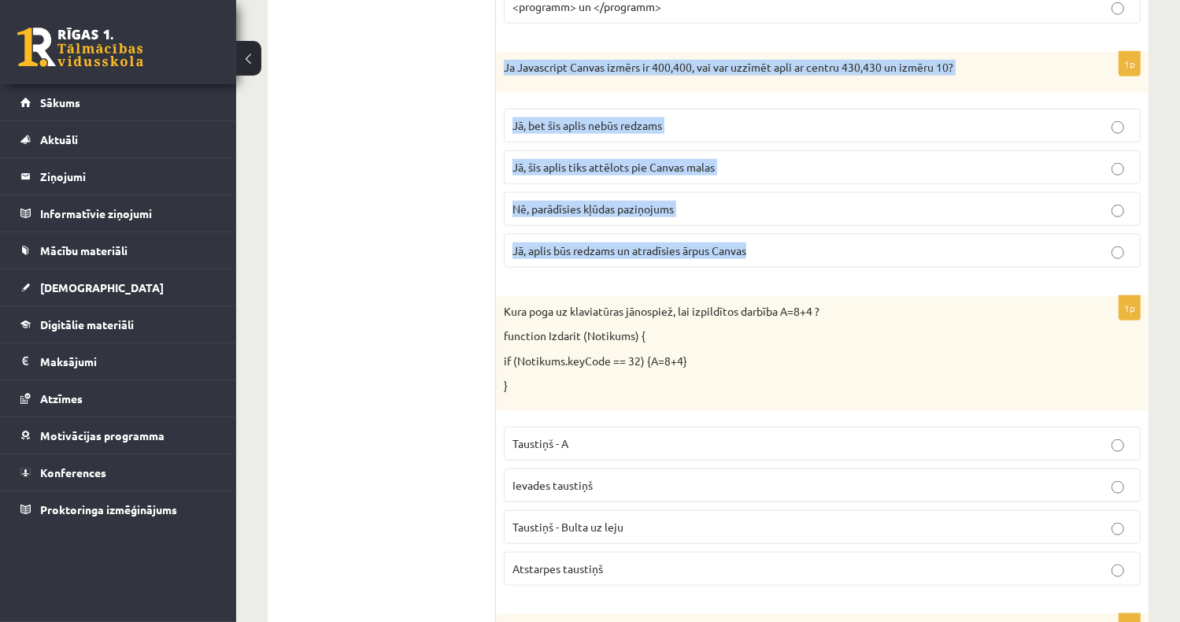
drag, startPoint x: 504, startPoint y: 61, endPoint x: 771, endPoint y: 238, distance: 320.9
click at [771, 238] on div "1p Ja Javascript Canvas izmērs ir 400,400, vai var uzzīmēt apli ar centru 430,4…" at bounding box center [822, 166] width 652 height 228
drag, startPoint x: 771, startPoint y: 238, endPoint x: 711, endPoint y: 59, distance: 188.7
copy div "Ja Javascript Canvas izmērs ir 400,400, vai var uzzīmēt apli ar centru 430,430 …"
click at [585, 120] on span "Jā, bet šis aplis nebūs redzams" at bounding box center [587, 125] width 150 height 14
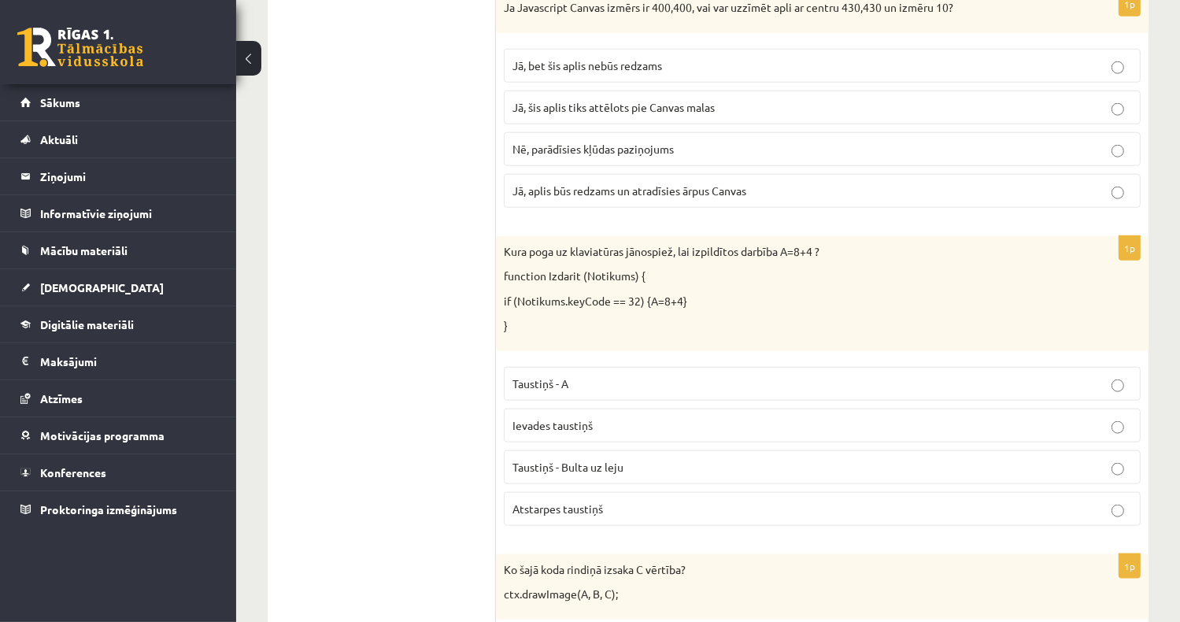
scroll to position [1810, 0]
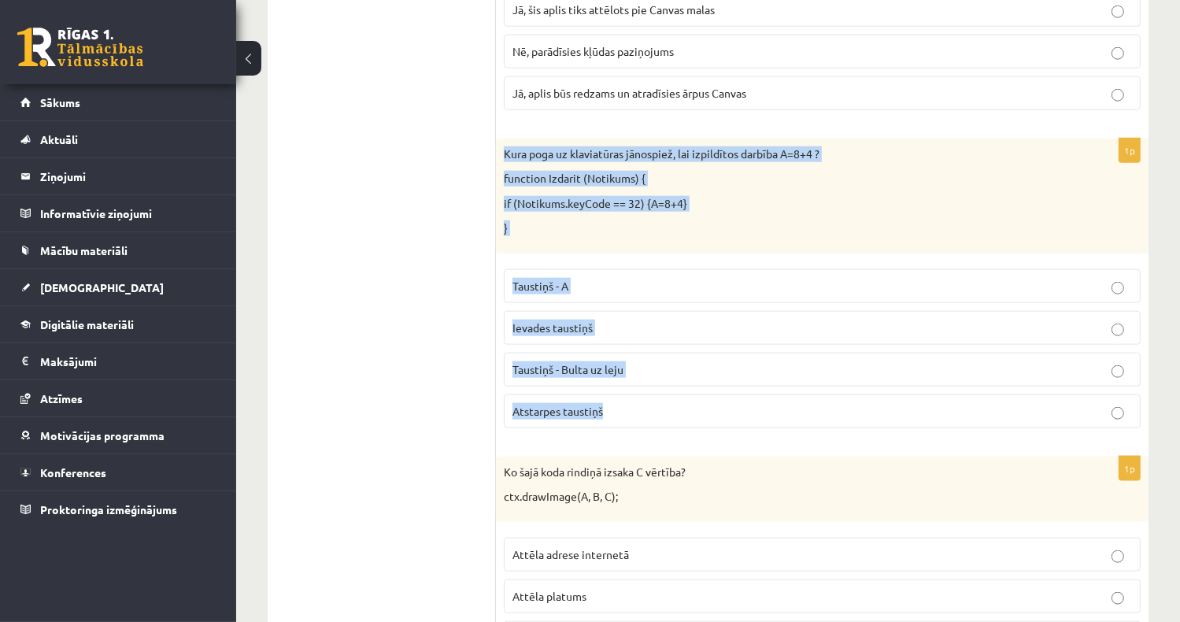
drag, startPoint x: 501, startPoint y: 140, endPoint x: 711, endPoint y: 404, distance: 337.6
click at [711, 404] on div "1p Kura poga uz klaviatūras jānospiež, lai izpildītos darbība A=8+4 ? function …" at bounding box center [822, 290] width 652 height 302
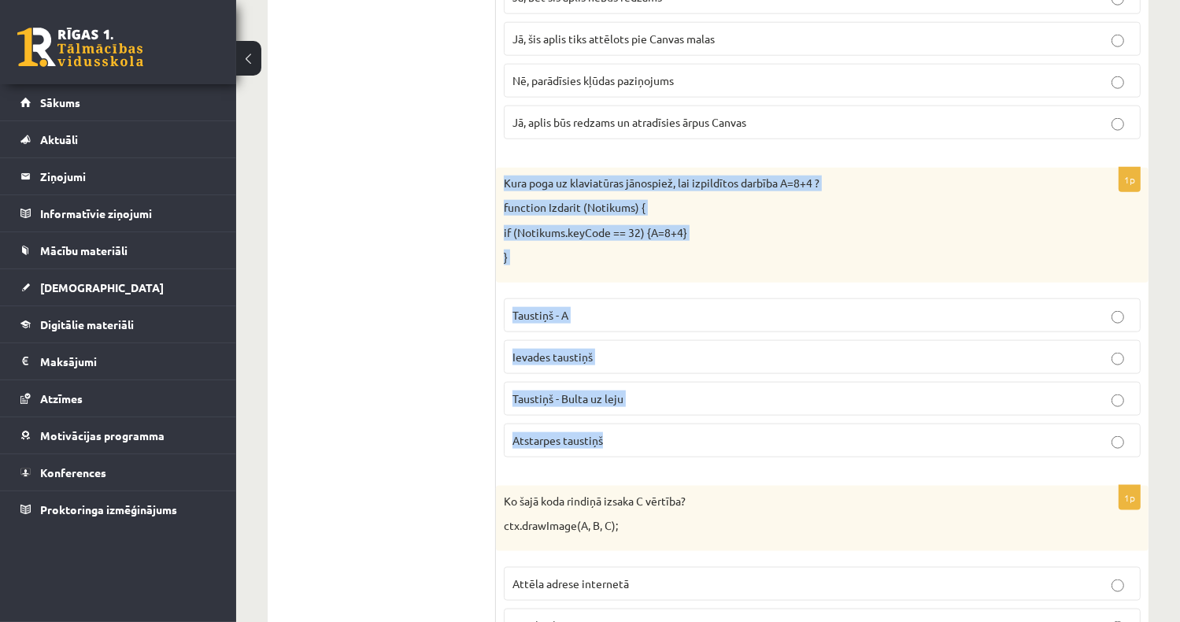
scroll to position [1779, 0]
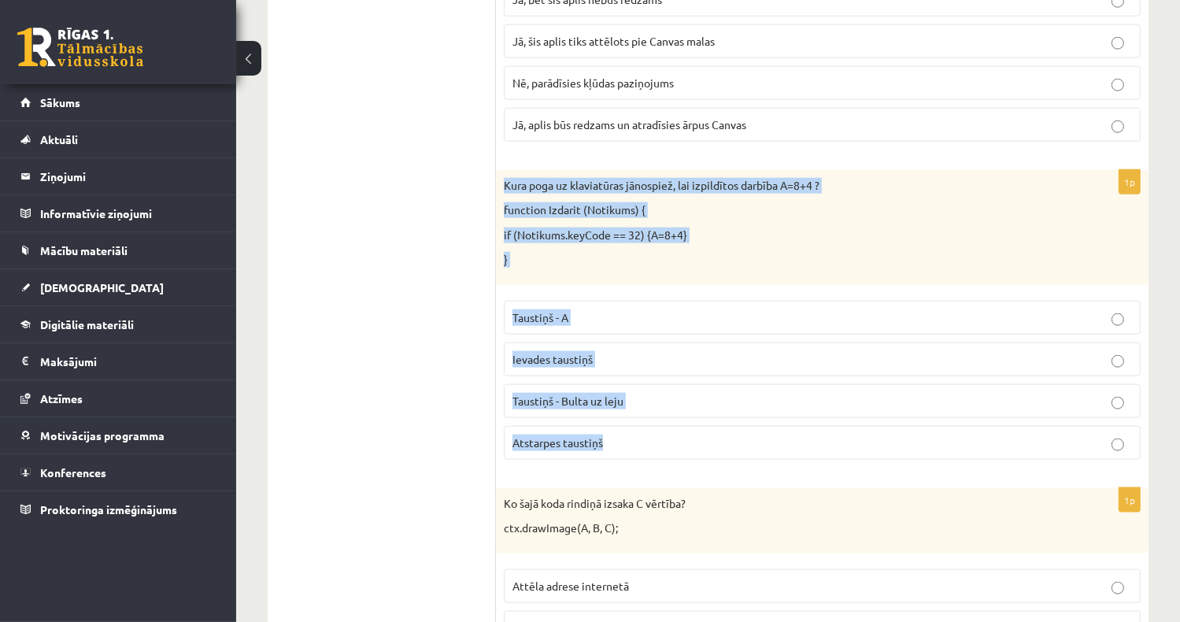
copy div "Kura poga uz klaviatūras jānospiež, lai izpildītos darbība A=8+4 ? function Izd…"
click at [603, 435] on span "Atstarpes taustiņš" at bounding box center [557, 442] width 91 height 14
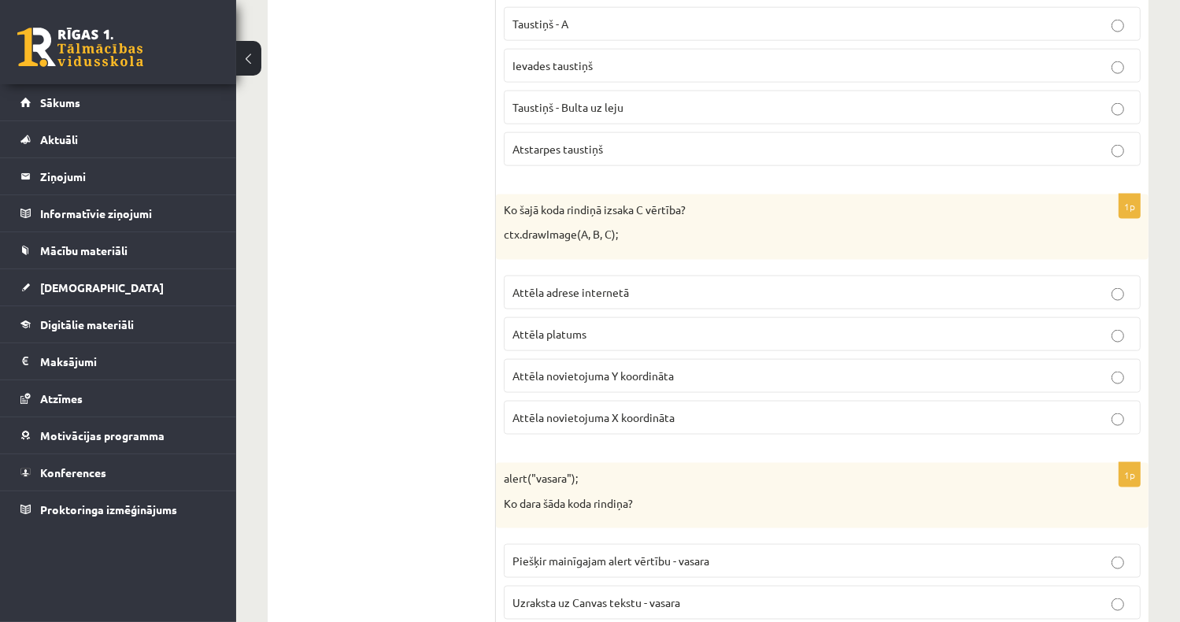
scroll to position [2094, 0]
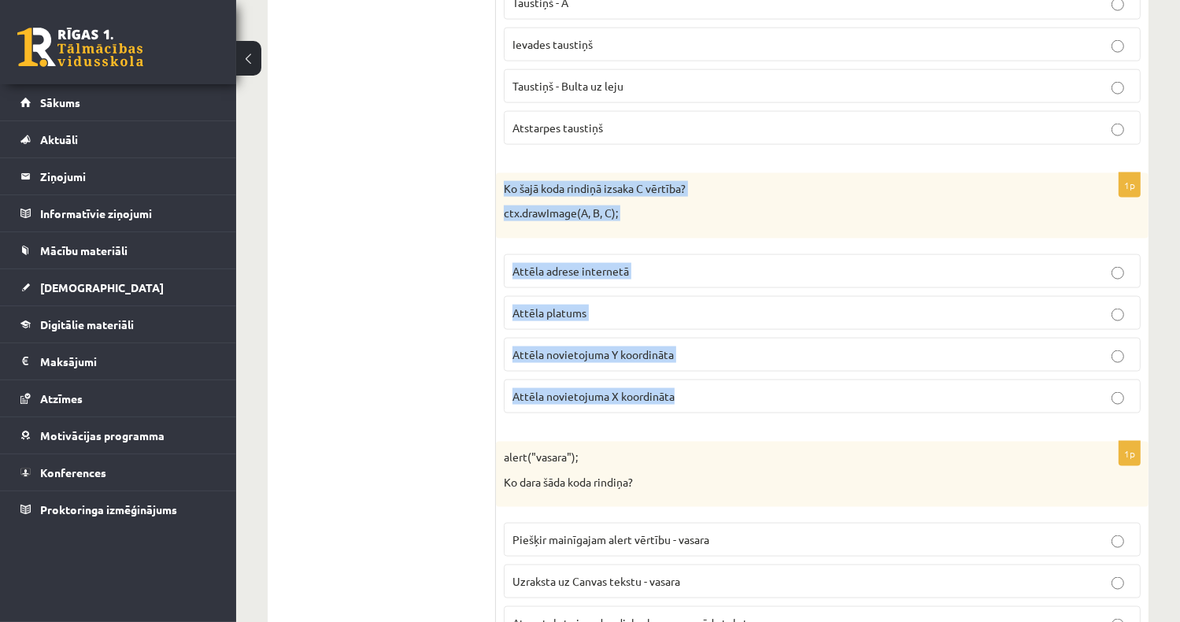
drag, startPoint x: 501, startPoint y: 176, endPoint x: 721, endPoint y: 386, distance: 305.0
click at [721, 386] on div "1p Ko šajā koda rindiņā izsaka C vērtība? ctx.drawImage(A, B, C); Attēla adrese…" at bounding box center [822, 299] width 652 height 253
copy div "Ko šajā koda rindiņā izsaka C vērtība? ctx.drawImage(A, B, C); Attēla adrese in…"
click at [626, 347] on span "Attēla novietojuma Y koordināta" at bounding box center [592, 354] width 161 height 14
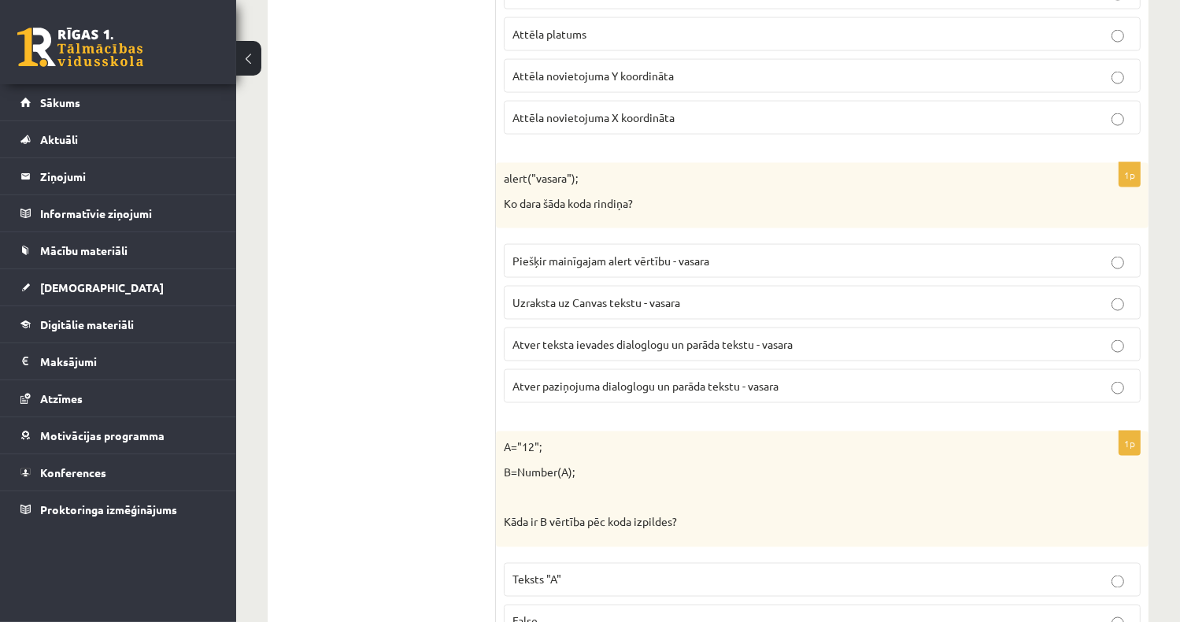
scroll to position [2408, 0]
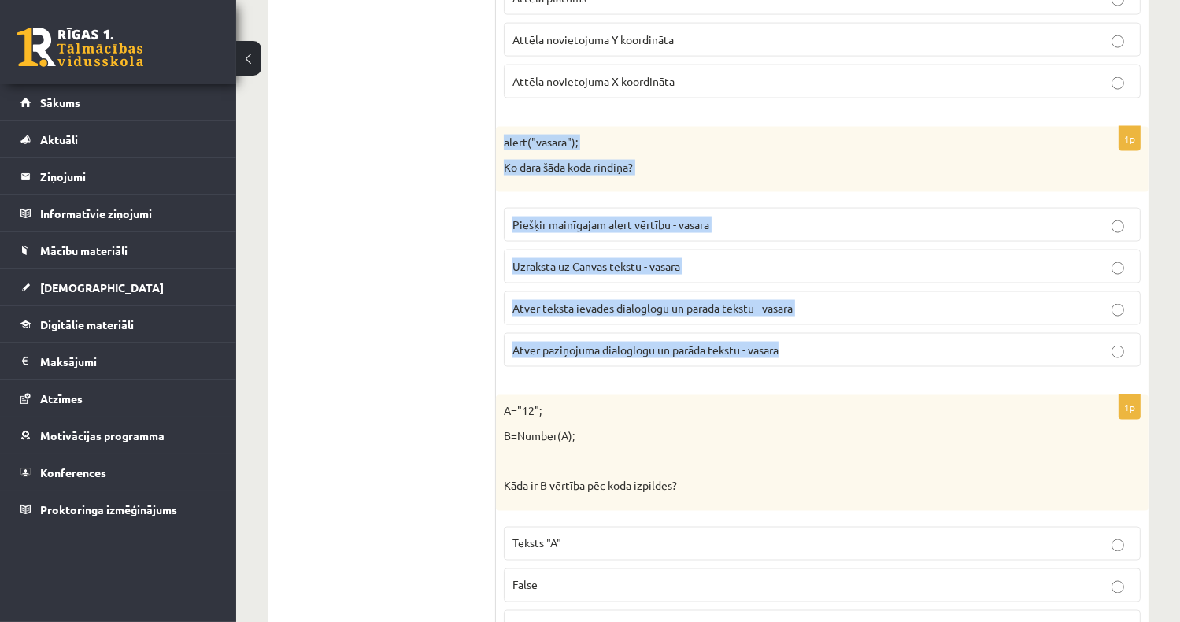
drag, startPoint x: 504, startPoint y: 133, endPoint x: 800, endPoint y: 347, distance: 365.2
click at [800, 347] on div "1p alert("vasara"); Ko dara šāda koda rindiņa? Piešķir mainīgajam alert vērtību…" at bounding box center [822, 253] width 652 height 253
copy div "alert("vasara"); Ko dara šāda koda rindiņa? Piešķir mainīgajam alert vērtību - …"
click at [630, 342] on span "Atver paziņojuma dialoglogu un parāda tekstu - vasara" at bounding box center [645, 349] width 266 height 14
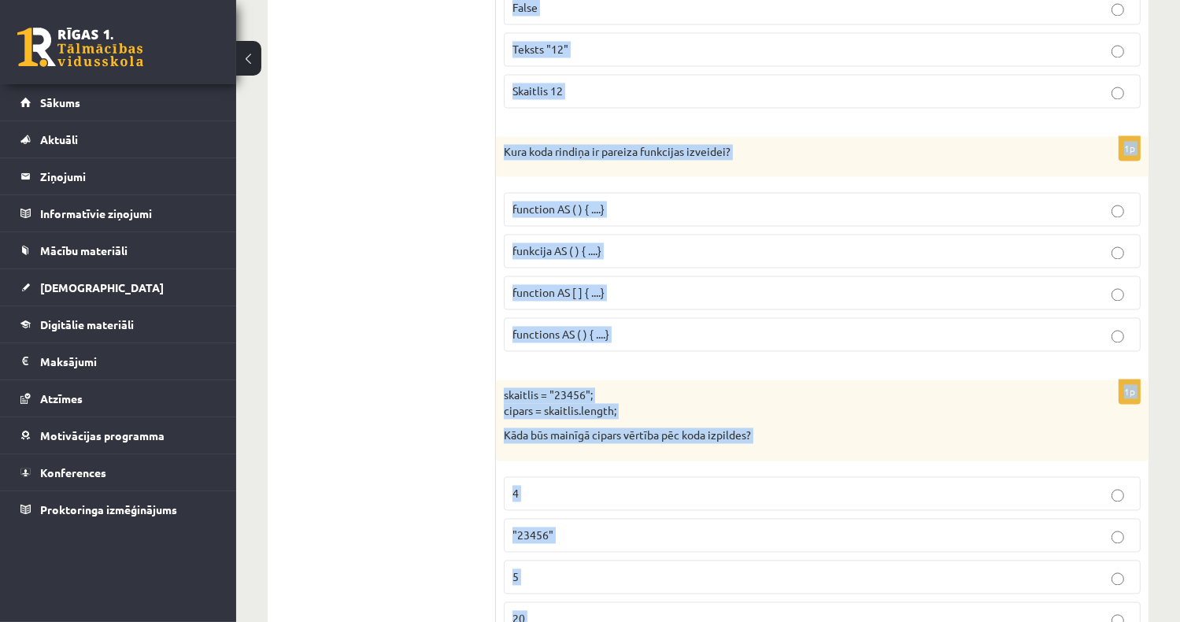
scroll to position [3147, 0]
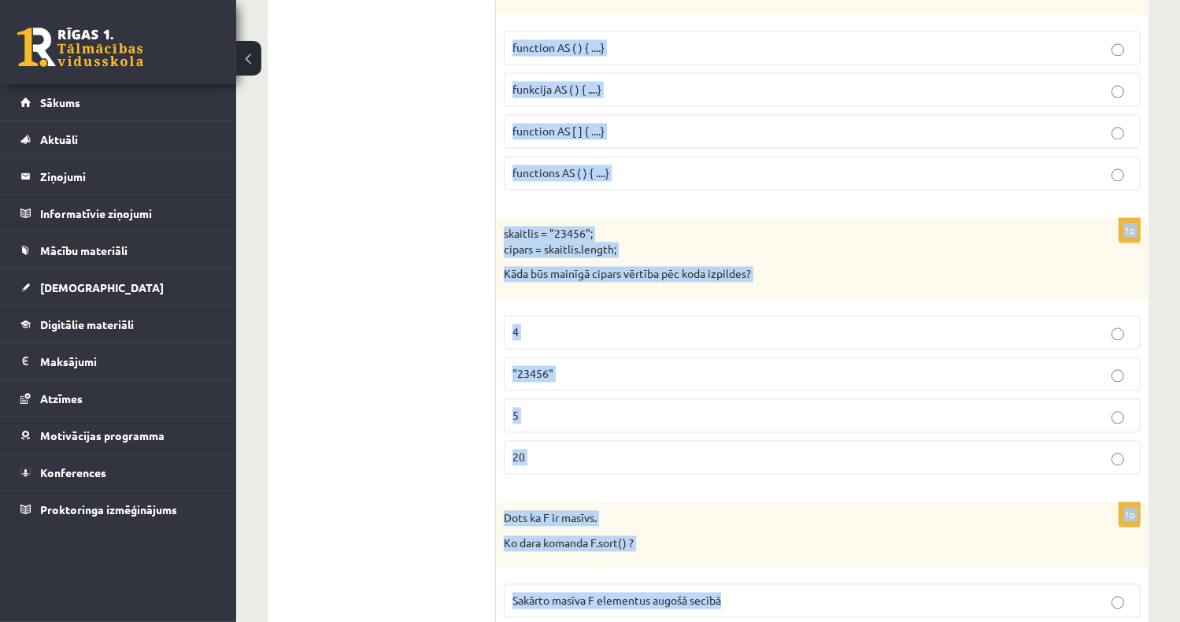
drag, startPoint x: 498, startPoint y: 83, endPoint x: 765, endPoint y: 439, distance: 445.3
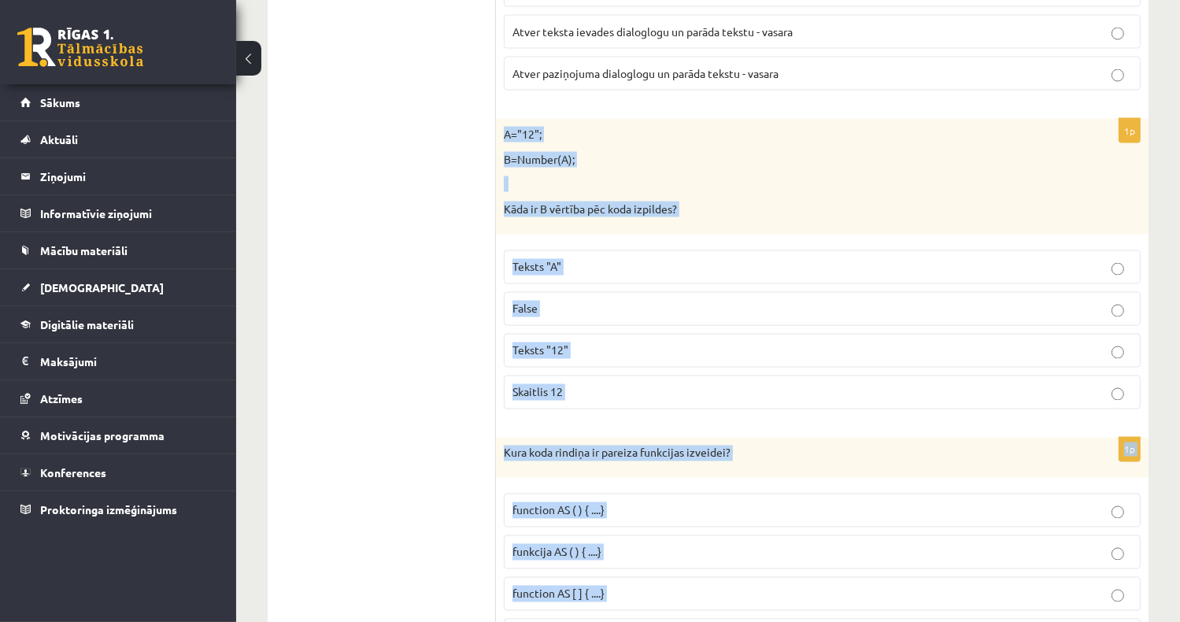
scroll to position [2675, 0]
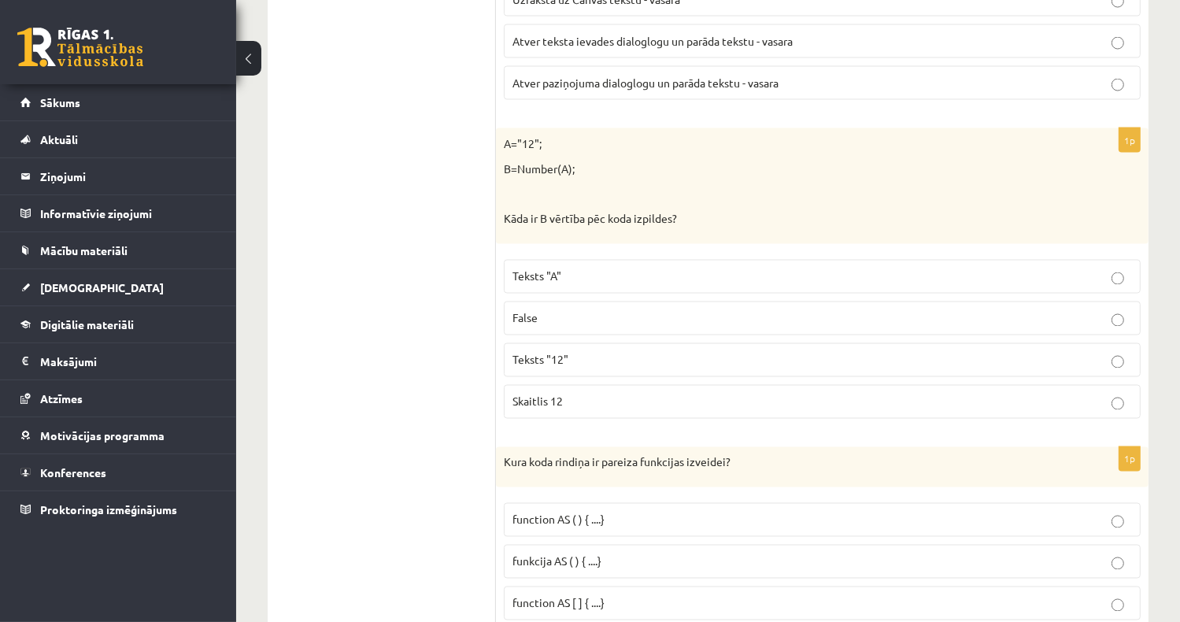
drag, startPoint x: 383, startPoint y: 175, endPoint x: 534, endPoint y: 161, distance: 151.8
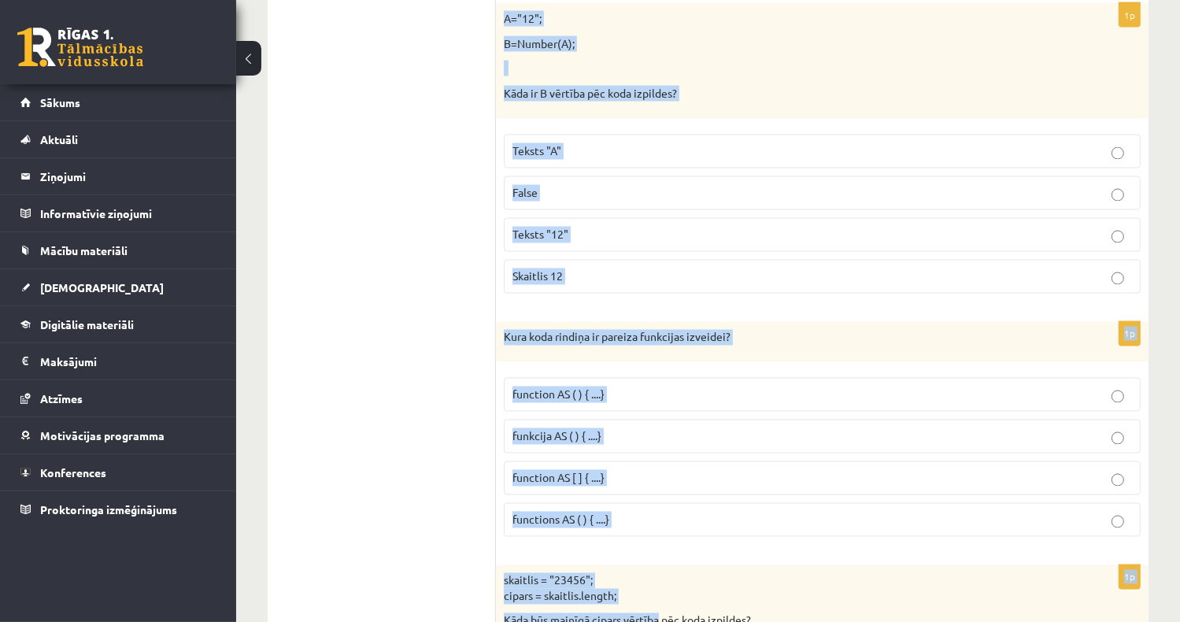
scroll to position [2830, 0]
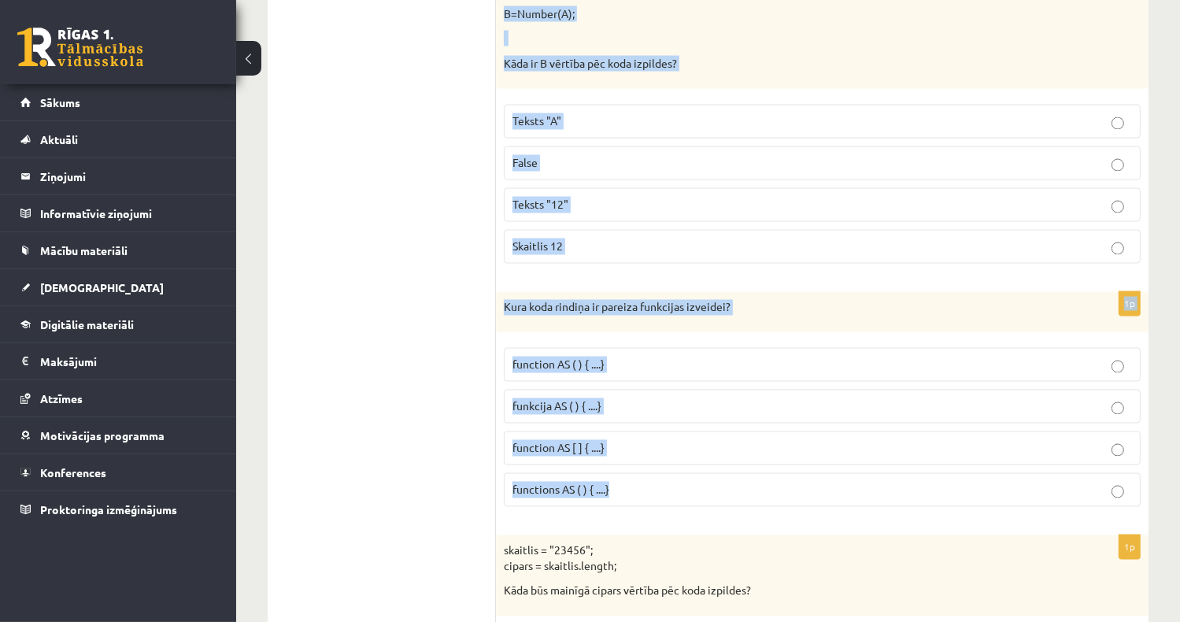
drag, startPoint x: 504, startPoint y: 130, endPoint x: 655, endPoint y: 473, distance: 374.9
drag, startPoint x: 655, startPoint y: 473, endPoint x: 558, endPoint y: 297, distance: 201.1
copy form "A="12"; B=Number(A); Kāda ir B vērtība pēc koda izpildes? Teksts "A" False Teks…"
click at [562, 239] on span "Skaitlis 12" at bounding box center [537, 246] width 50 height 14
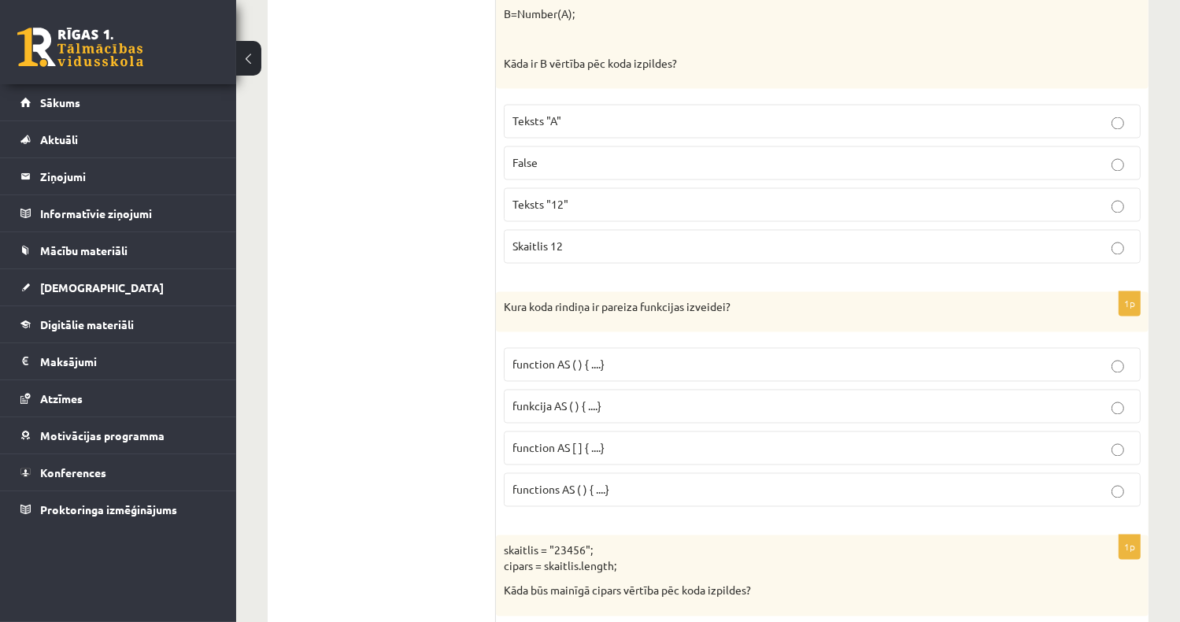
click at [621, 357] on p "function AS ( ) { ....}" at bounding box center [821, 365] width 619 height 17
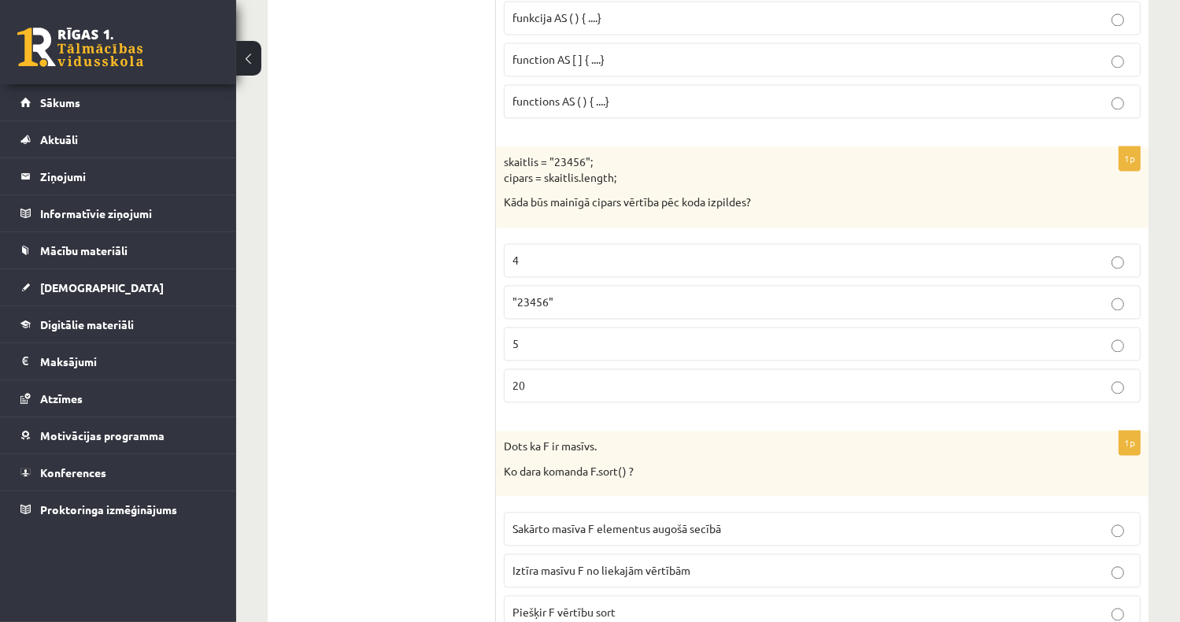
scroll to position [3224, 0]
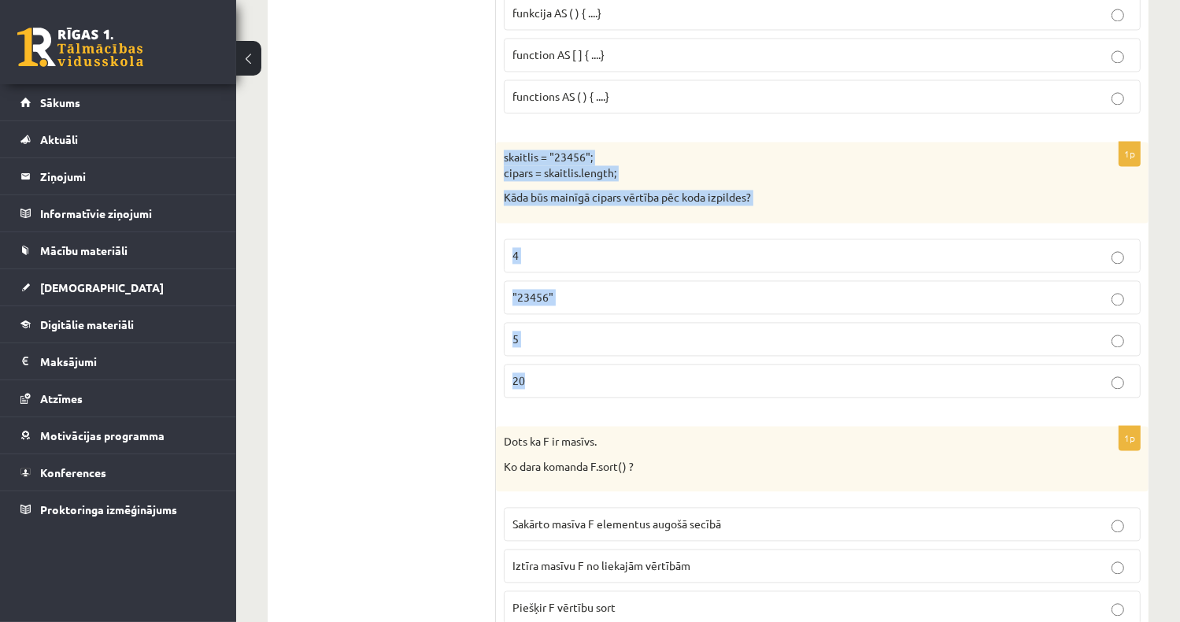
drag, startPoint x: 504, startPoint y: 141, endPoint x: 696, endPoint y: 370, distance: 298.9
click at [696, 370] on div "1p skaitlis = "23456"; cipars = skaitlis.length; Kāda būs mainīgā cipars vērtīb…" at bounding box center [822, 276] width 652 height 268
click at [580, 322] on label "5" at bounding box center [822, 339] width 637 height 34
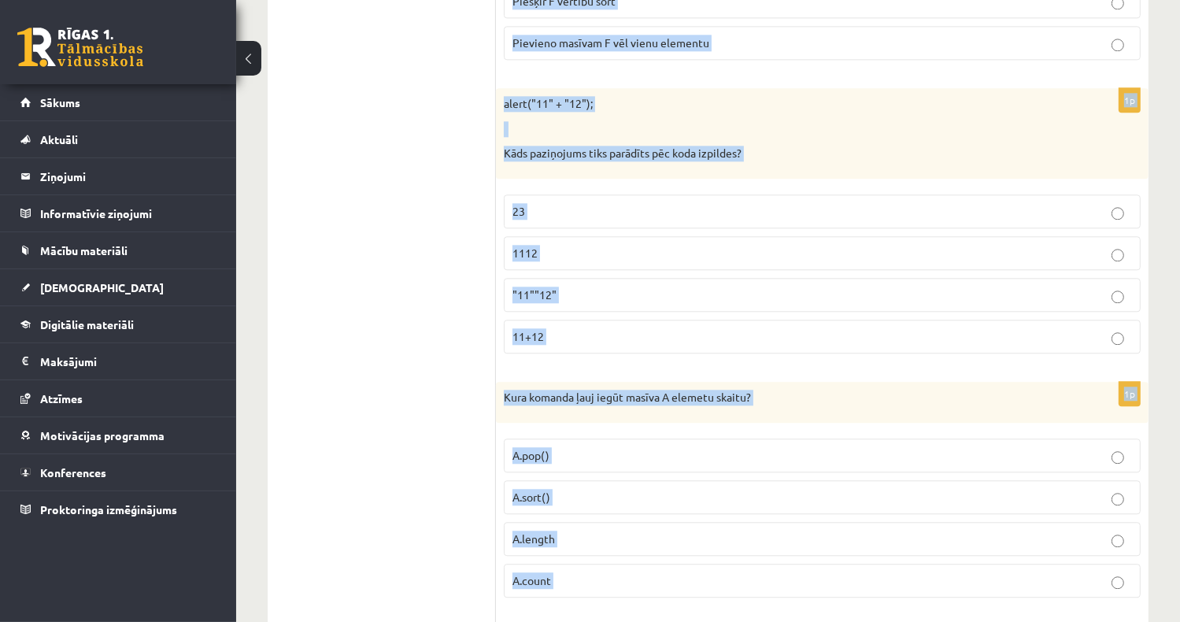
scroll to position [3964, 0]
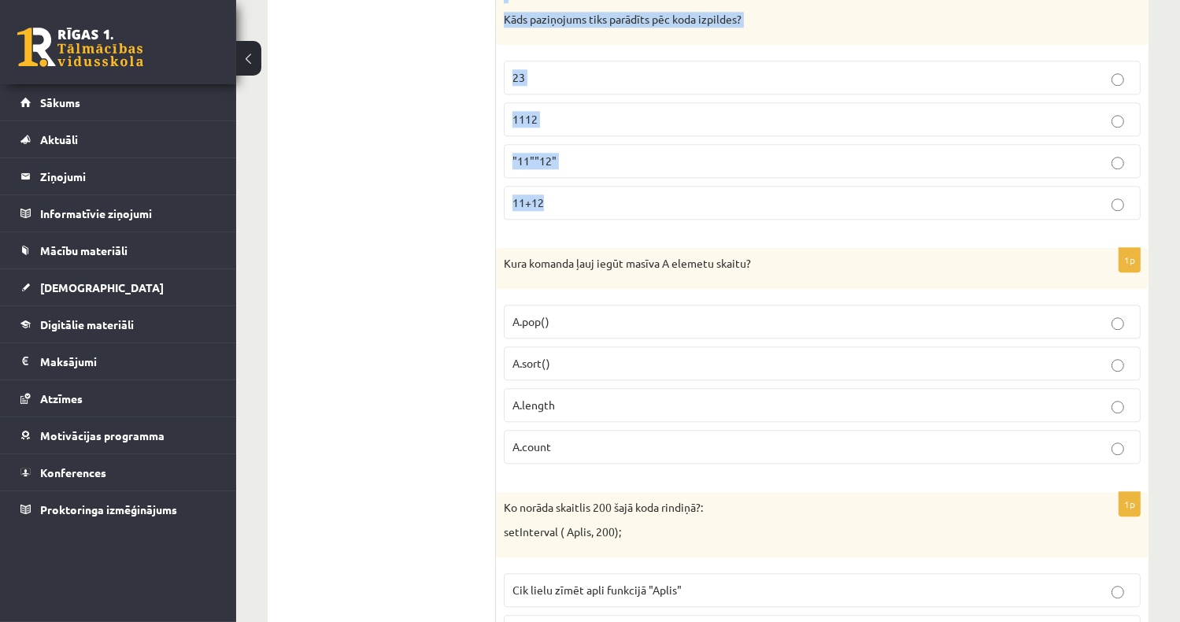
drag, startPoint x: 501, startPoint y: 187, endPoint x: 674, endPoint y: 174, distance: 173.6
click at [674, 174] on form "1p Kurš HTML tags izveidos jaunu rindkopu mājas lapā? <page> <paragraph> <p> <e…" at bounding box center [822, 444] width 621 height 8202
drag, startPoint x: 674, startPoint y: 174, endPoint x: 585, endPoint y: 28, distance: 170.6
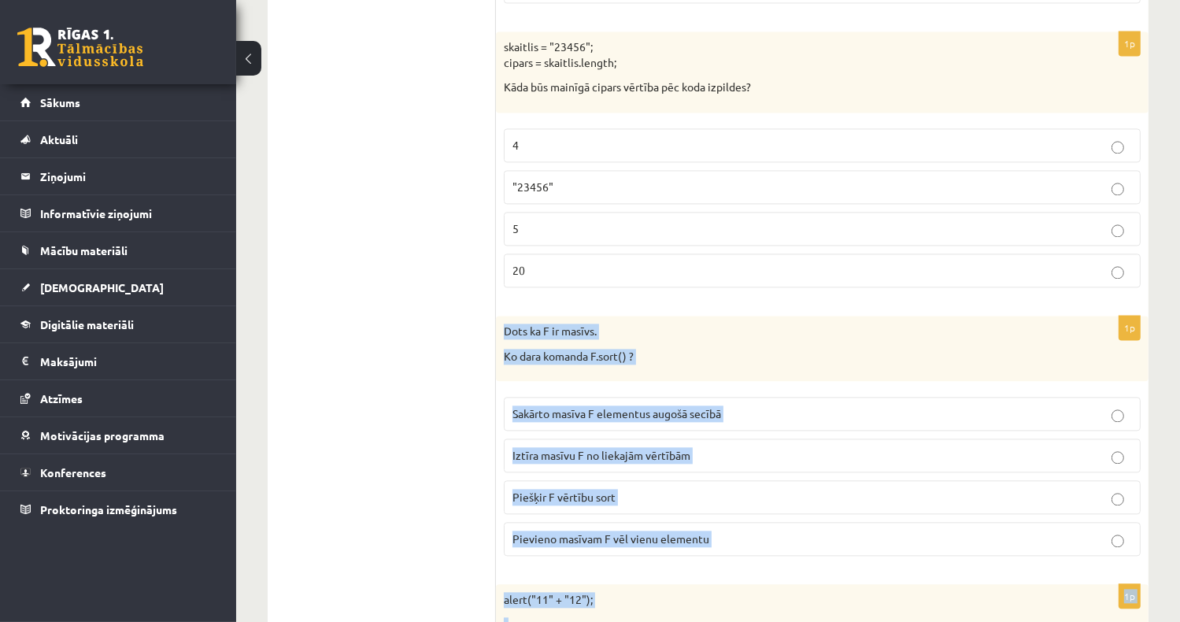
scroll to position [3413, 0]
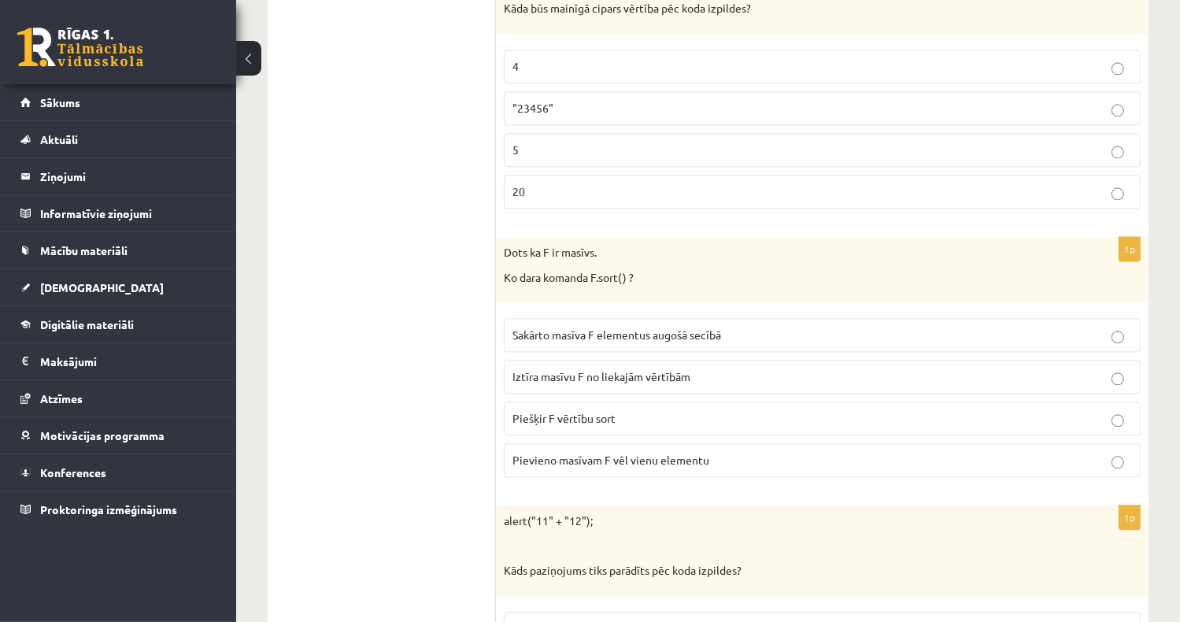
drag, startPoint x: 392, startPoint y: 228, endPoint x: 564, endPoint y: 246, distance: 173.2
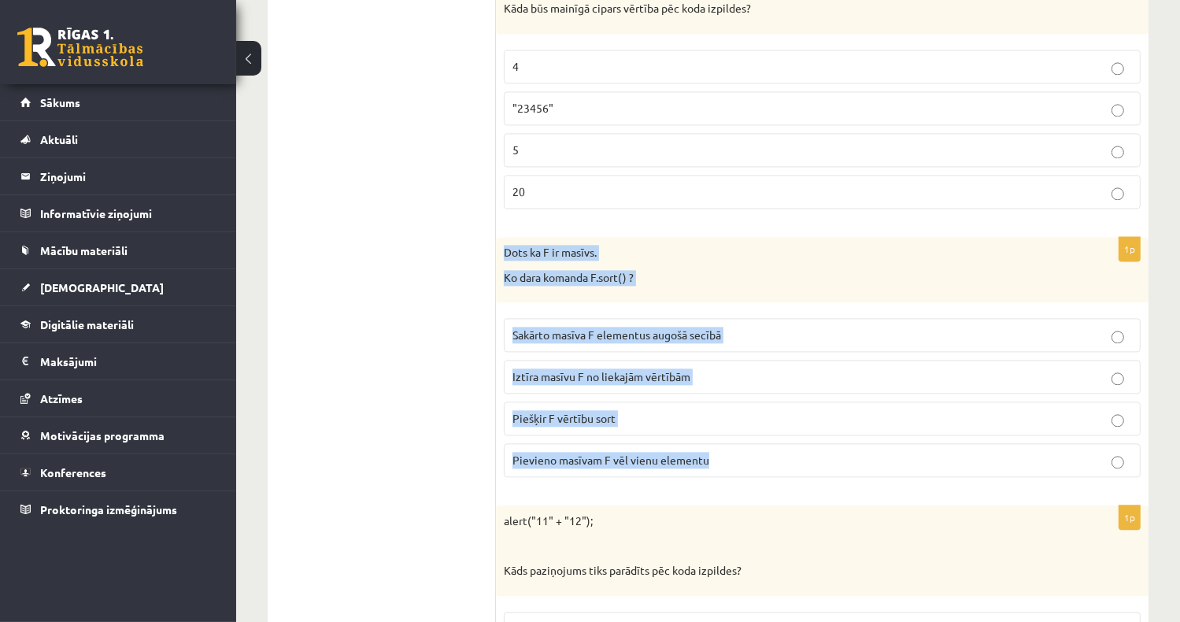
drag, startPoint x: 507, startPoint y: 234, endPoint x: 737, endPoint y: 442, distance: 310.3
click at [737, 442] on div "1p Dots ka F ir masīvs. Ko dara komanda F.sort() ? Sakārto masīva F elementus a…" at bounding box center [822, 363] width 652 height 253
click at [618, 327] on span "Sakārto masīva F elementus augošā secībā" at bounding box center [616, 334] width 209 height 14
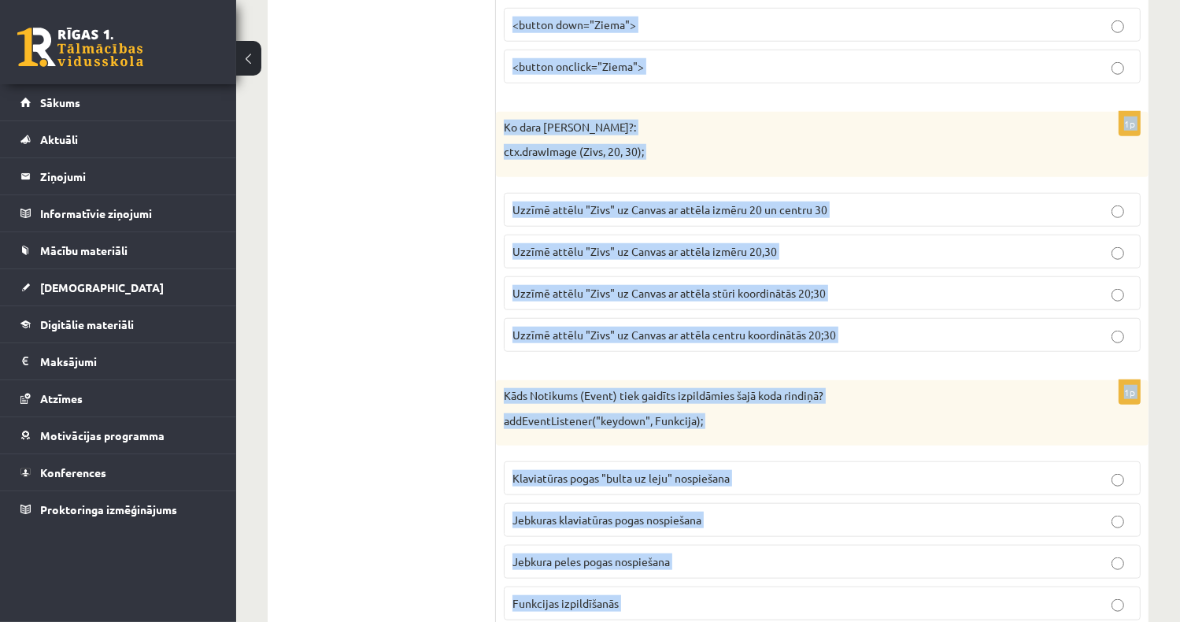
scroll to position [7896, 0]
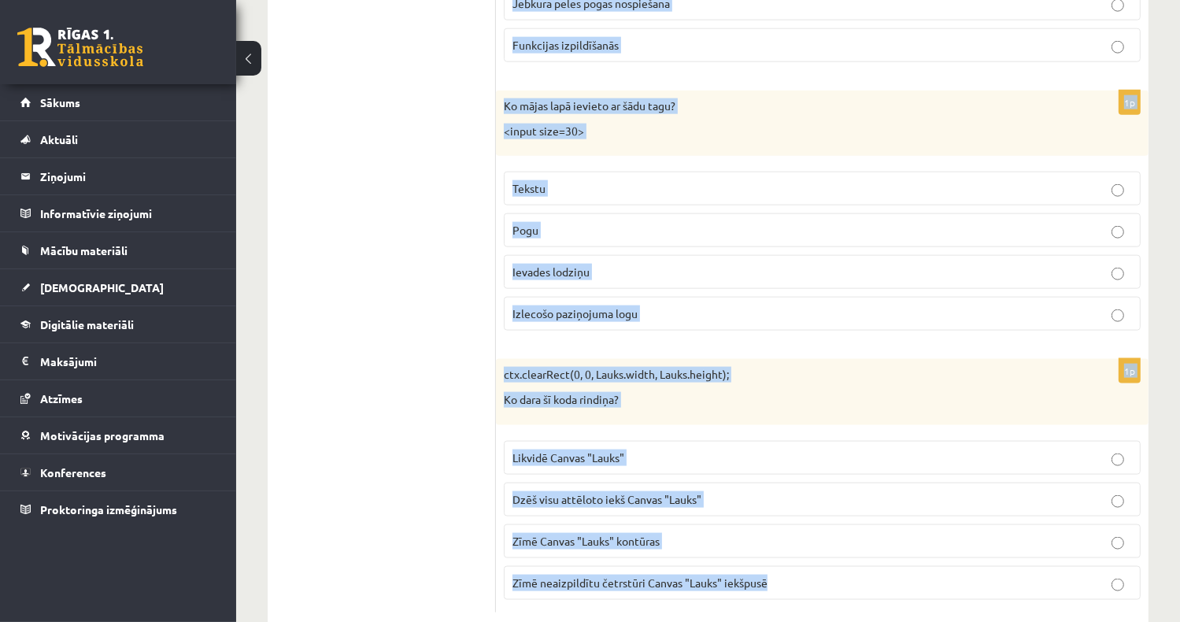
drag, startPoint x: 499, startPoint y: 111, endPoint x: 952, endPoint y: 549, distance: 630.1
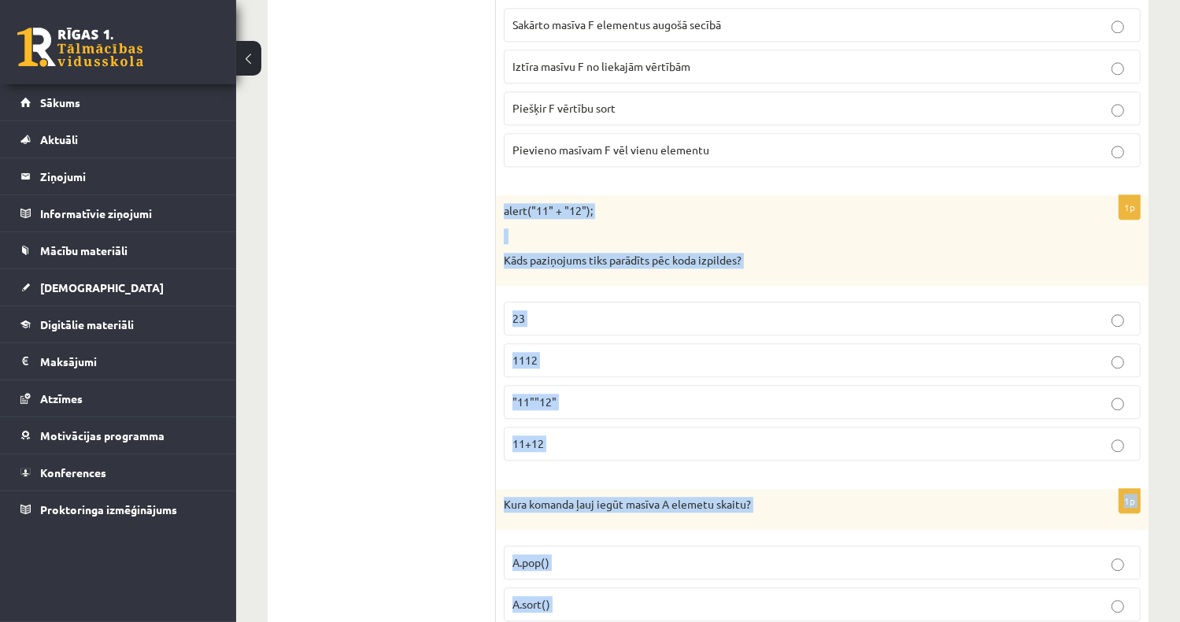
scroll to position [3803, 0]
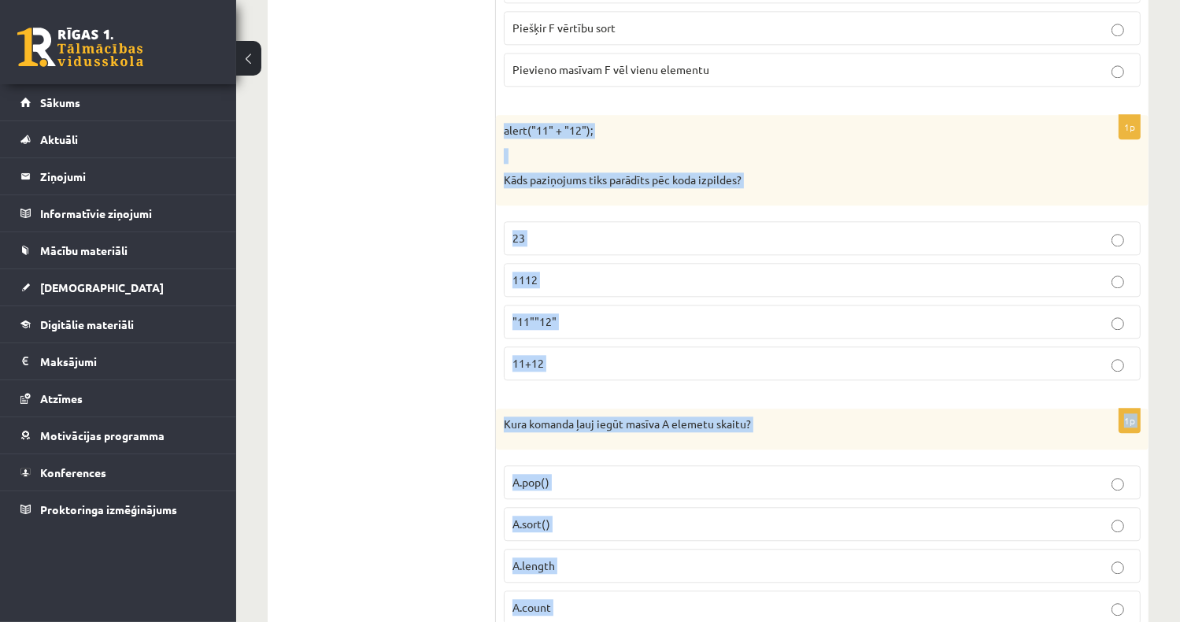
click at [573, 272] on p "1112" at bounding box center [821, 280] width 619 height 17
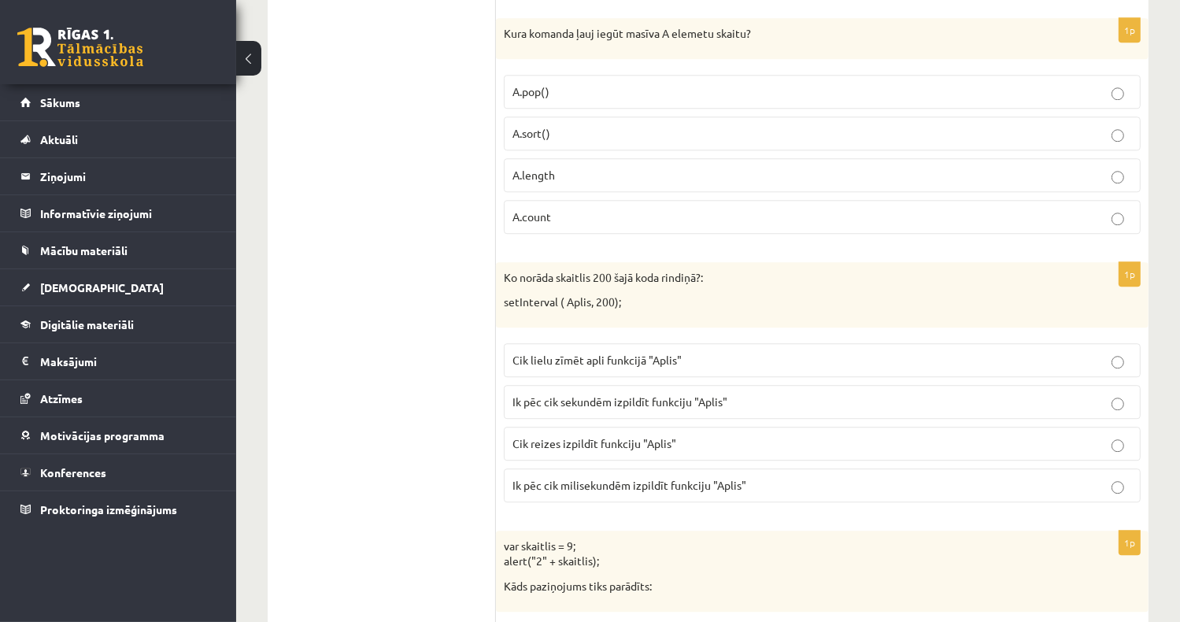
scroll to position [4197, 0]
click at [573, 164] on p "A.length" at bounding box center [821, 172] width 619 height 17
click at [664, 391] on span "Ik pēc cik sekundēm izpildīt funkciju "Aplis"" at bounding box center [619, 398] width 215 height 14
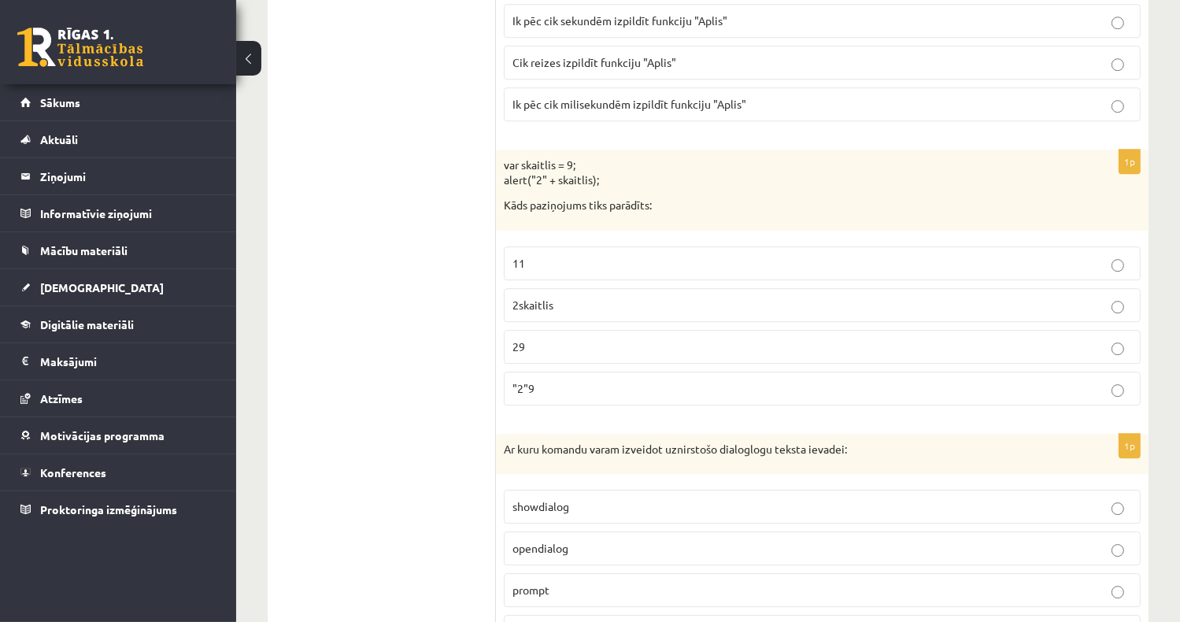
scroll to position [4590, 0]
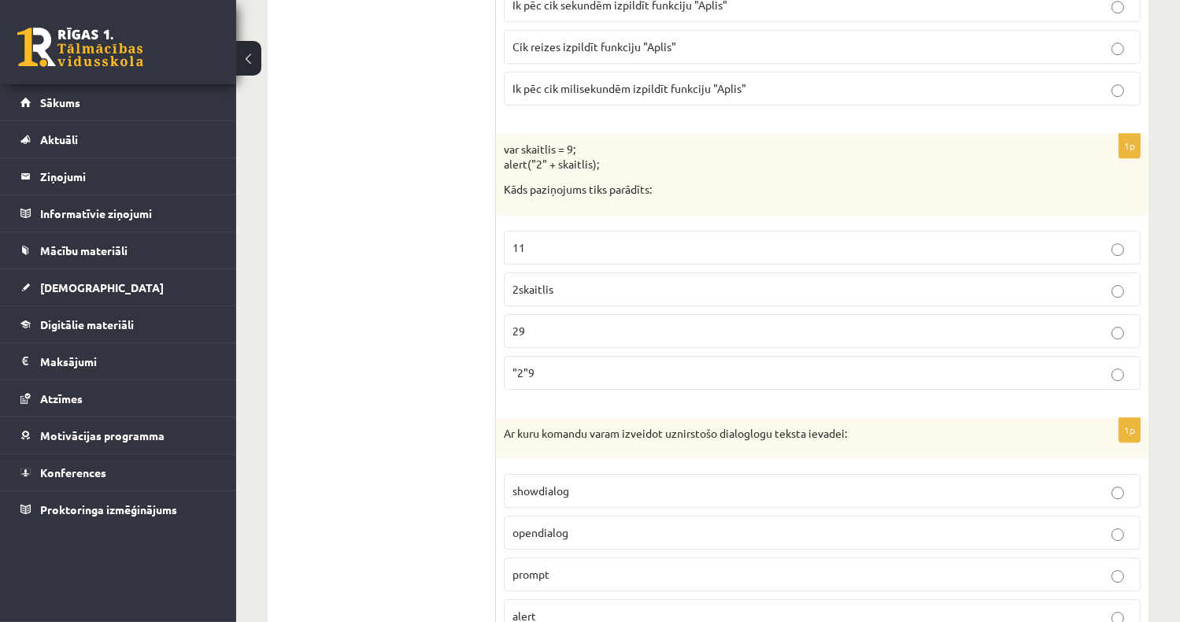
click at [568, 323] on p "29" at bounding box center [821, 331] width 619 height 17
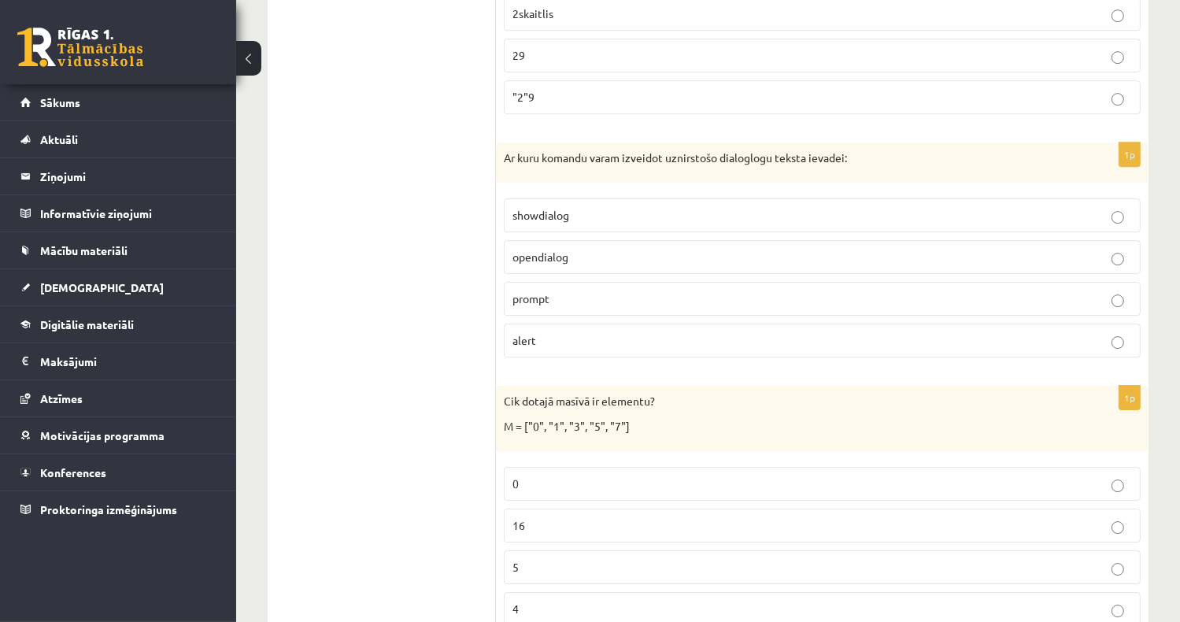
scroll to position [4905, 0]
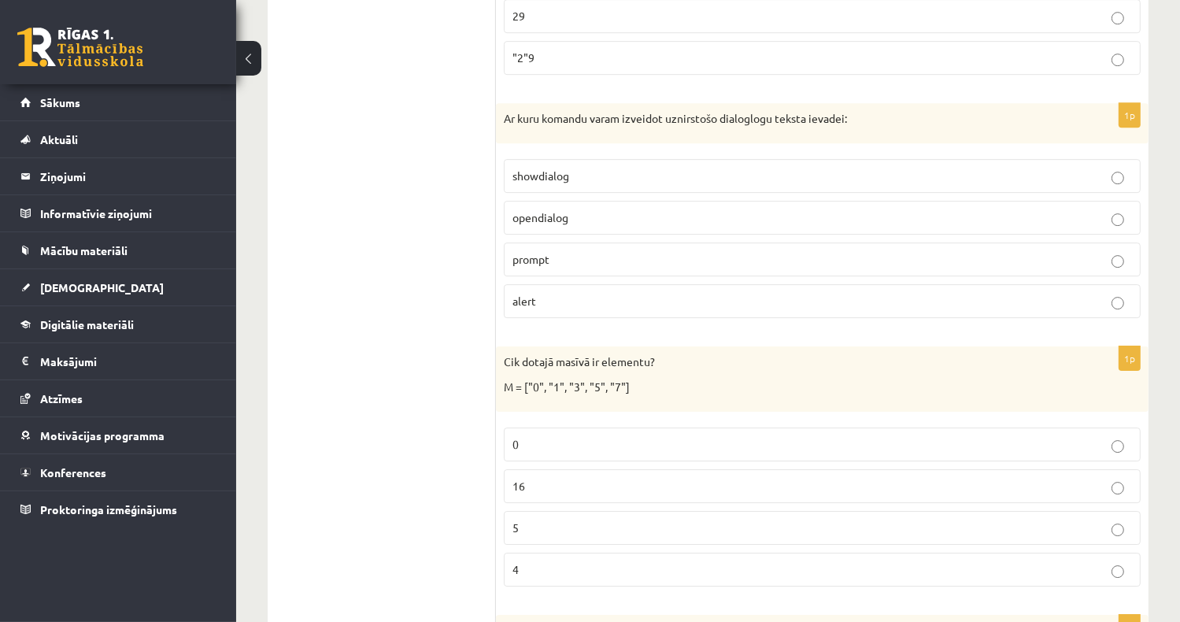
click at [573, 251] on p "prompt" at bounding box center [821, 259] width 619 height 17
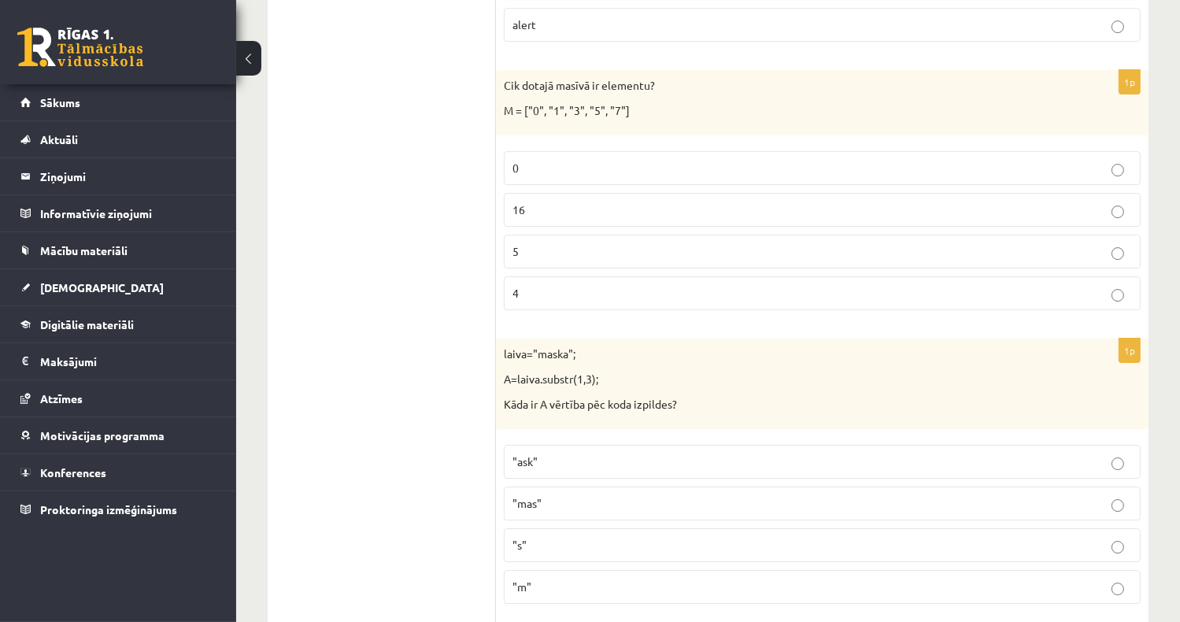
scroll to position [5220, 0]
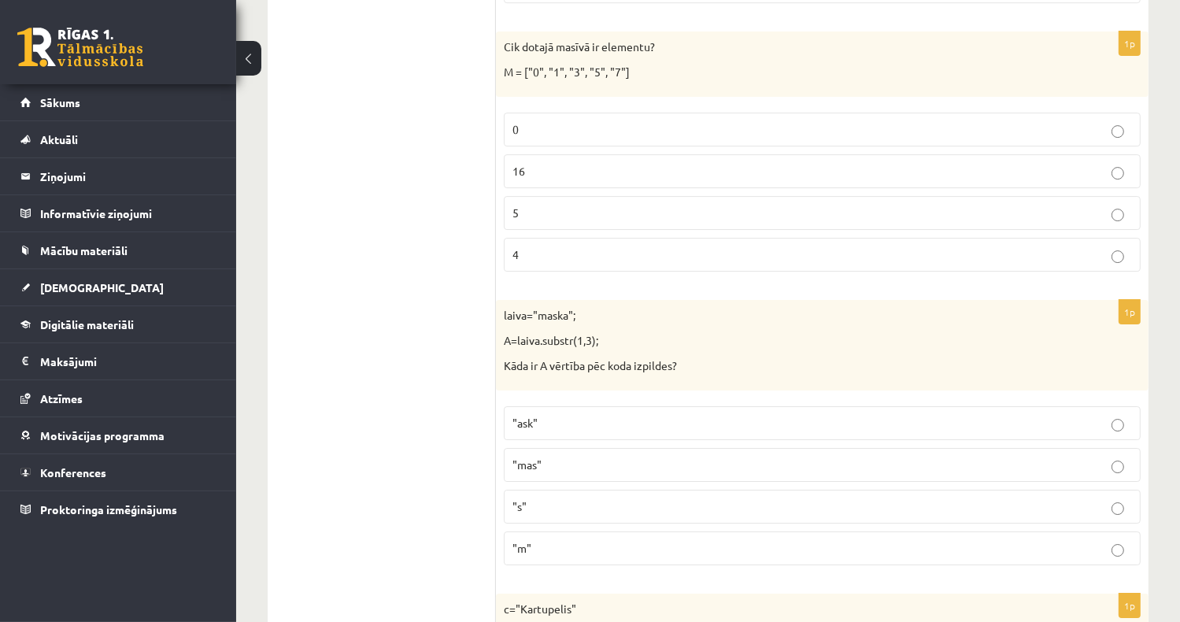
click at [560, 205] on p "5" at bounding box center [821, 213] width 619 height 17
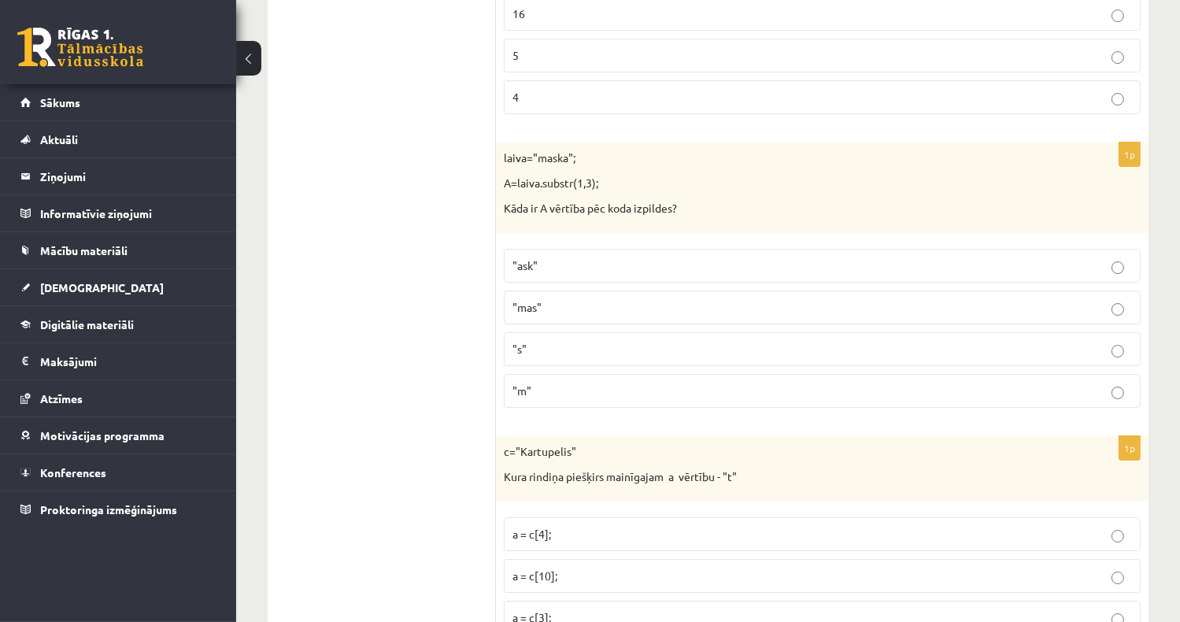
click at [553, 257] on p ""ask"" at bounding box center [821, 265] width 619 height 17
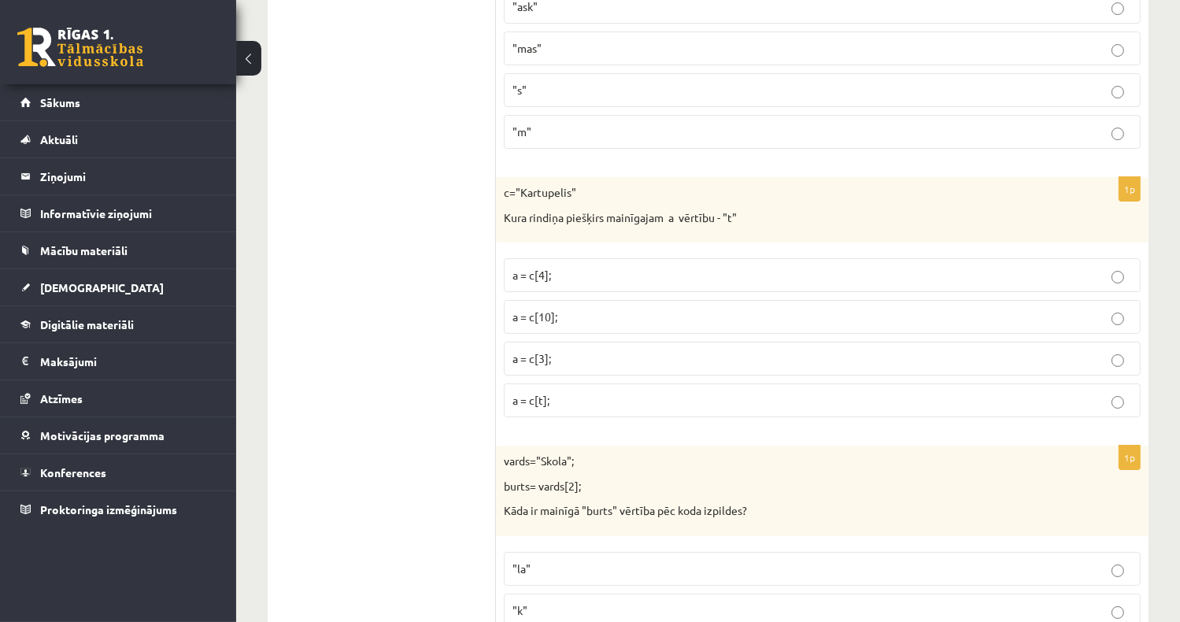
scroll to position [5692, 0]
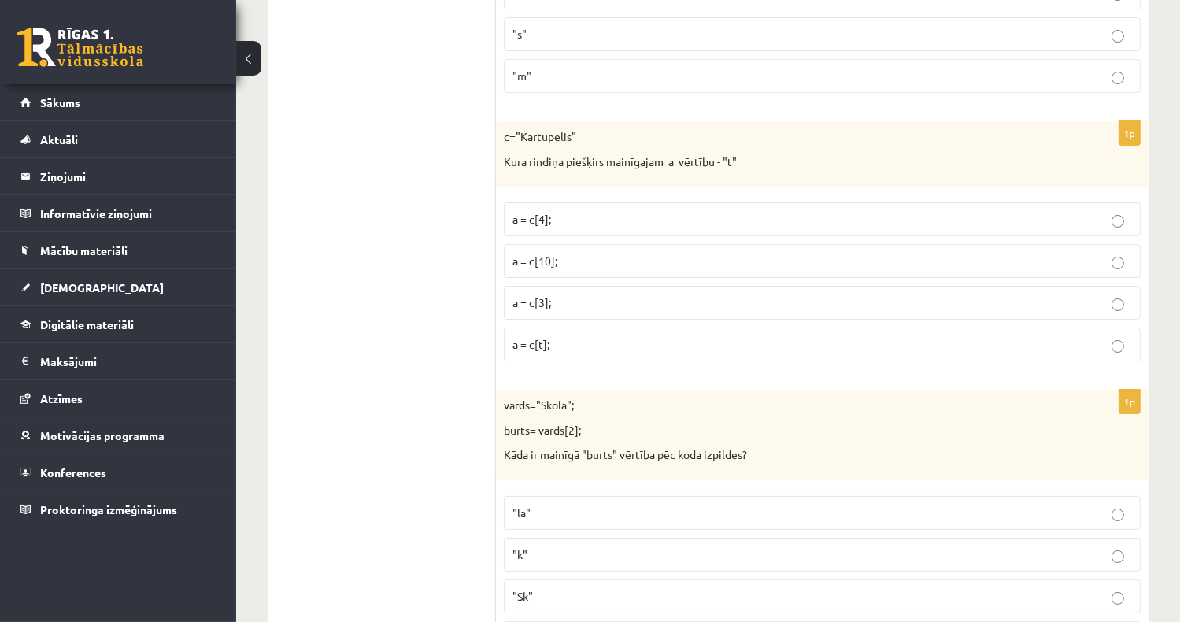
click at [553, 294] on p "a = c[3];" at bounding box center [821, 302] width 619 height 17
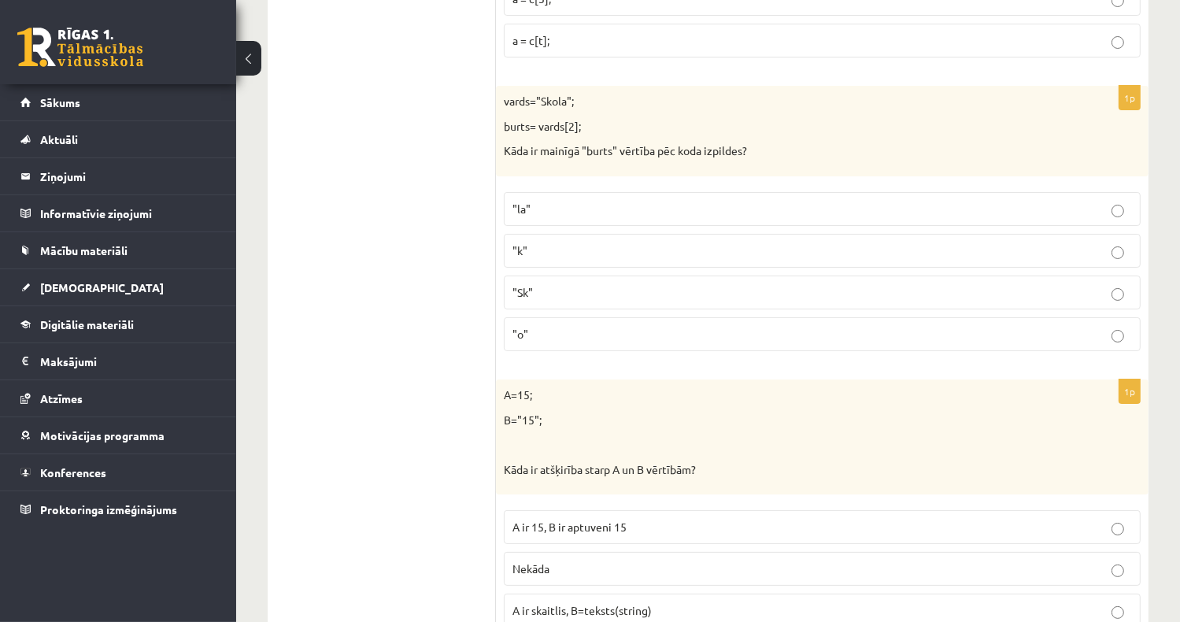
scroll to position [6007, 0]
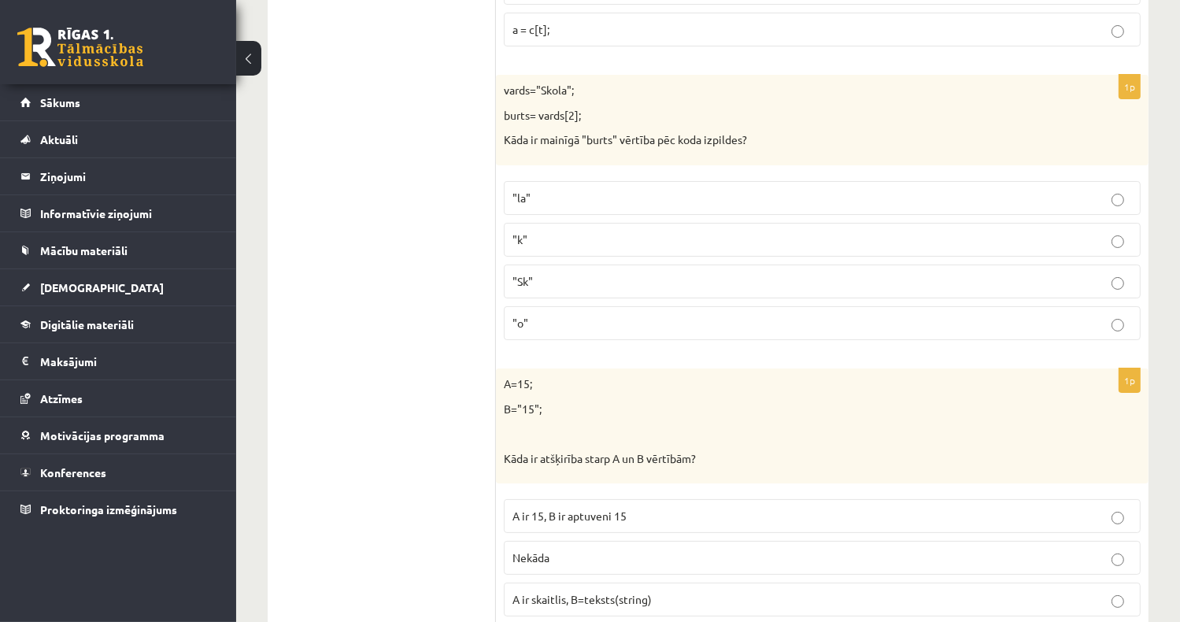
click at [566, 315] on p ""o"" at bounding box center [821, 323] width 619 height 17
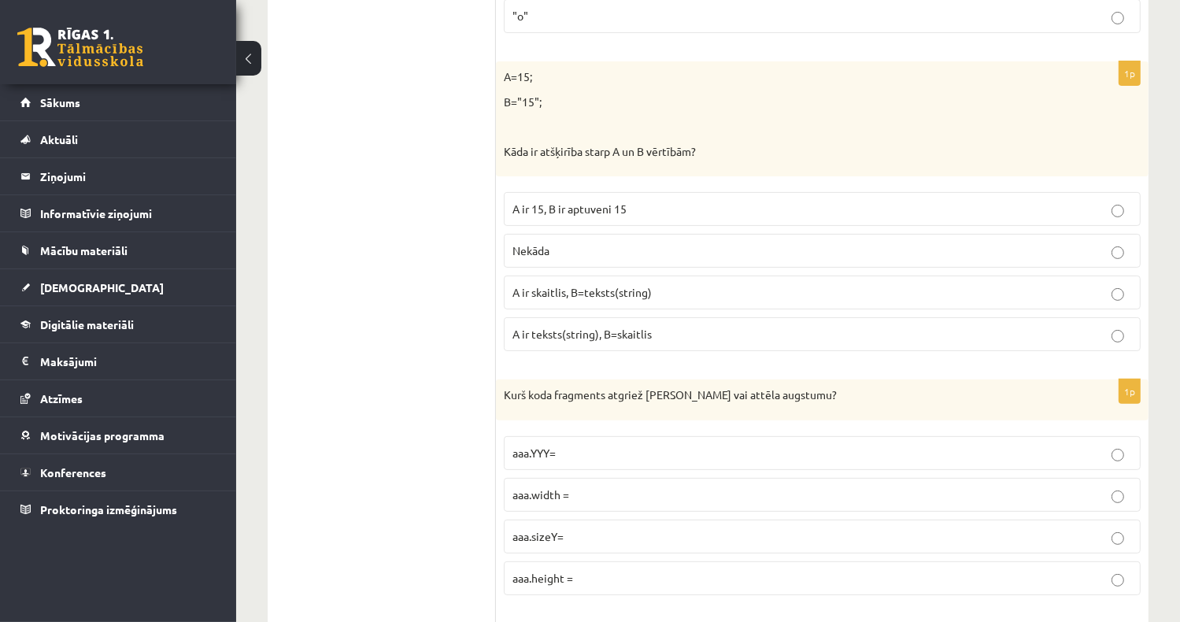
scroll to position [6322, 0]
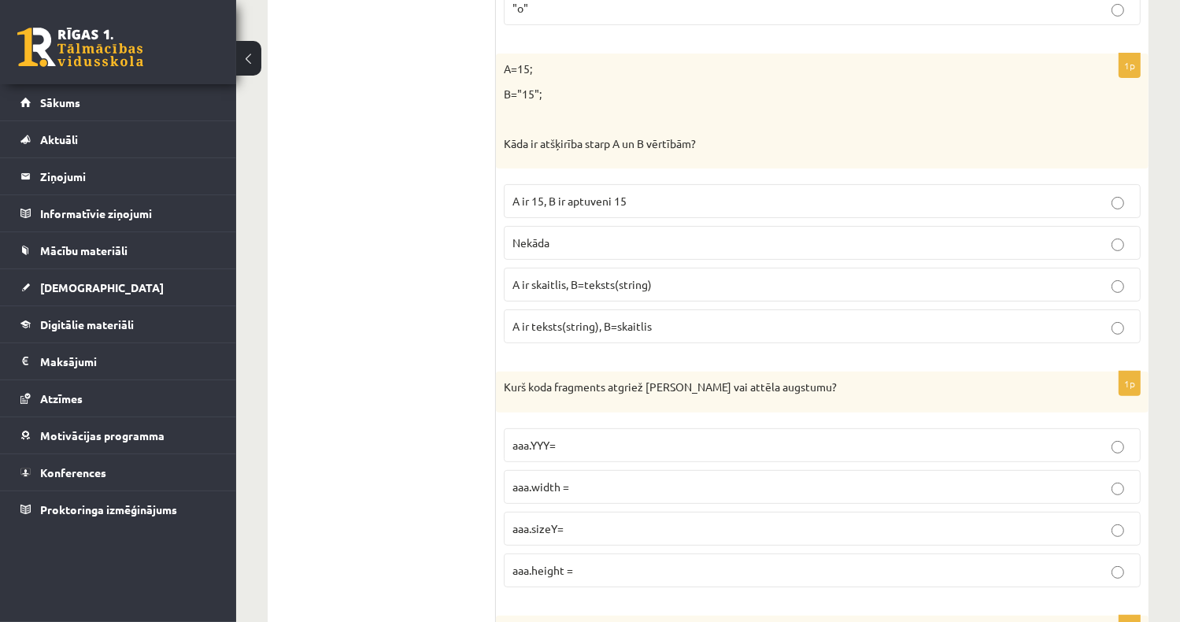
click at [589, 277] on span "A ir skaitlis, B=teksts(string)" at bounding box center [581, 284] width 139 height 14
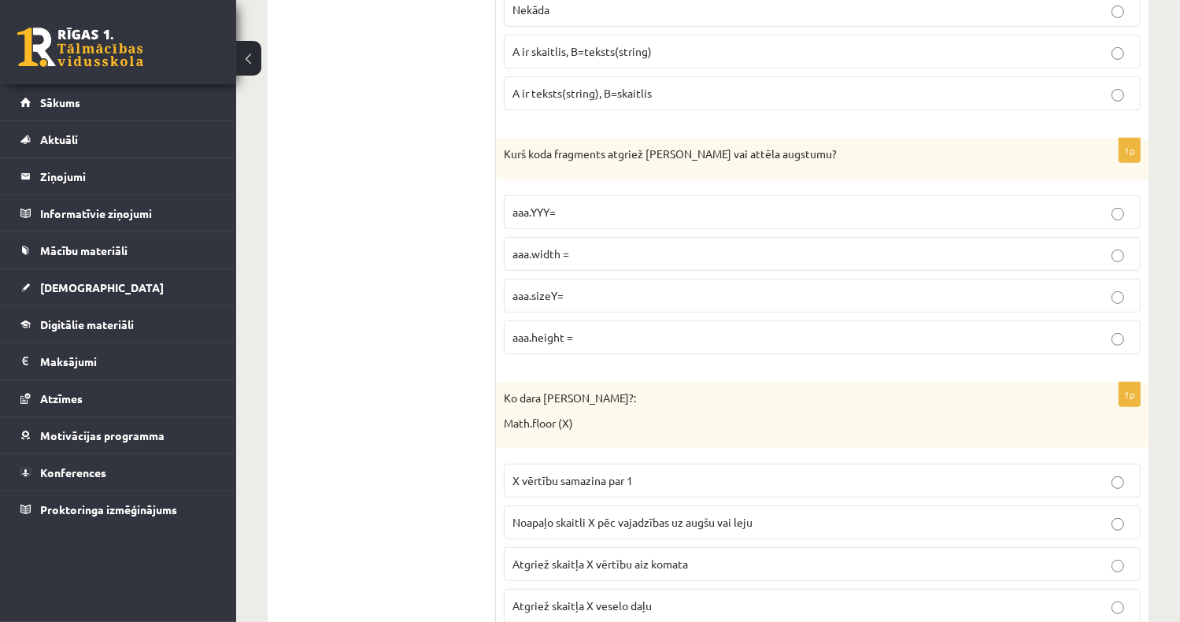
scroll to position [6558, 0]
click at [553, 327] on span "aaa.height =" at bounding box center [542, 334] width 61 height 14
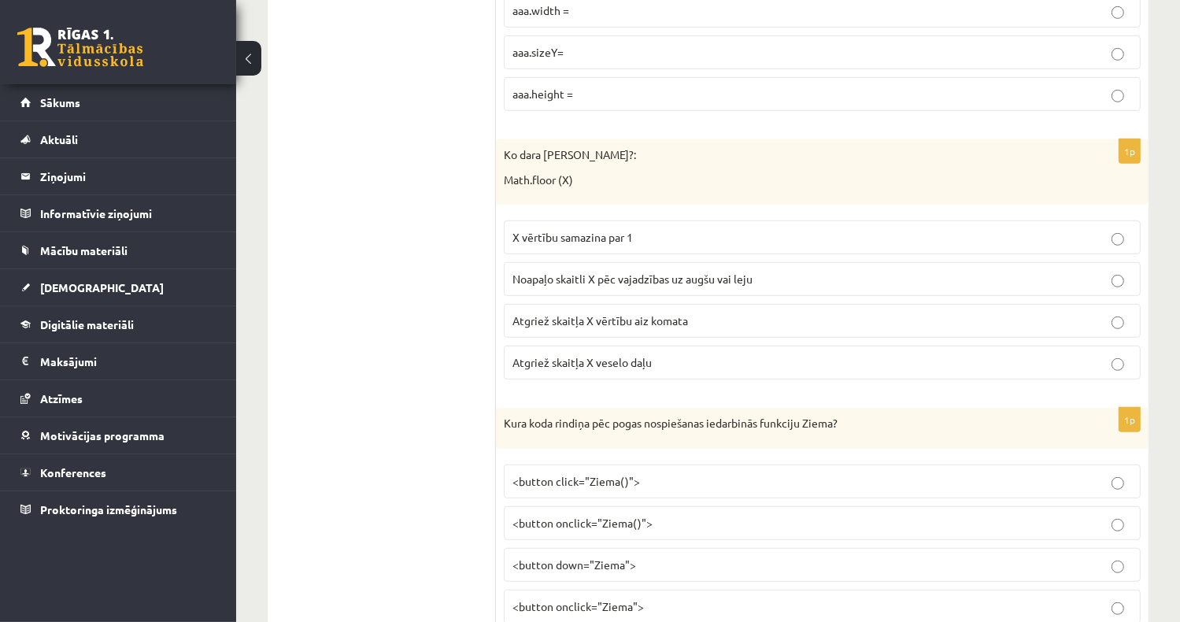
scroll to position [6872, 0]
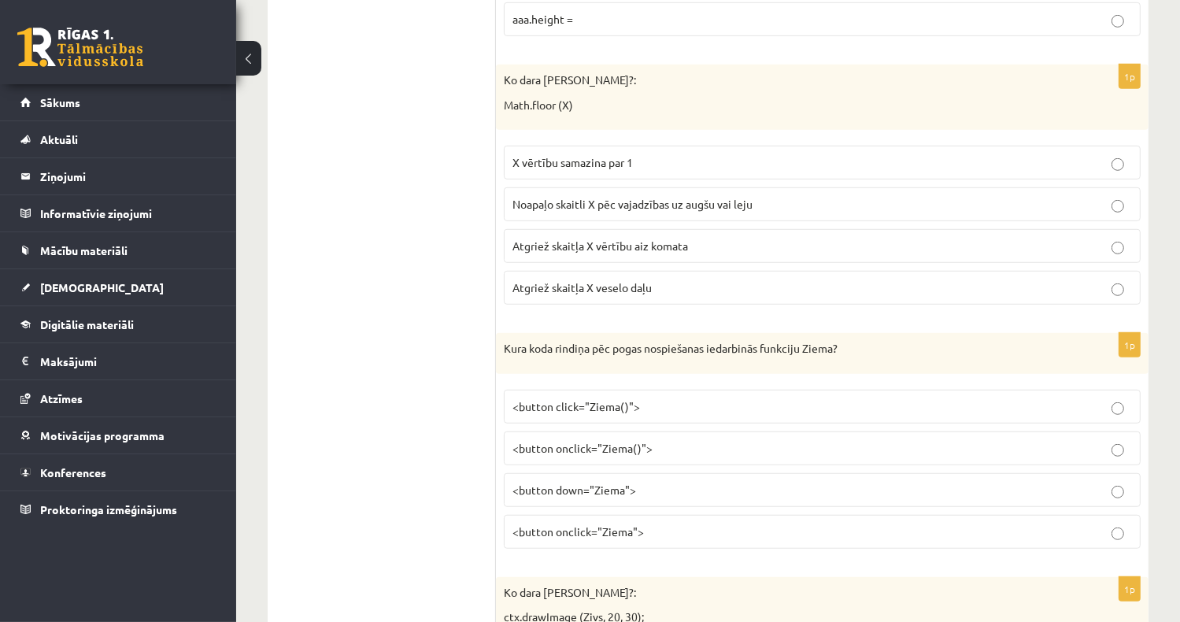
click at [609, 280] on span "Atgriež skaitļa X veselo daļu" at bounding box center [581, 287] width 139 height 14
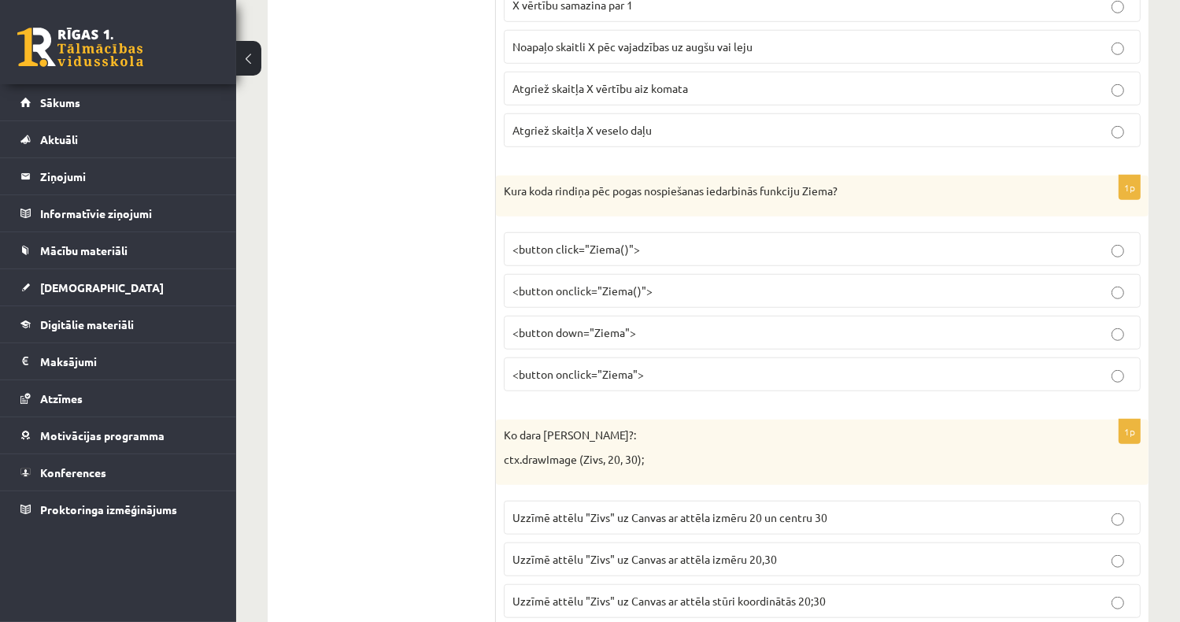
scroll to position [7109, 0]
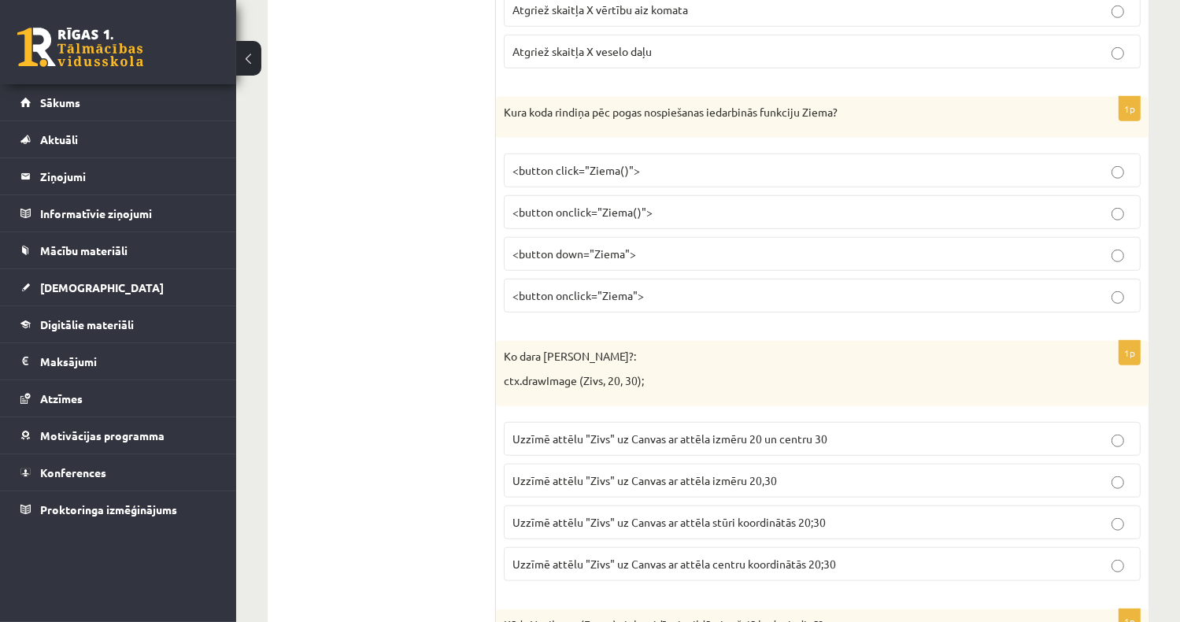
click at [593, 288] on span "<button onclick="Ziema">" at bounding box center [577, 295] width 131 height 14
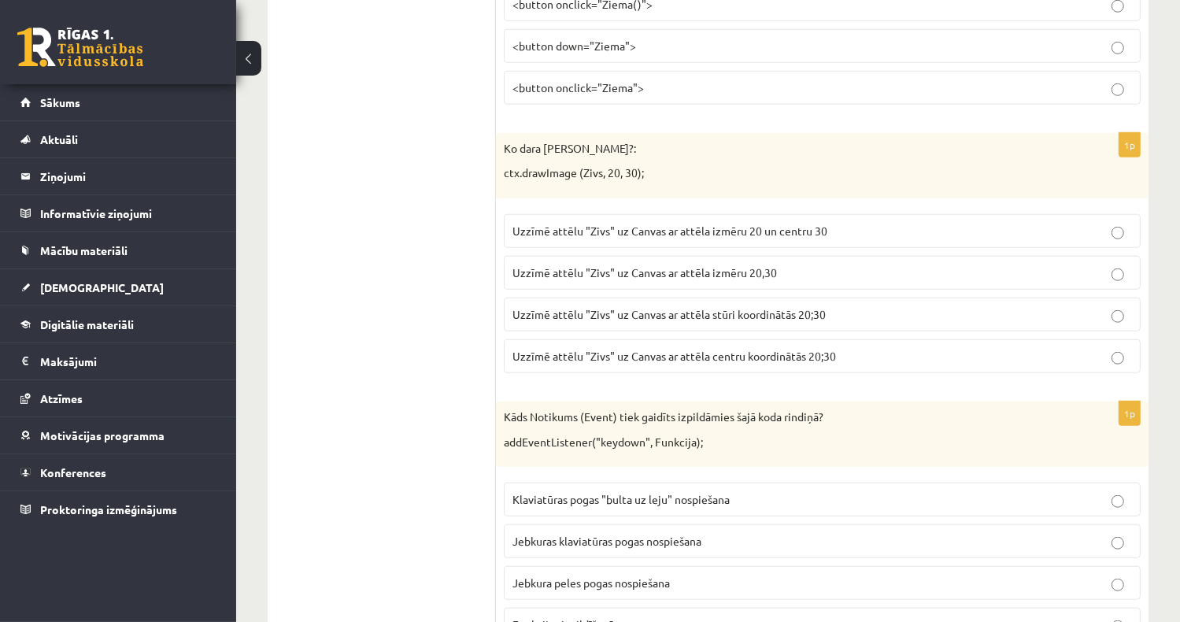
scroll to position [7345, 0]
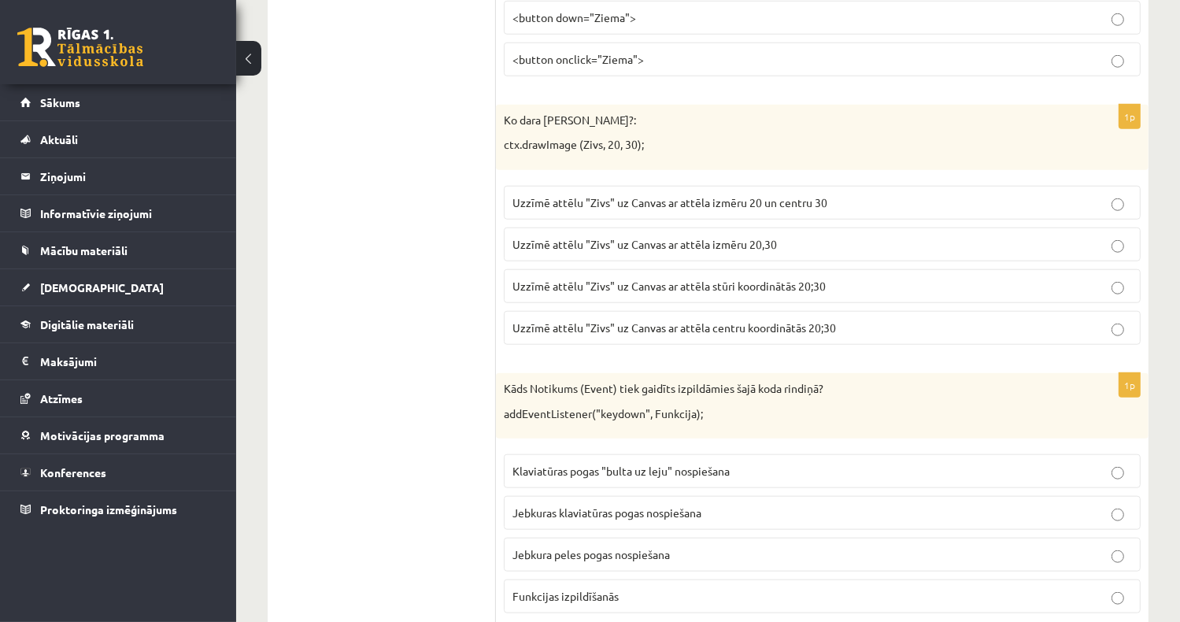
click at [601, 278] on p "Uzzīmē attēlu "Zivs" uz Canvas ar attēla stūri koordinātās 20;30" at bounding box center [821, 286] width 619 height 17
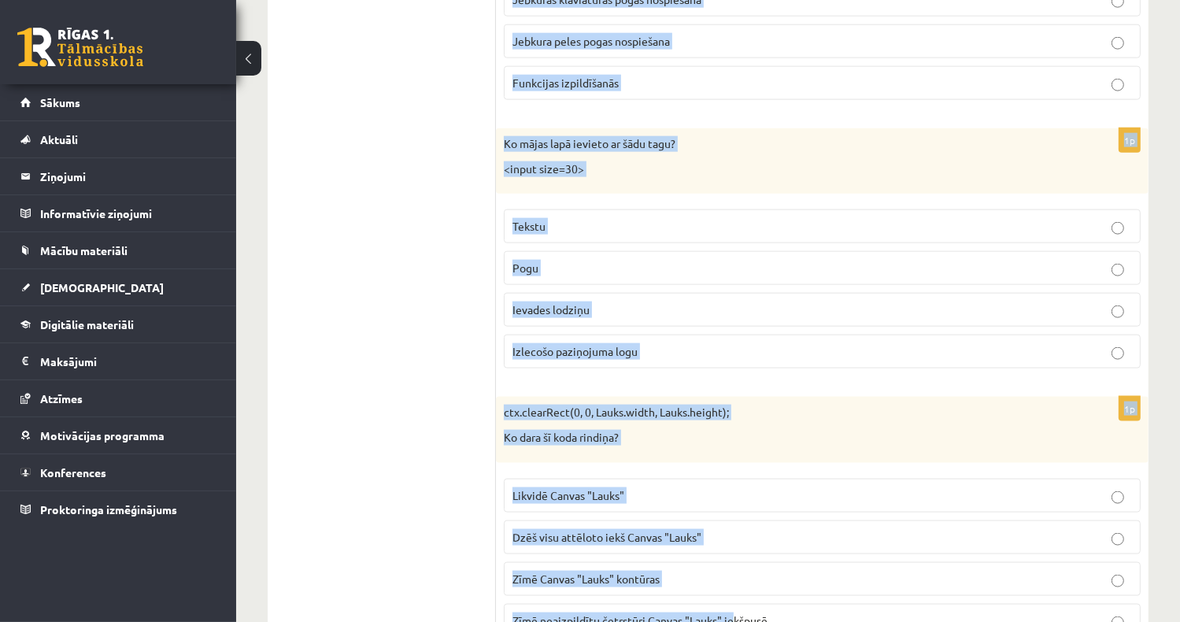
scroll to position [7896, 0]
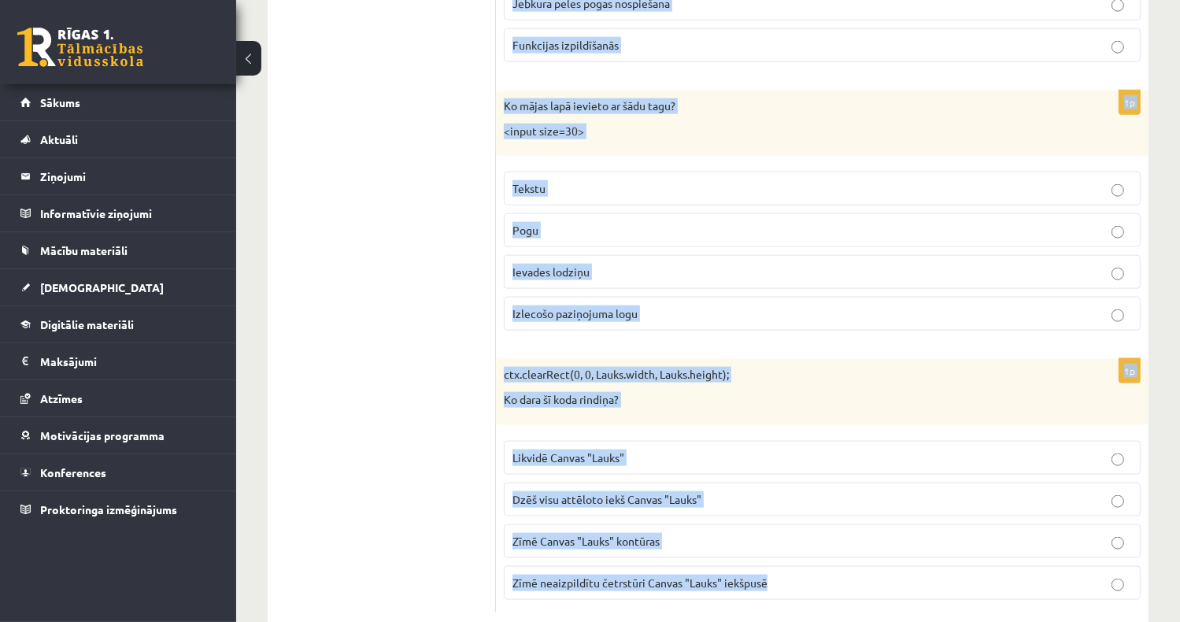
drag, startPoint x: 504, startPoint y: 120, endPoint x: 795, endPoint y: 541, distance: 512.0
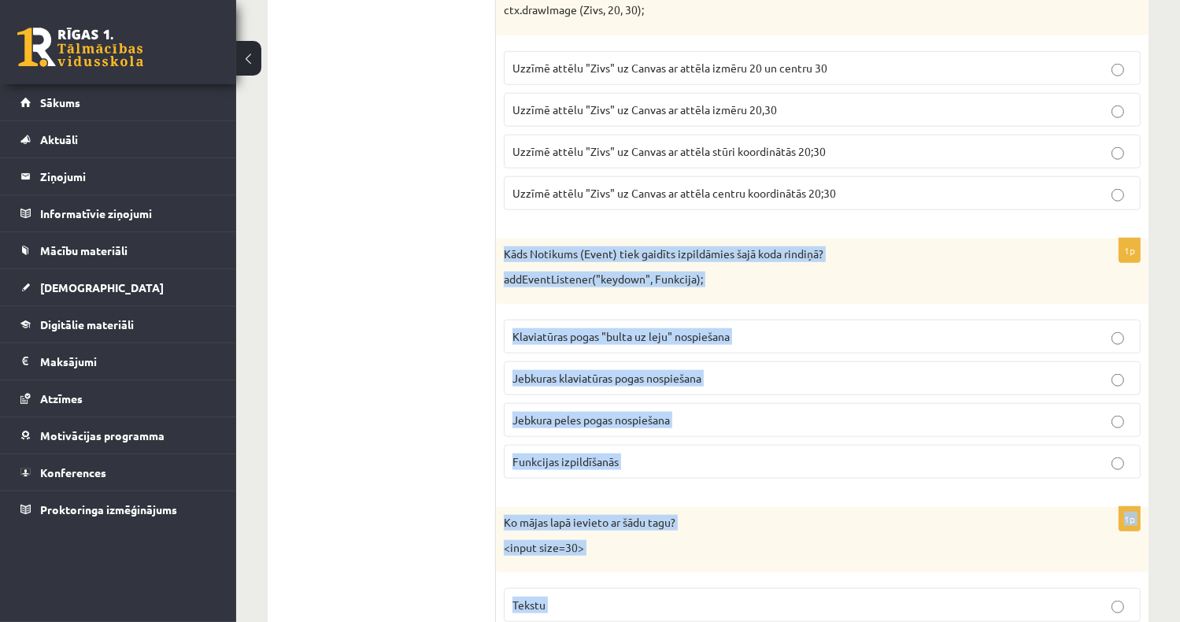
scroll to position [7423, 0]
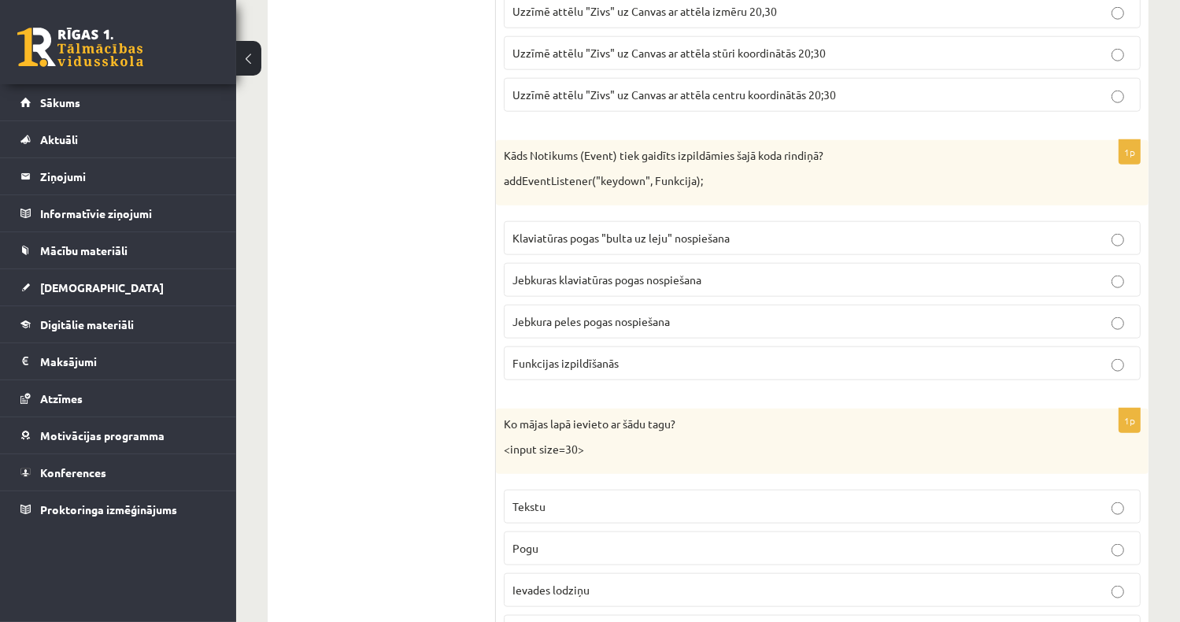
scroll to position [7581, 0]
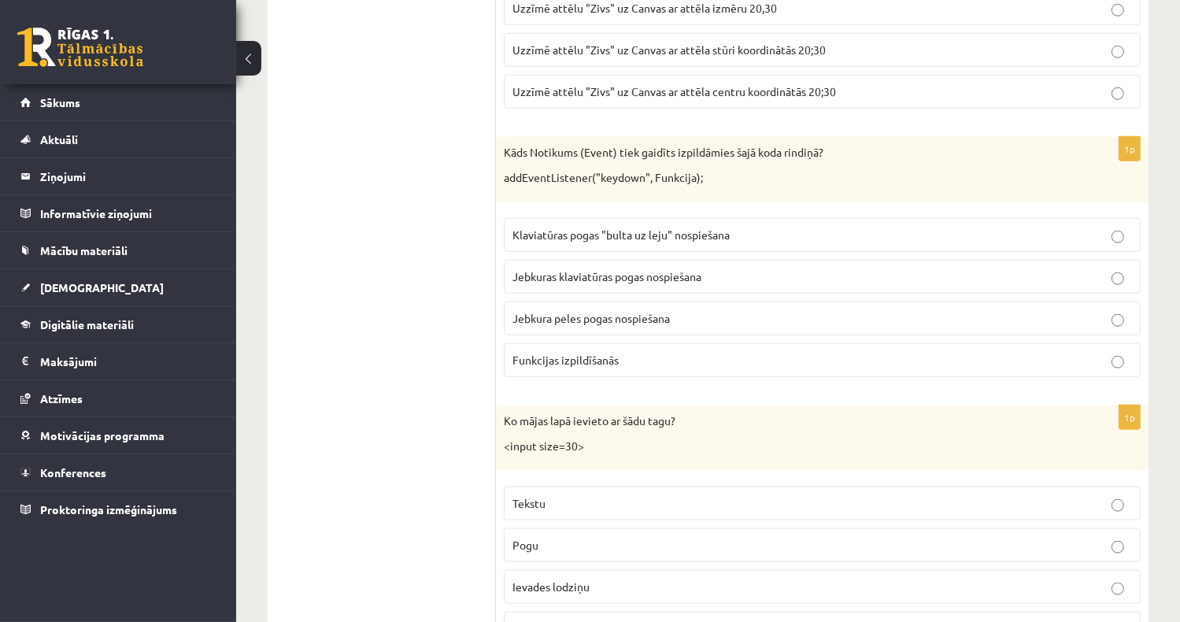
click at [664, 269] on span "Jebkuras klaviatūras pogas nospiešana" at bounding box center [606, 276] width 189 height 14
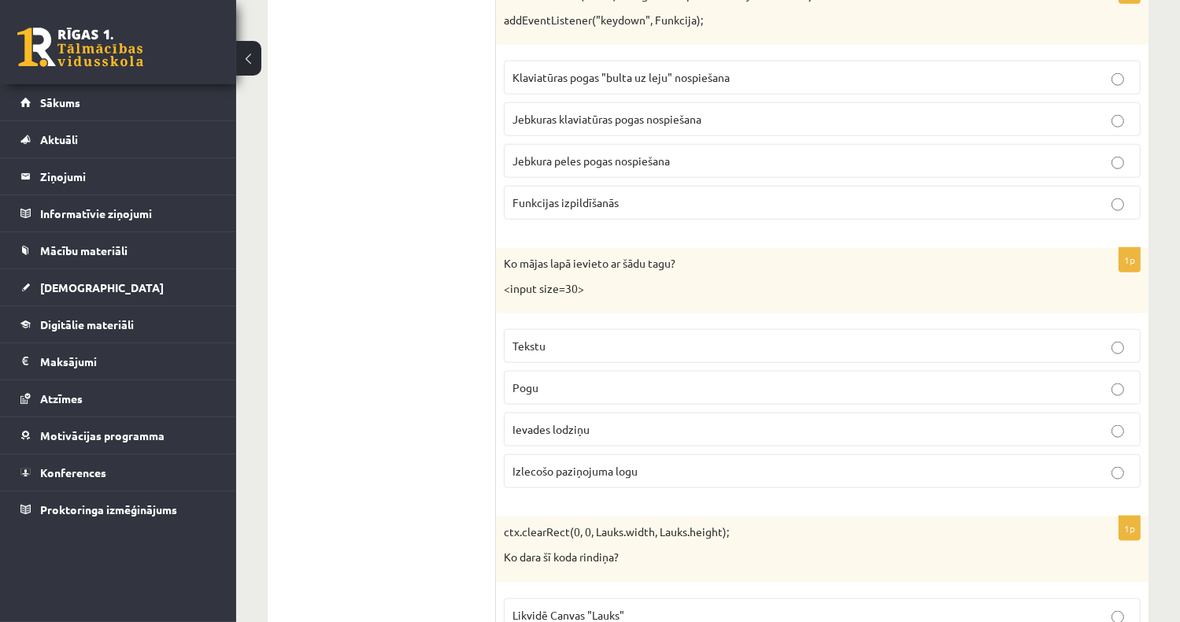
click at [583, 421] on p "Ievades lodziņu" at bounding box center [821, 429] width 619 height 17
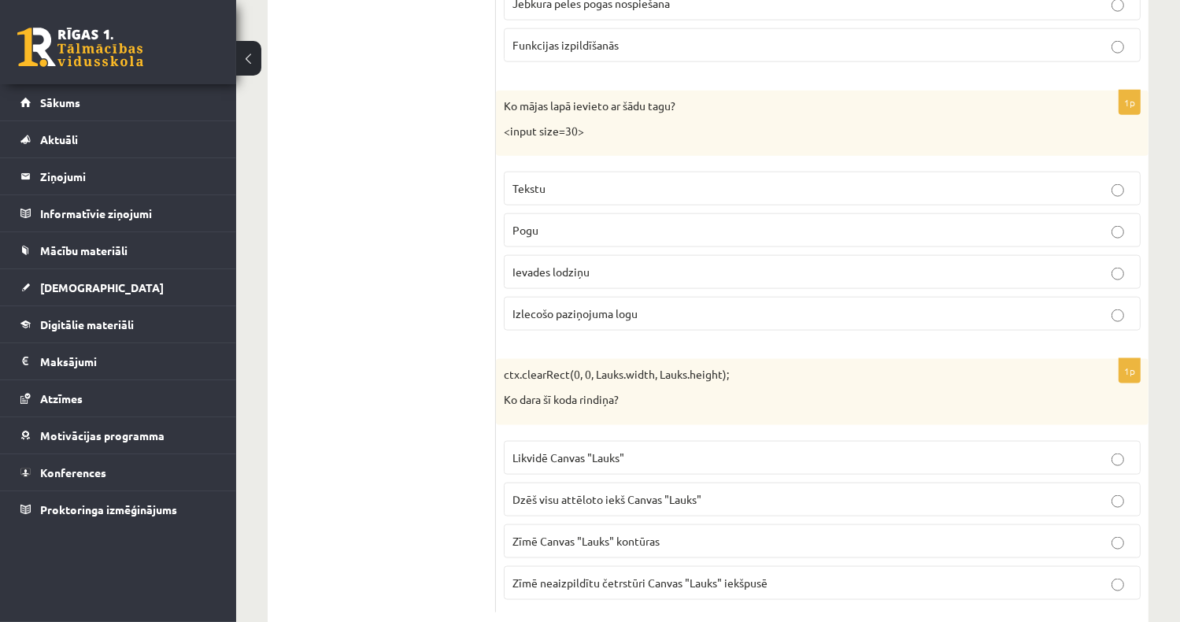
click at [623, 492] on span "Dzēš visu attēloto iekš Canvas "Lauks"" at bounding box center [606, 499] width 189 height 14
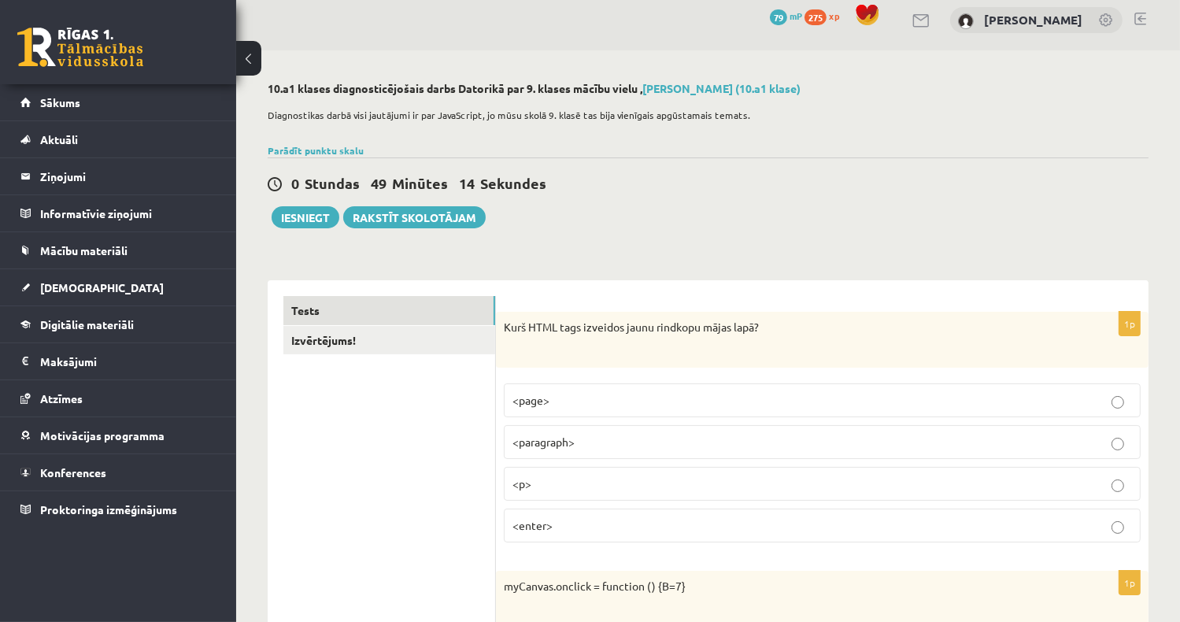
scroll to position [0, 0]
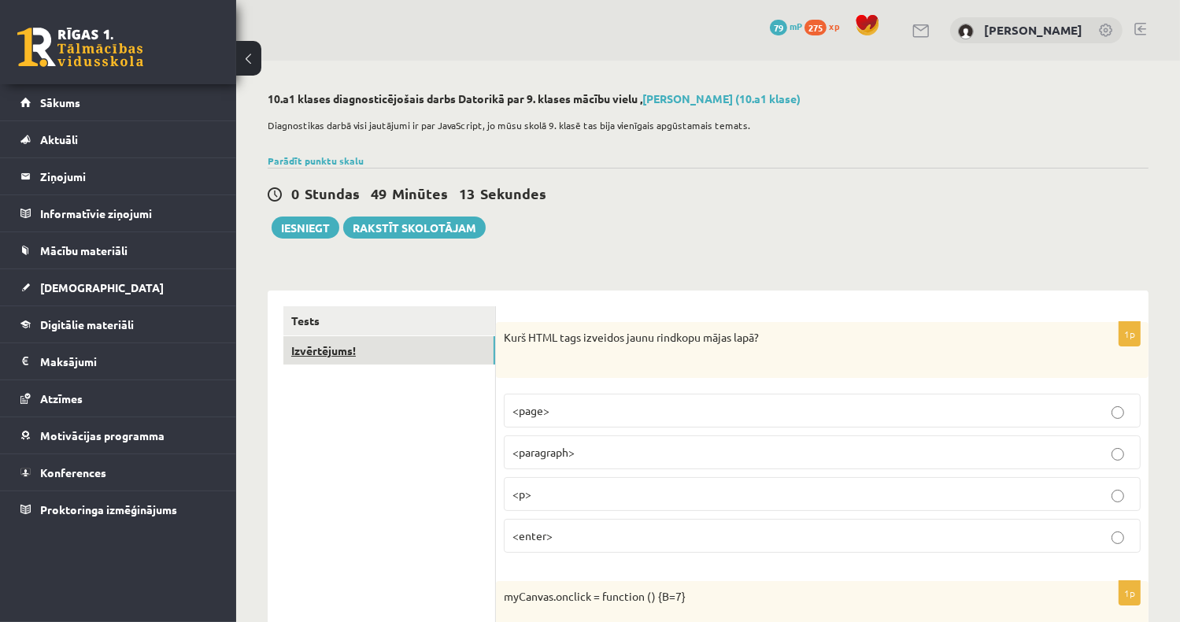
click at [375, 349] on link "Izvērtējums!" at bounding box center [389, 350] width 212 height 29
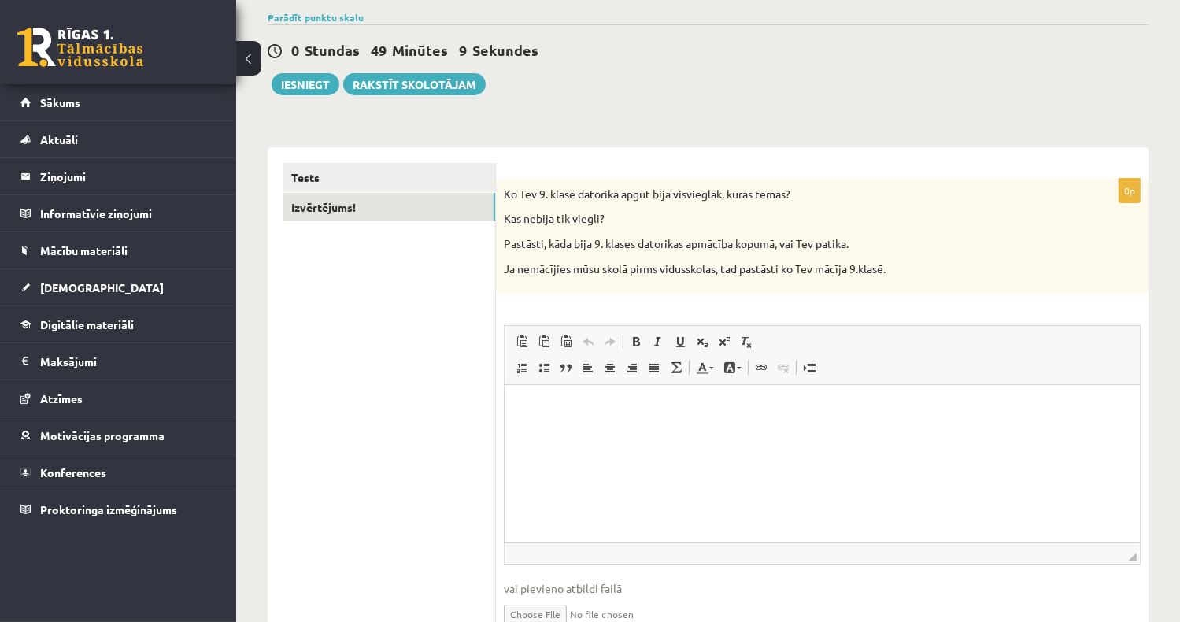
scroll to position [220, 0]
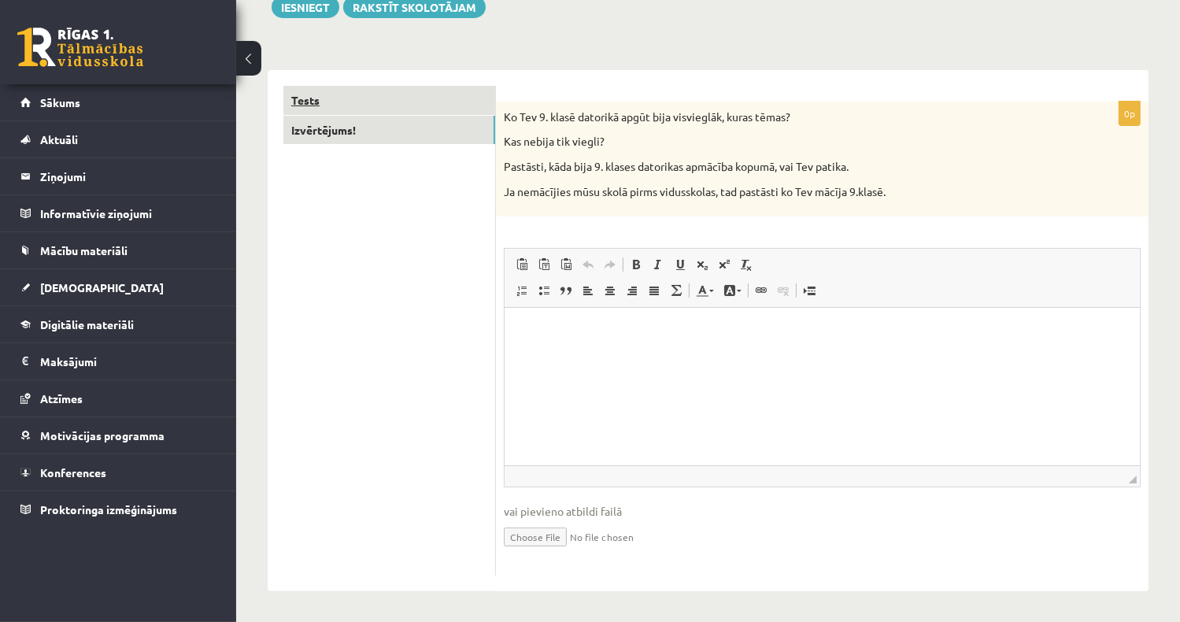
click at [344, 108] on link "Tests" at bounding box center [389, 100] width 212 height 29
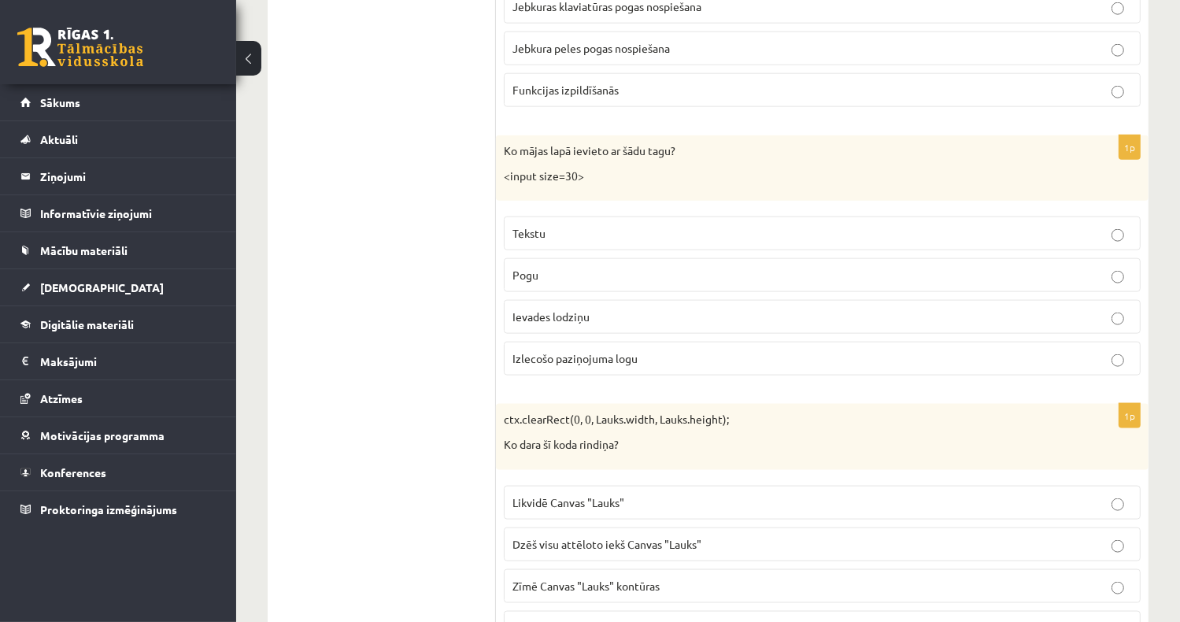
scroll to position [7896, 0]
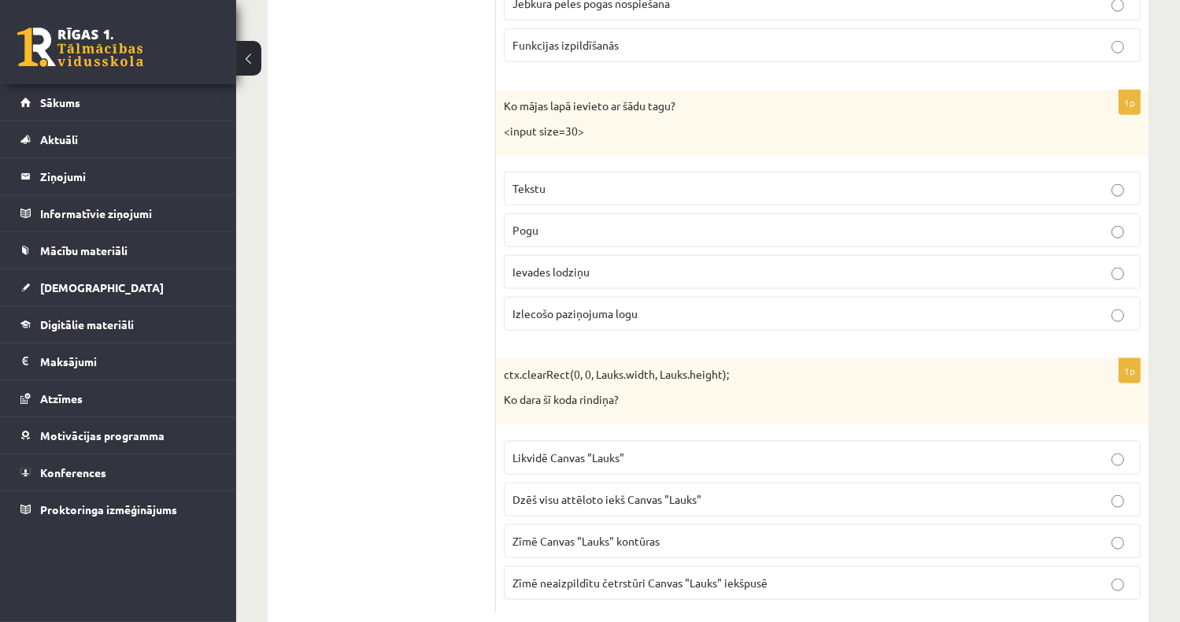
drag, startPoint x: 368, startPoint y: 372, endPoint x: 415, endPoint y: 372, distance: 46.4
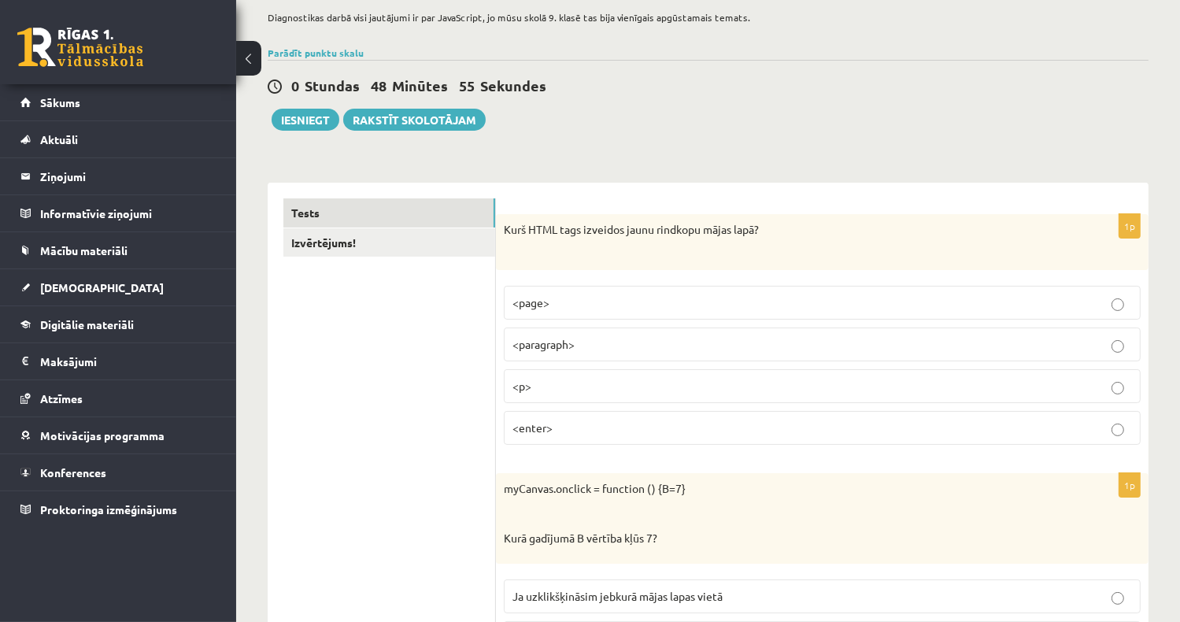
scroll to position [104, 0]
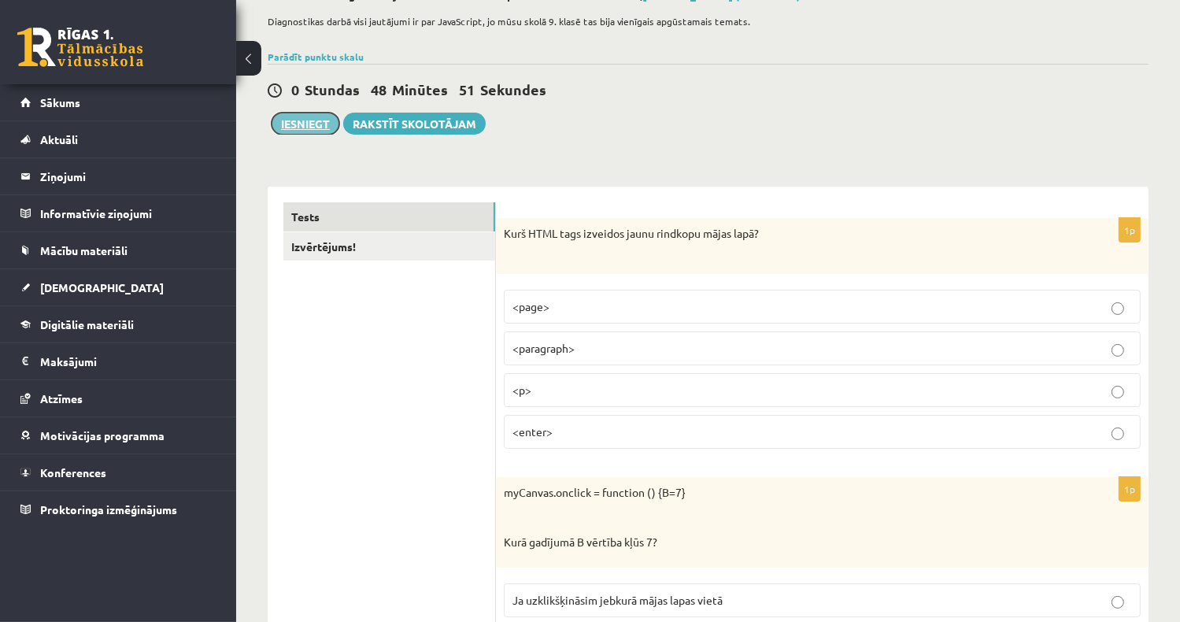
click at [296, 118] on button "Iesniegt" at bounding box center [306, 124] width 68 height 22
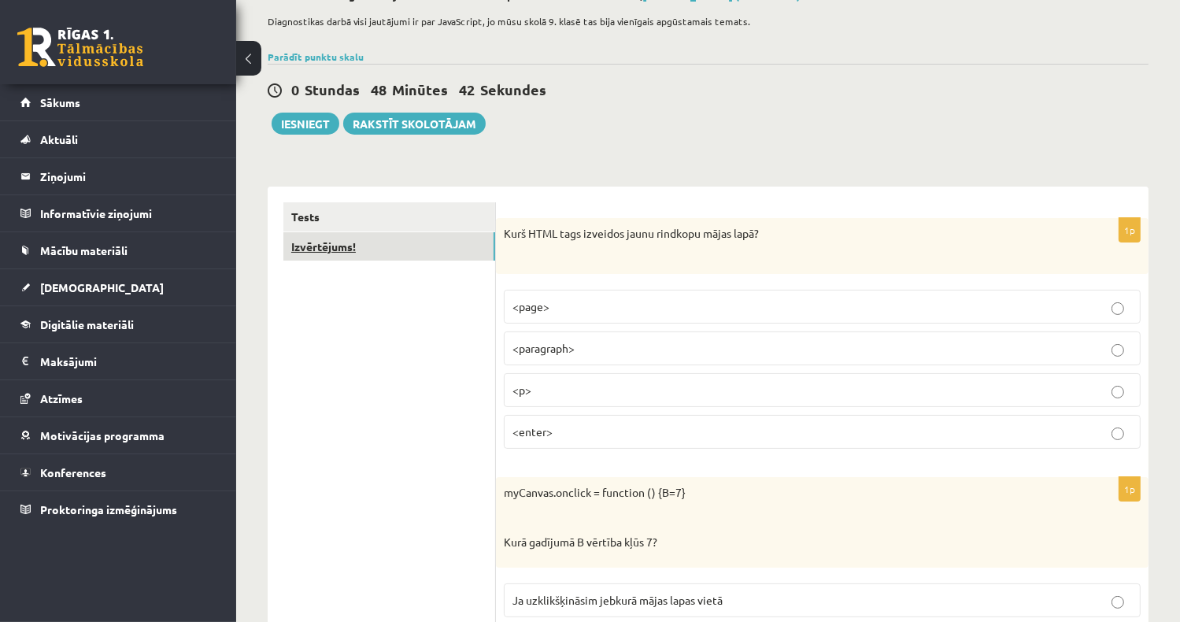
click at [358, 253] on link "Izvērtējums!" at bounding box center [389, 246] width 212 height 29
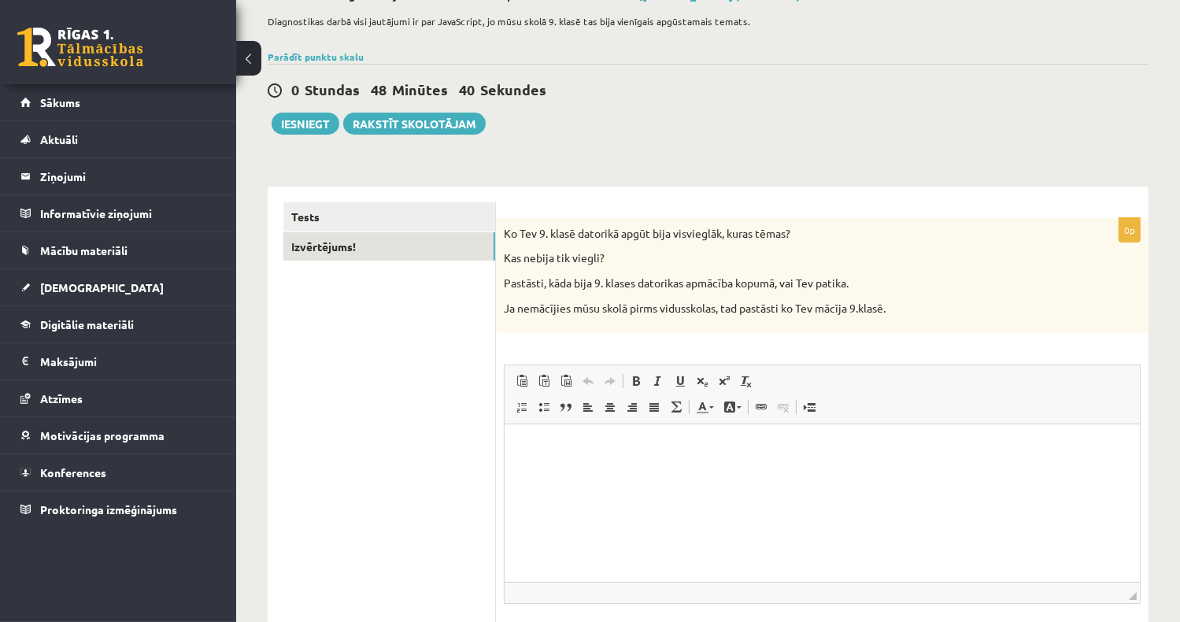
scroll to position [0, 0]
click at [630, 467] on html at bounding box center [821, 448] width 635 height 48
click at [311, 125] on button "Iesniegt" at bounding box center [306, 124] width 68 height 22
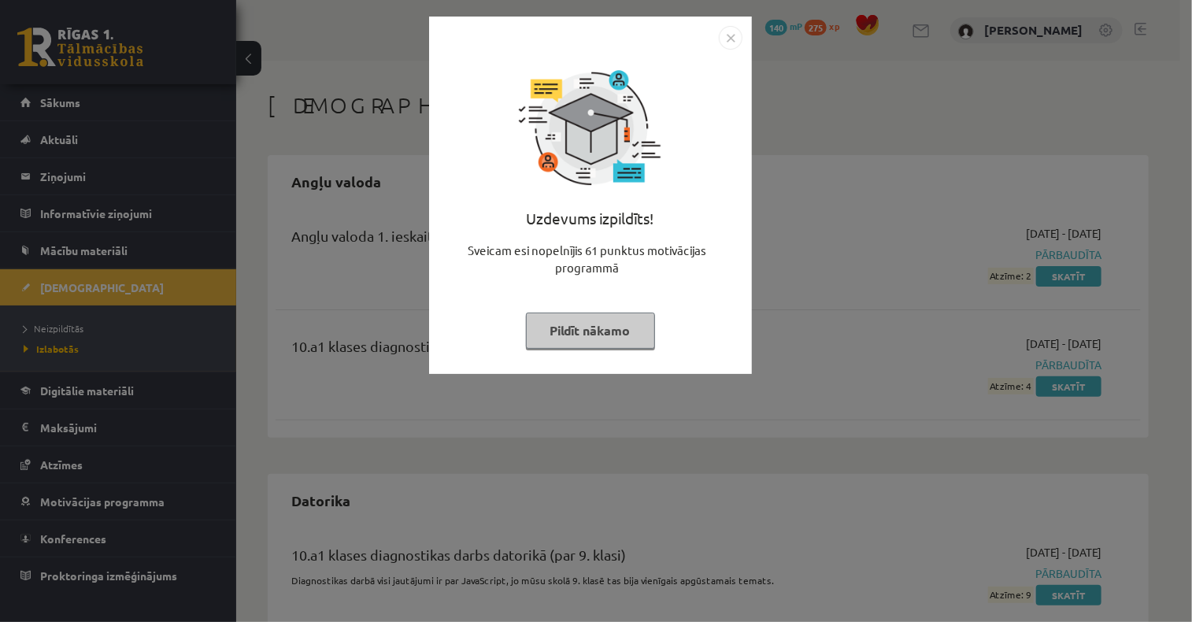
click at [601, 331] on button "Pildīt nākamo" at bounding box center [590, 330] width 129 height 36
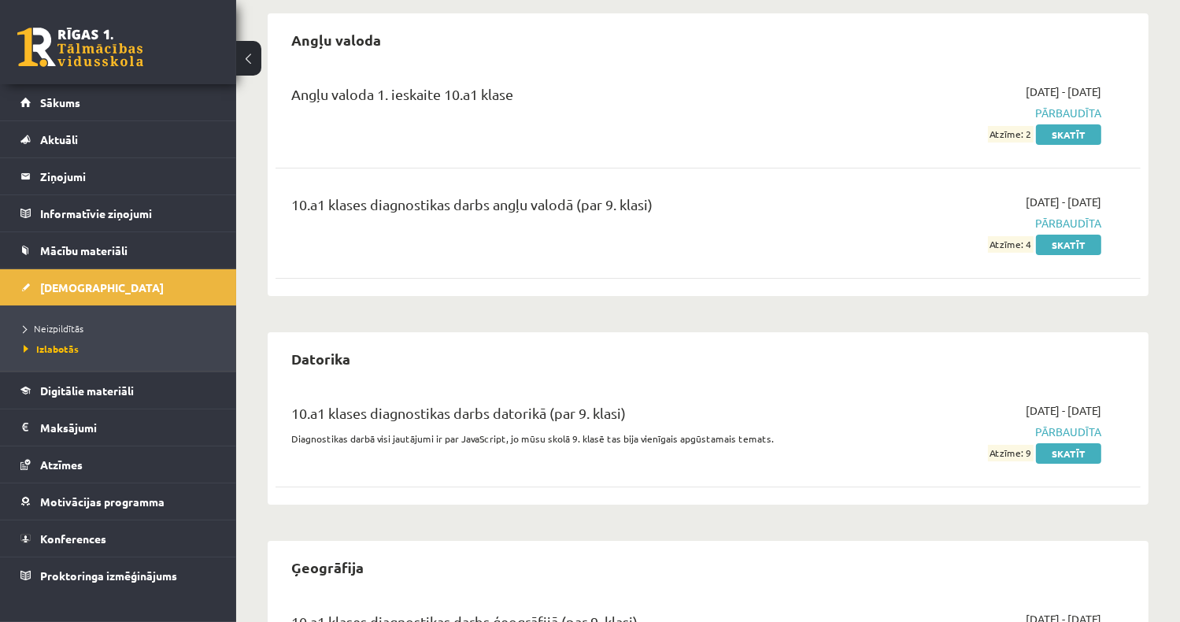
scroll to position [27, 0]
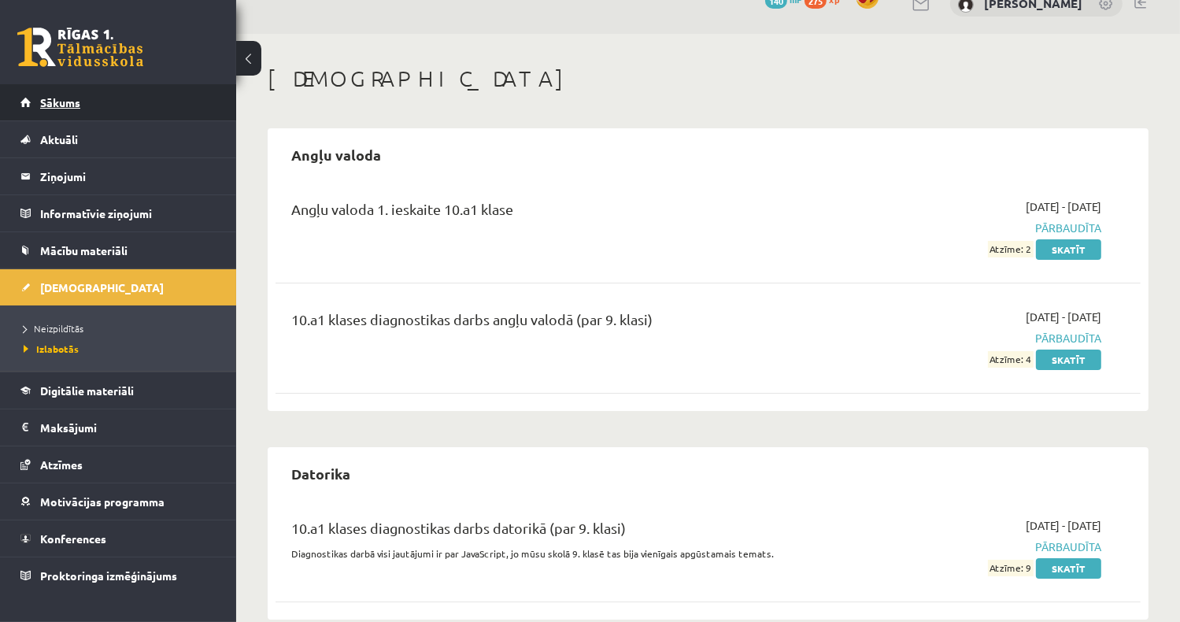
click at [64, 106] on span "Sākums" at bounding box center [60, 102] width 40 height 14
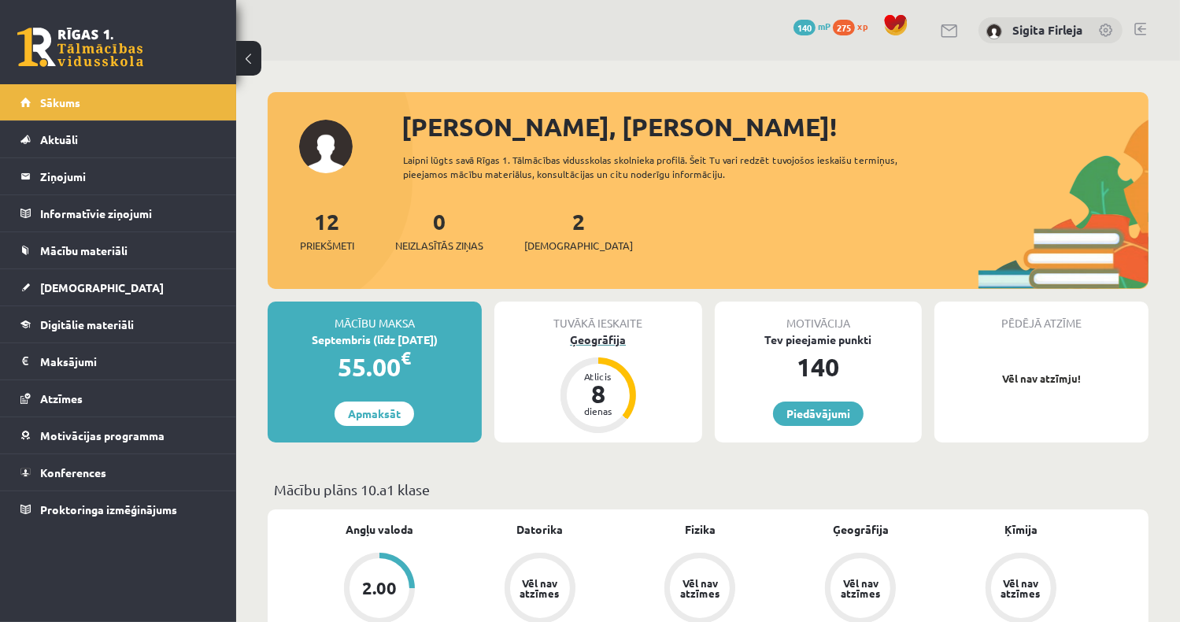
click at [594, 395] on div "8" at bounding box center [598, 393] width 47 height 25
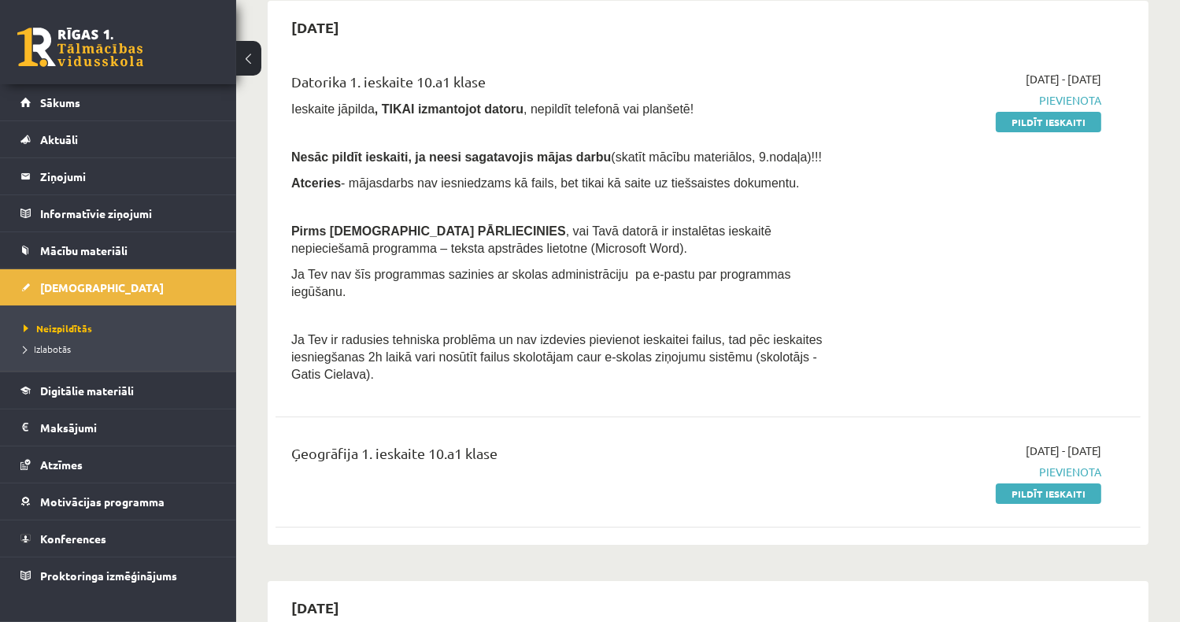
scroll to position [157, 0]
